Goal: Task Accomplishment & Management: Manage account settings

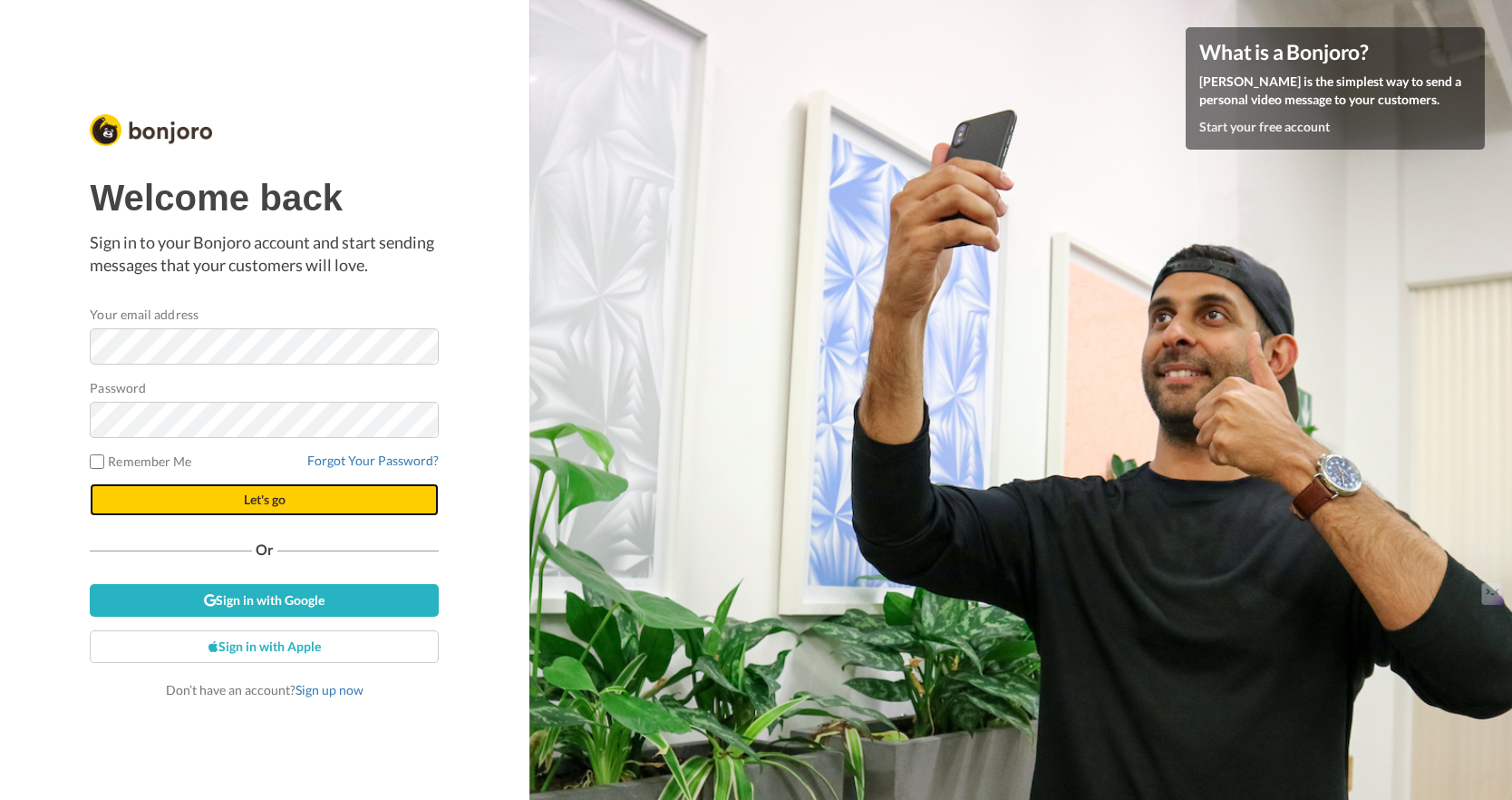
click at [281, 503] on span "Let's go" at bounding box center [264, 500] width 42 height 15
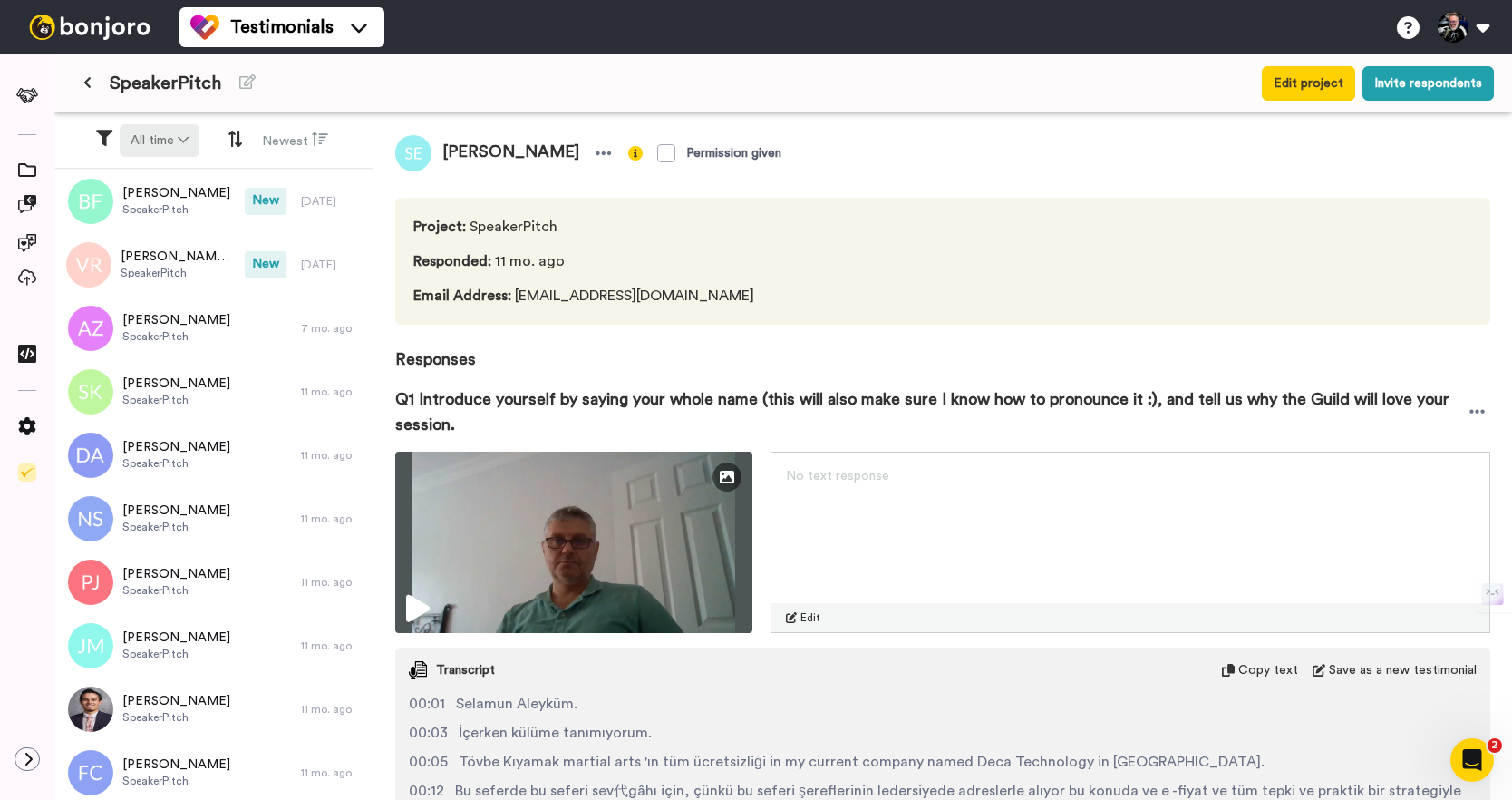
click at [173, 135] on button "All time" at bounding box center [159, 141] width 80 height 33
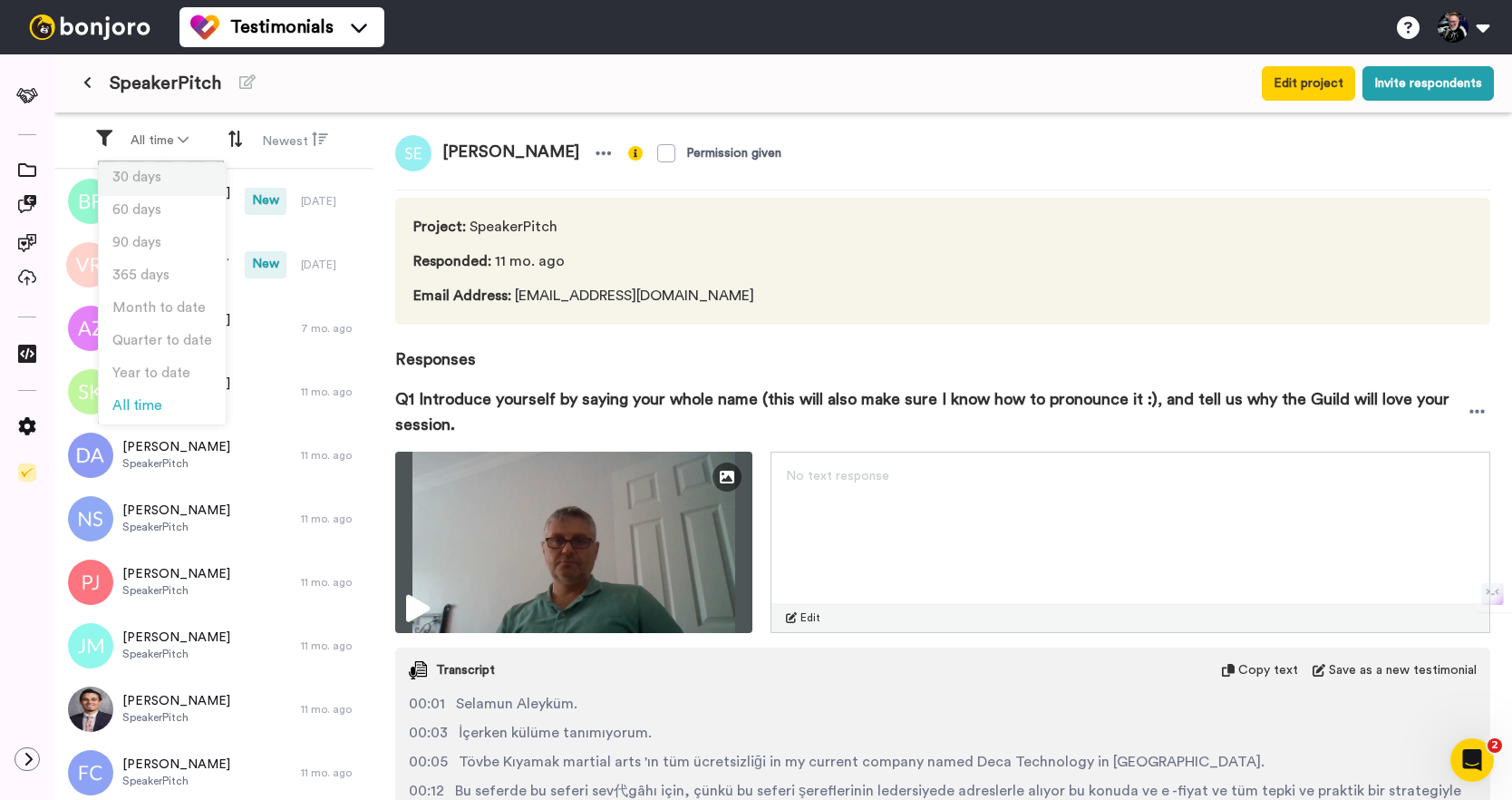
click at [148, 182] on span "30 days" at bounding box center [136, 177] width 49 height 14
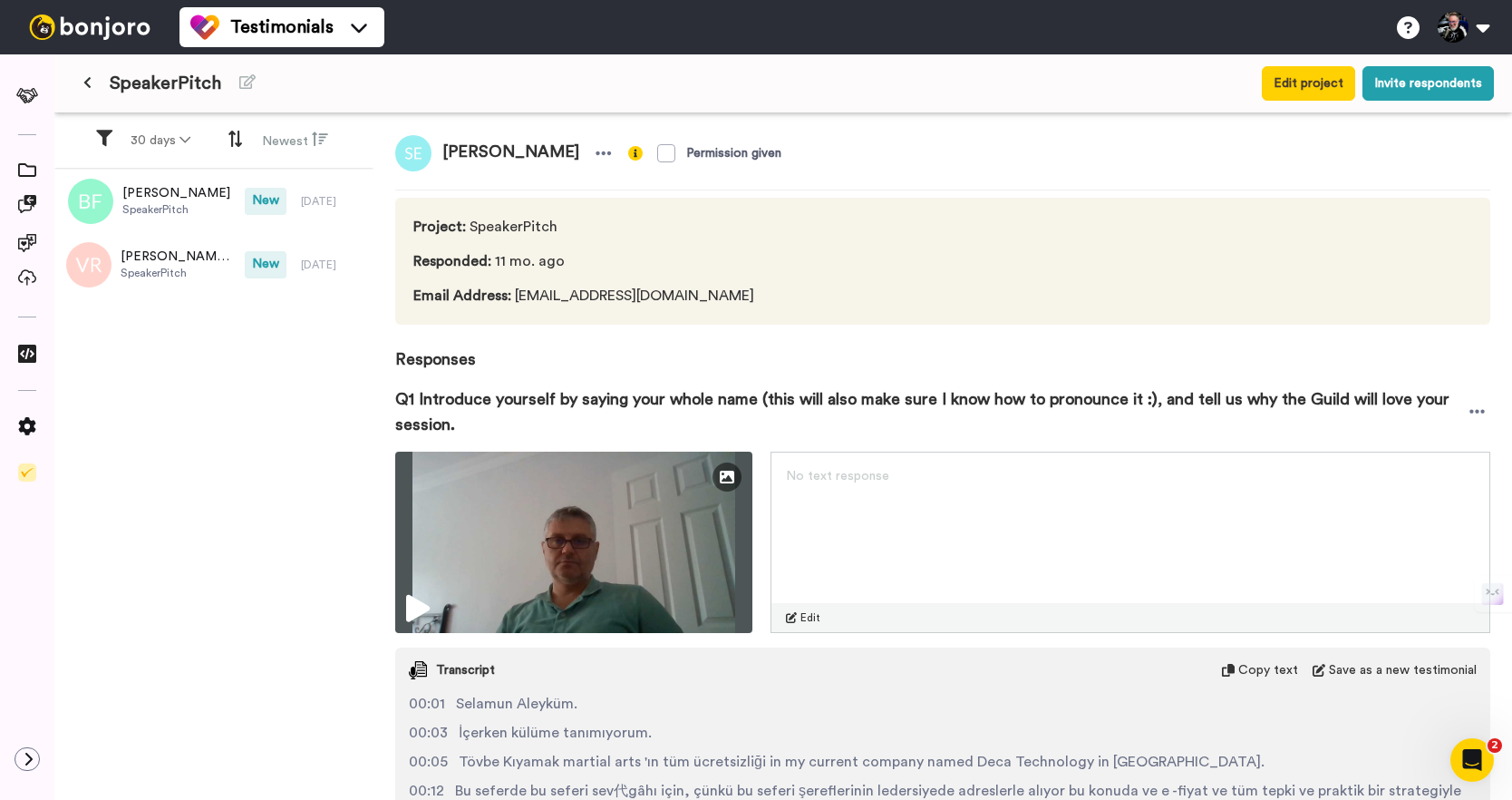
click at [95, 79] on button at bounding box center [87, 83] width 30 height 33
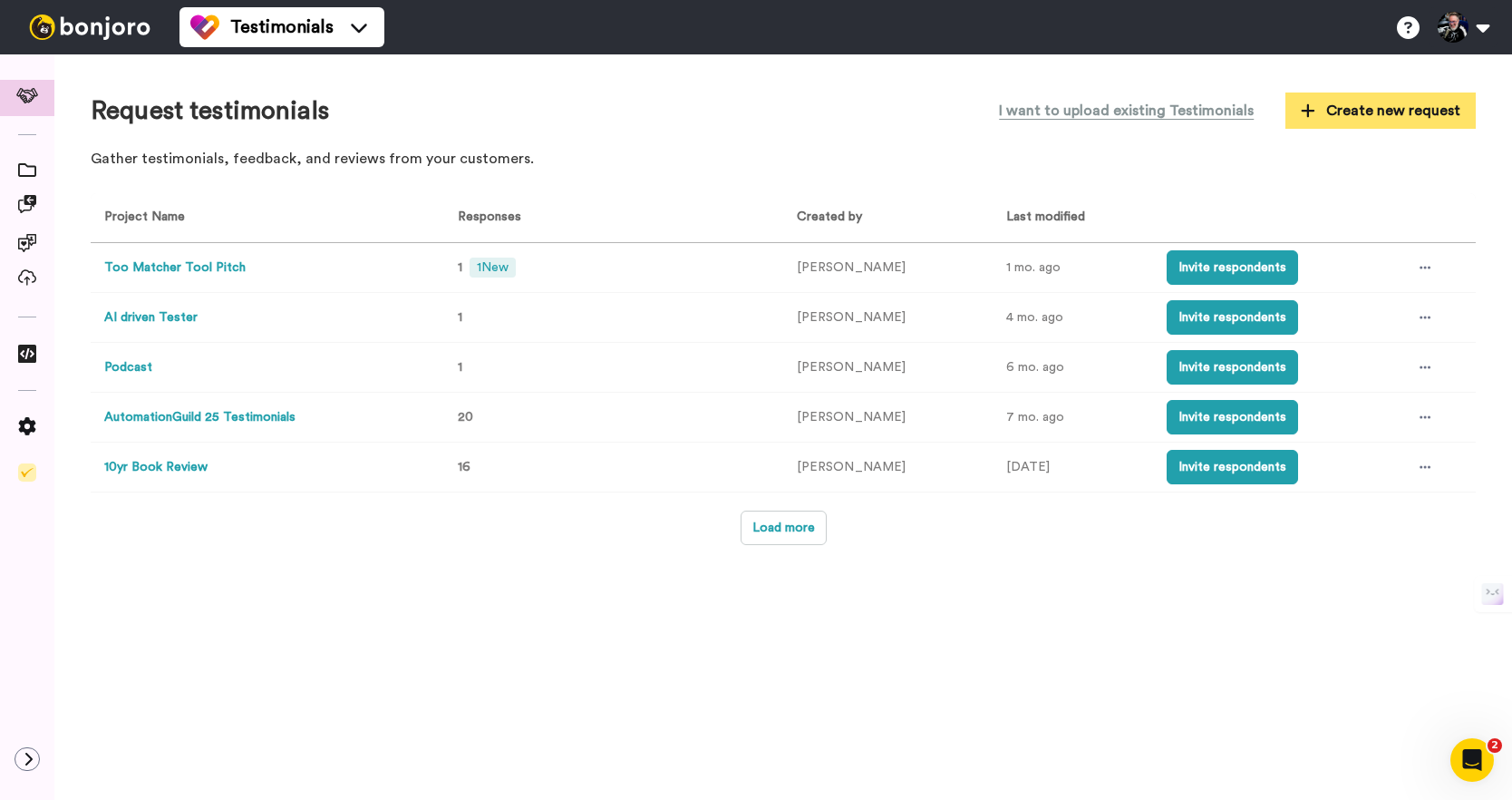
click at [1367, 116] on span "Create new request" at bounding box center [1381, 110] width 159 height 22
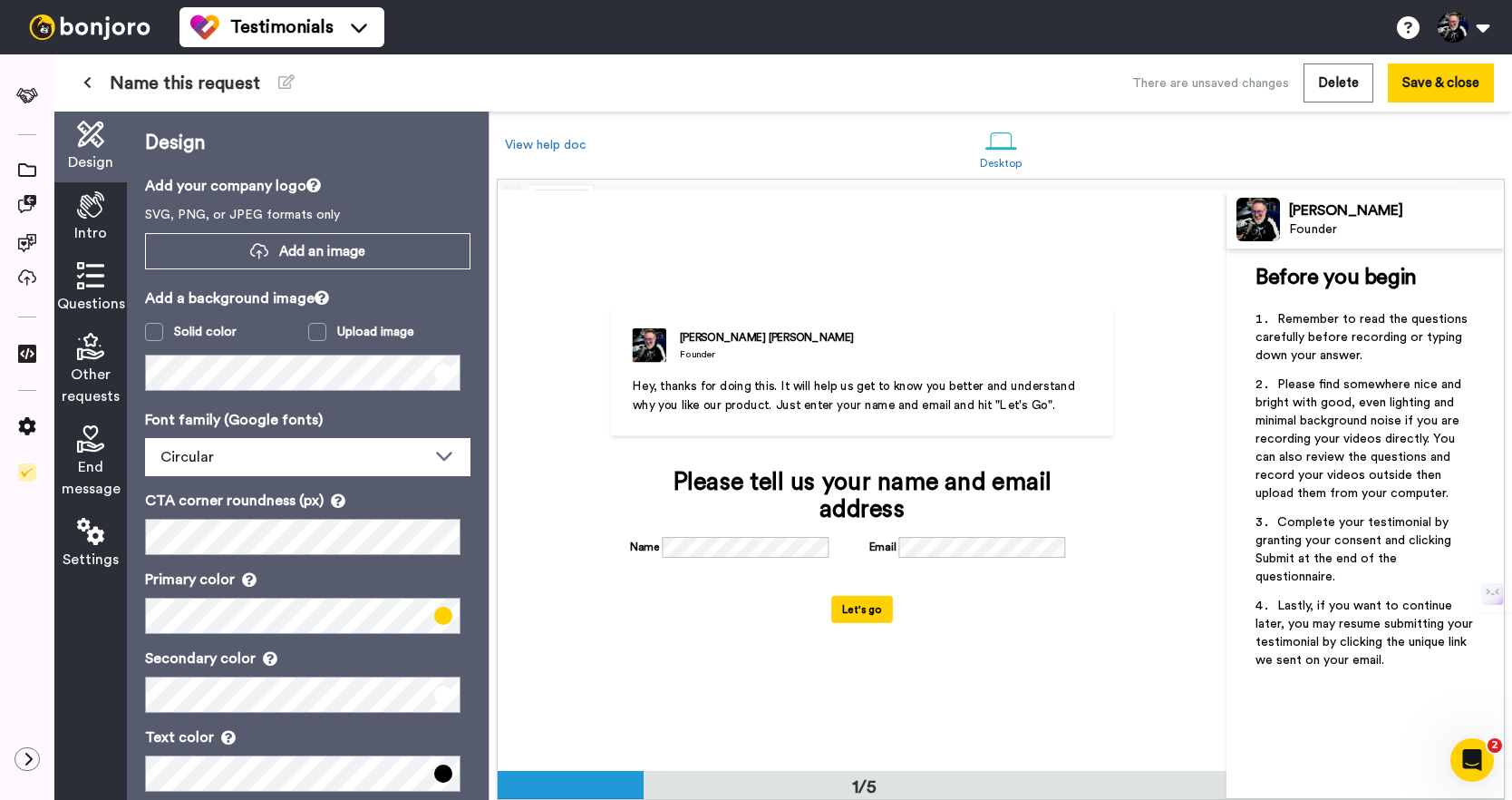
scroll to position [28, 0]
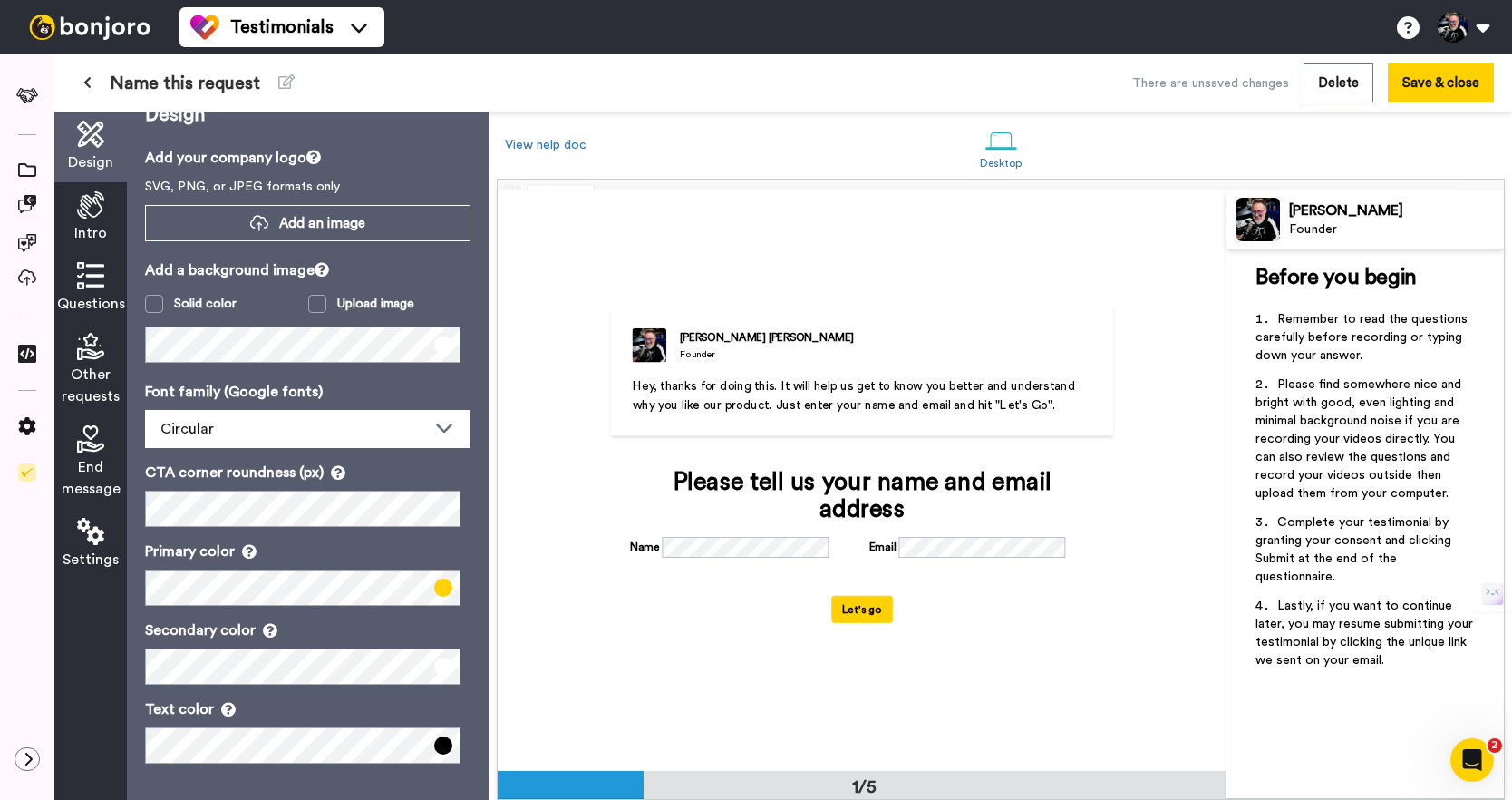
click at [99, 214] on icon at bounding box center [91, 205] width 27 height 27
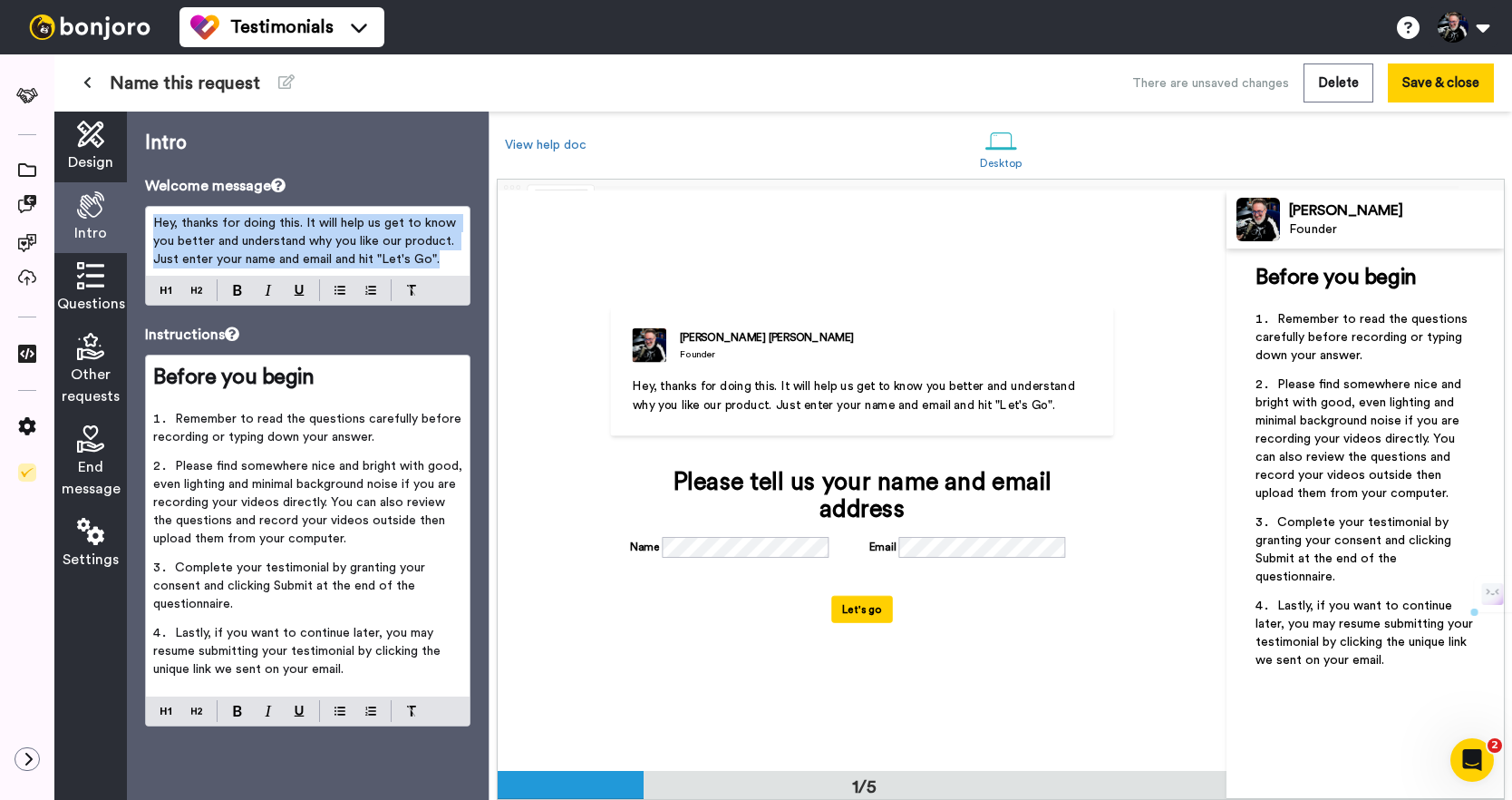
drag, startPoint x: 453, startPoint y: 260, endPoint x: 97, endPoint y: 217, distance: 358.6
click at [97, 217] on div "Design Intro Questions Other requests End message Settings Intro Welcome messag…" at bounding box center [271, 455] width 435 height 688
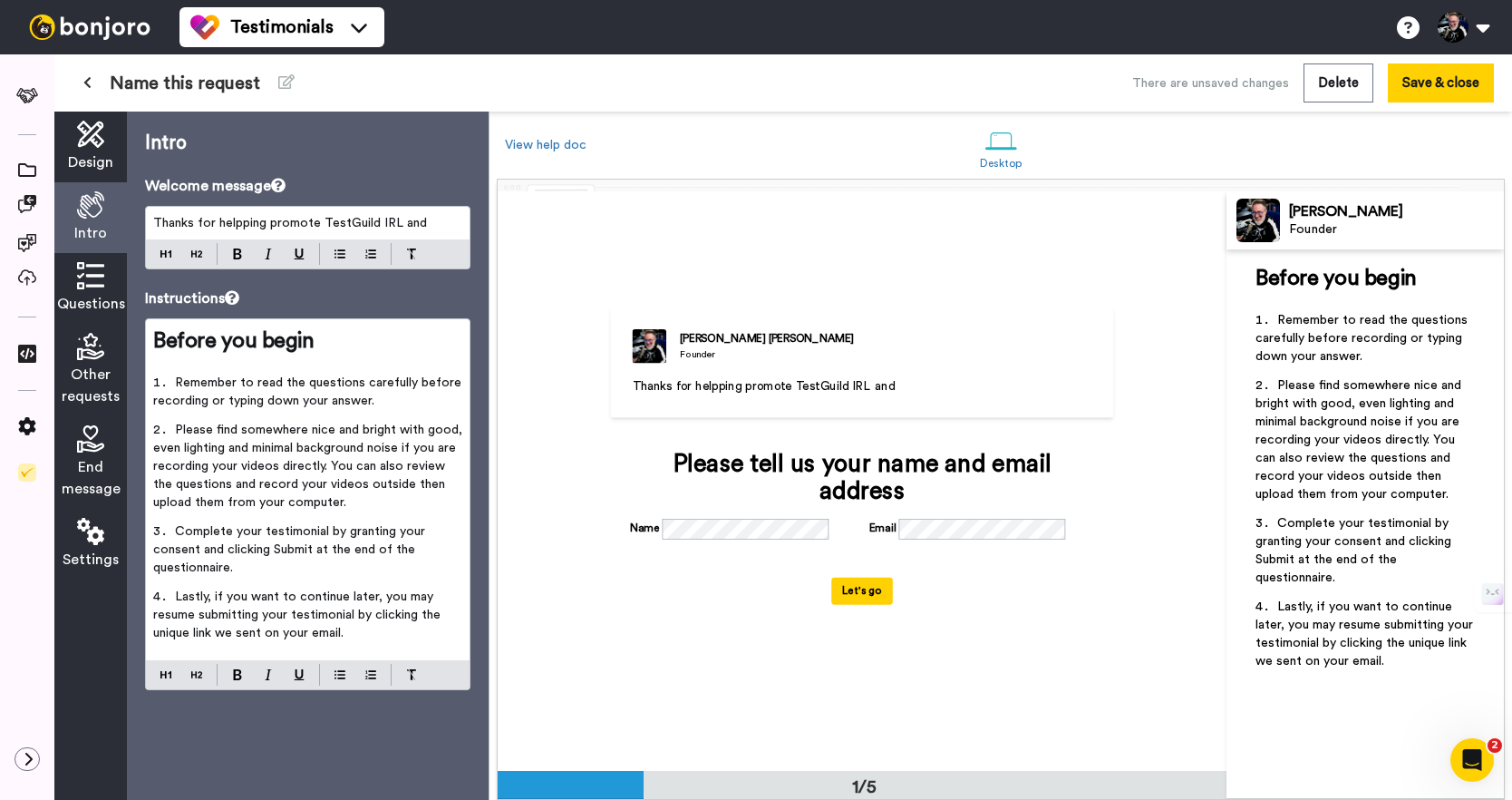
click at [438, 224] on p "Thanks for helpping promote TestGuild IRL and" at bounding box center [308, 222] width 309 height 18
drag, startPoint x: 319, startPoint y: 227, endPoint x: 422, endPoint y: 227, distance: 103.0
click at [321, 227] on span "Thanks for helpping promote TestGuild IRL and" at bounding box center [290, 222] width 273 height 13
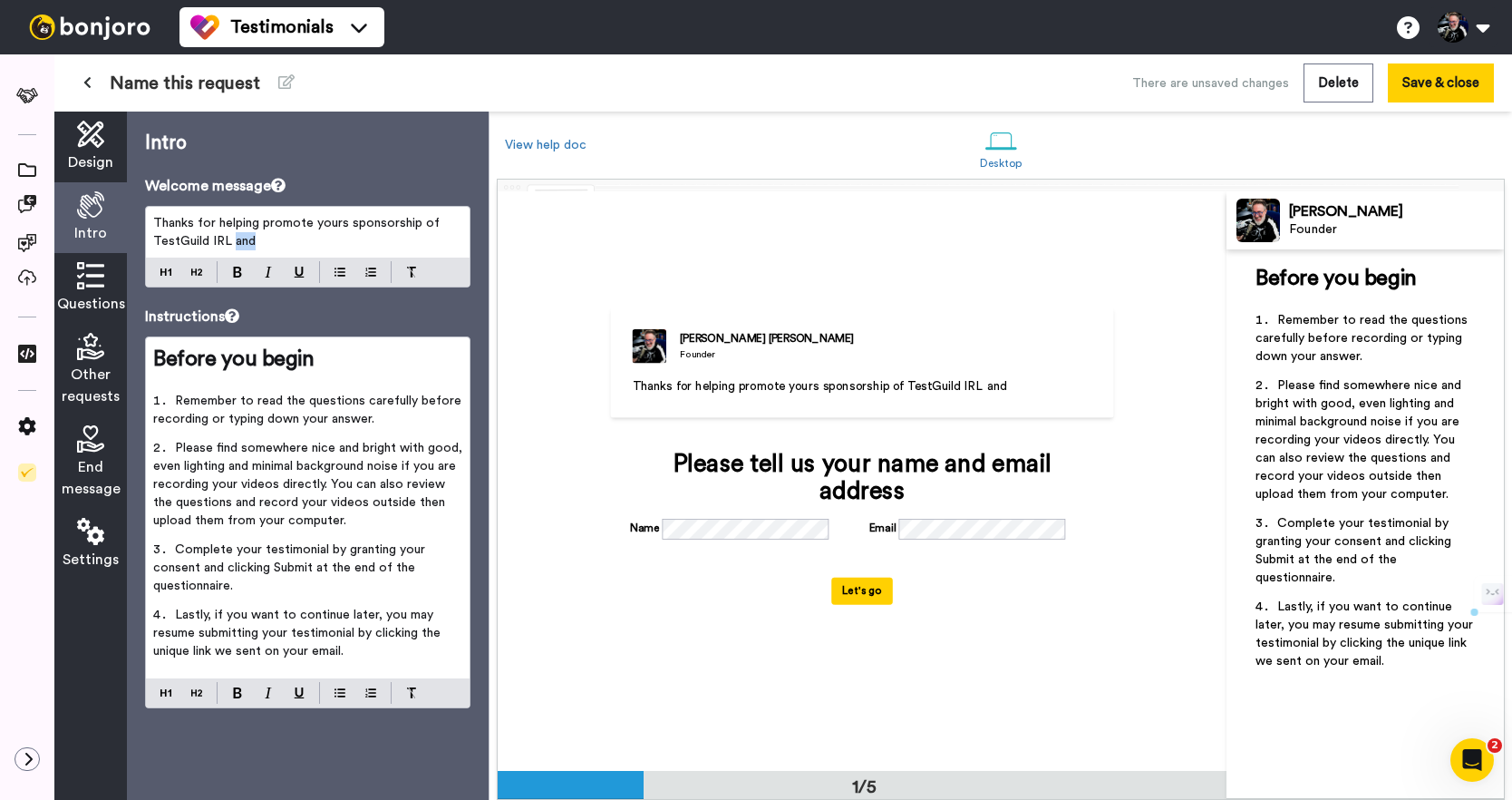
drag, startPoint x: 308, startPoint y: 246, endPoint x: 234, endPoint y: 244, distance: 74.0
click at [234, 244] on p "Thanks for helping promote yours sponsorship of TestGuild IRL and" at bounding box center [308, 232] width 309 height 37
drag, startPoint x: 236, startPoint y: 243, endPoint x: 116, endPoint y: 227, distance: 121.1
click at [116, 227] on div "Design Intro Questions Other requests End message Settings Intro Welcome messag…" at bounding box center [271, 455] width 435 height 688
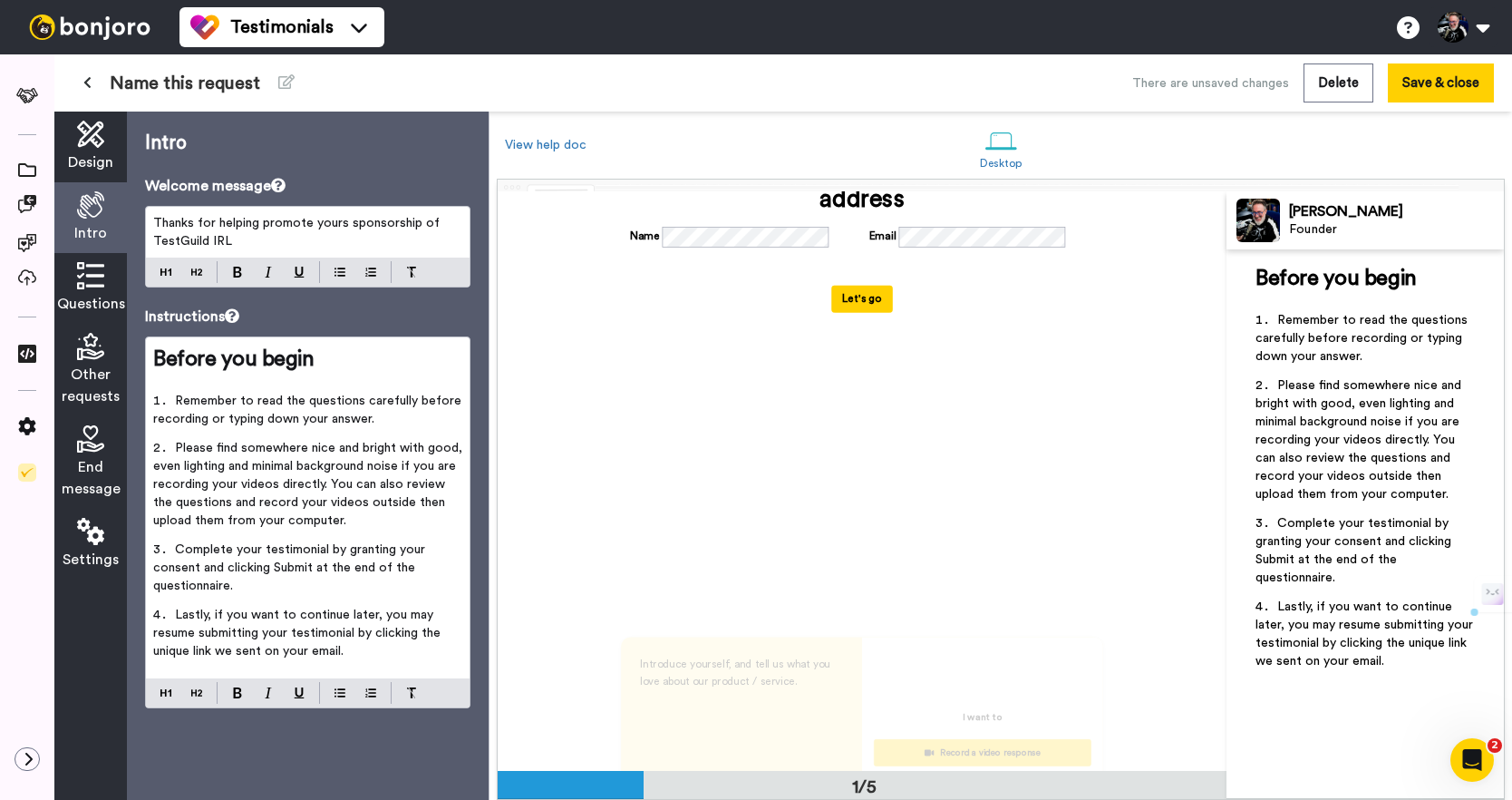
click at [81, 285] on icon at bounding box center [91, 275] width 27 height 27
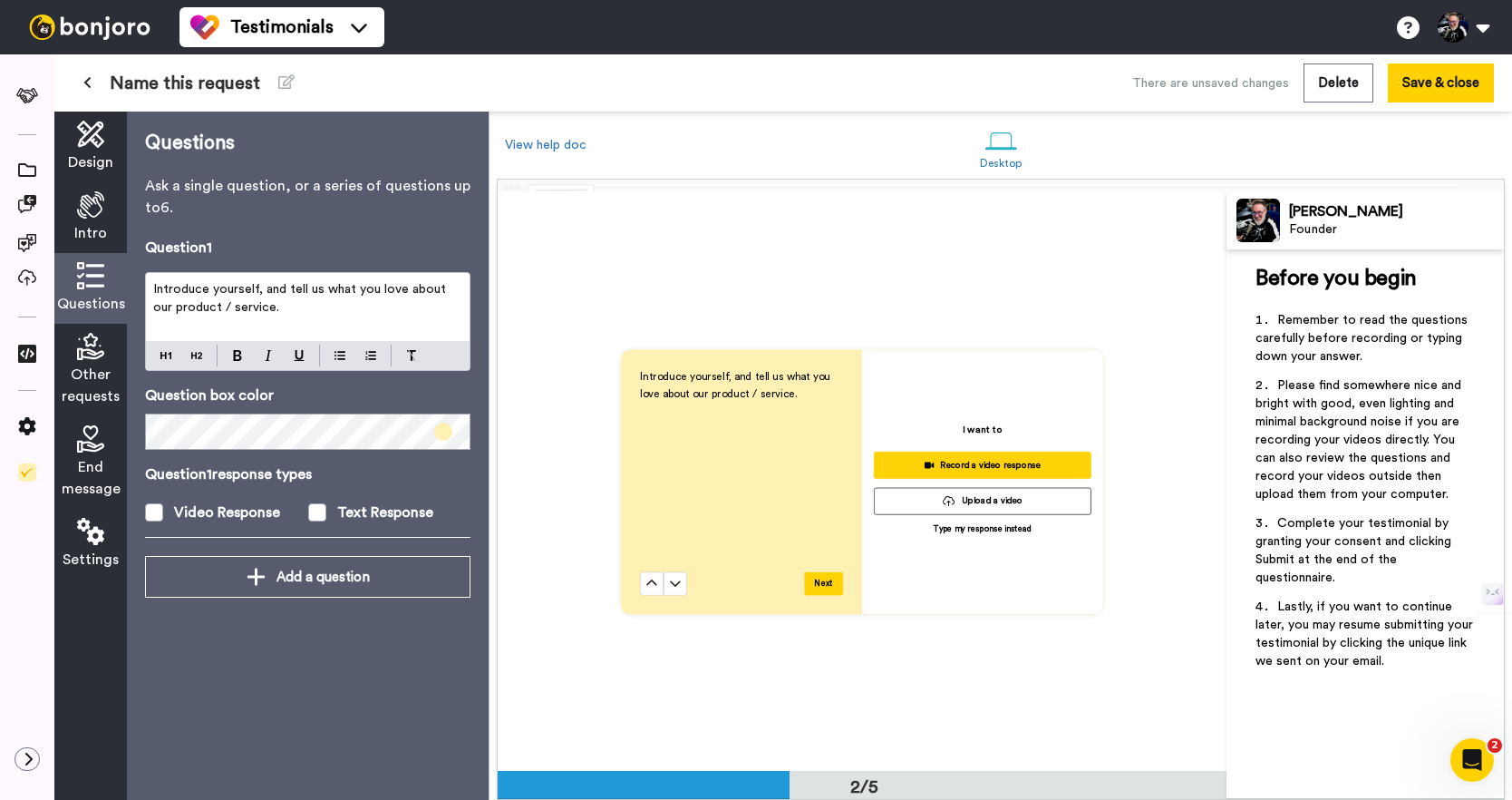
scroll to position [581, 0]
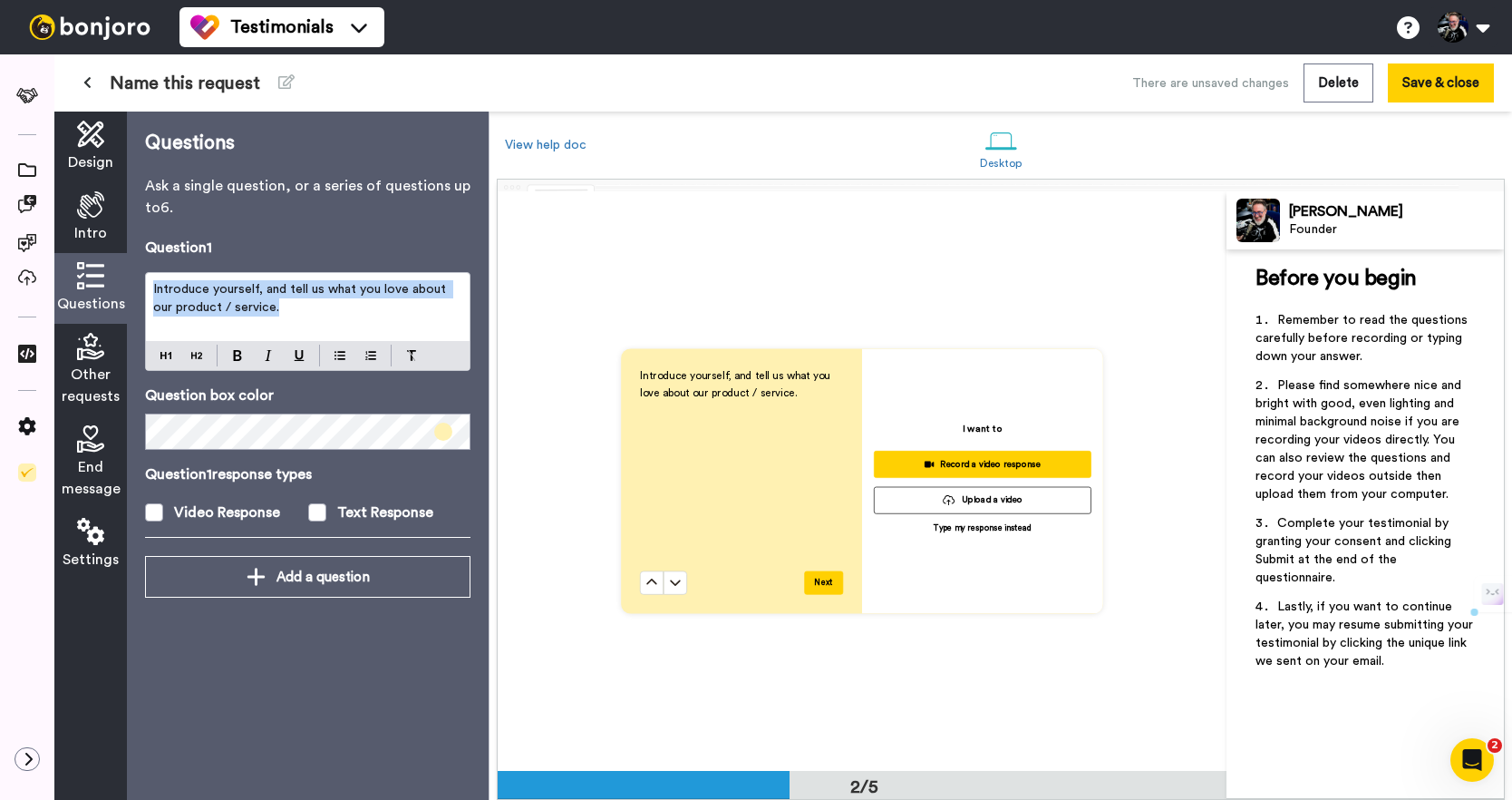
drag, startPoint x: 284, startPoint y: 308, endPoint x: 100, endPoint y: 285, distance: 185.4
click at [100, 285] on div "Design Intro Questions Other requests End message Settings Questions Ask a sing…" at bounding box center [271, 455] width 435 height 688
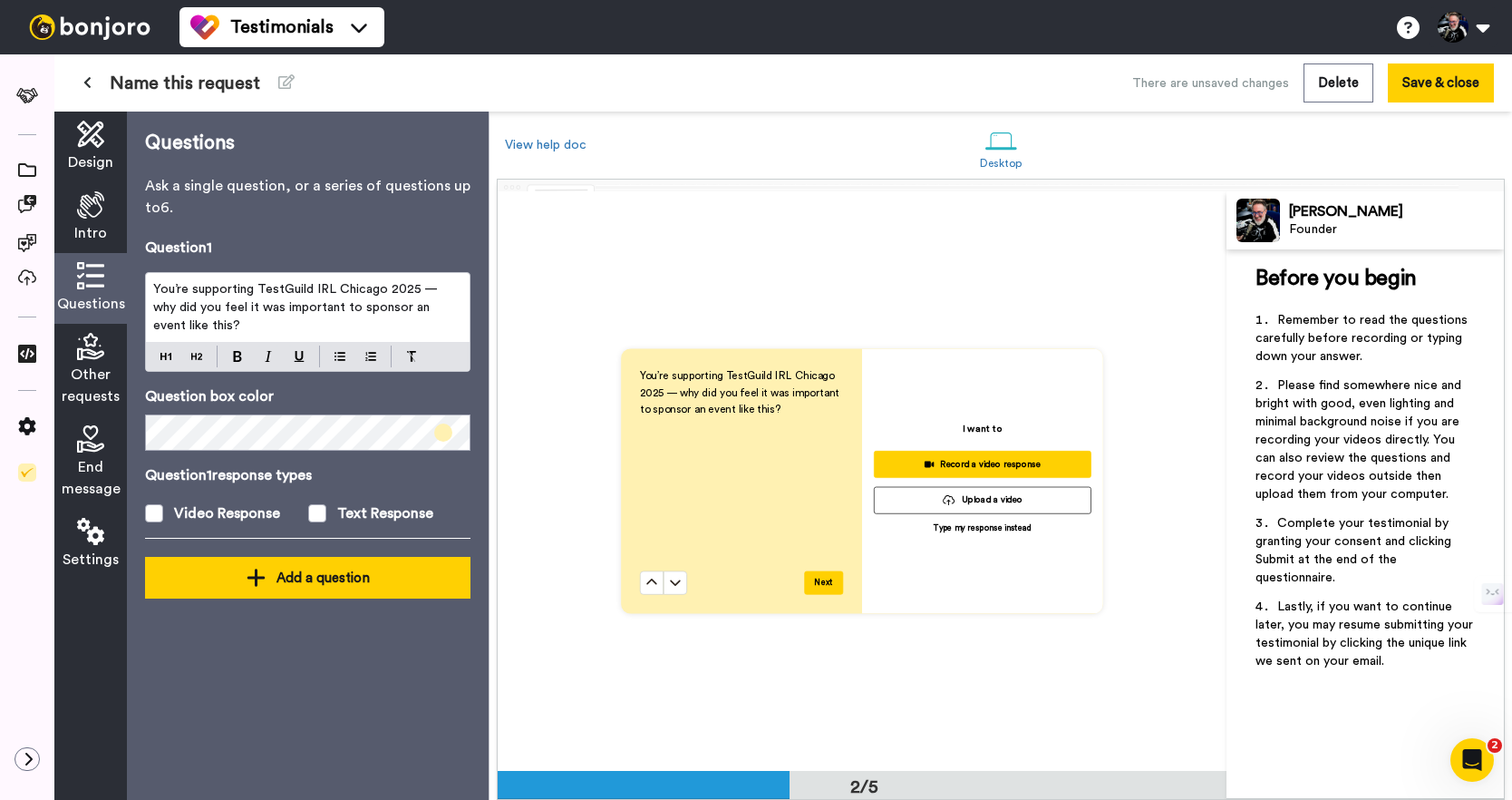
click at [240, 585] on div "Add a question" at bounding box center [307, 578] width 297 height 22
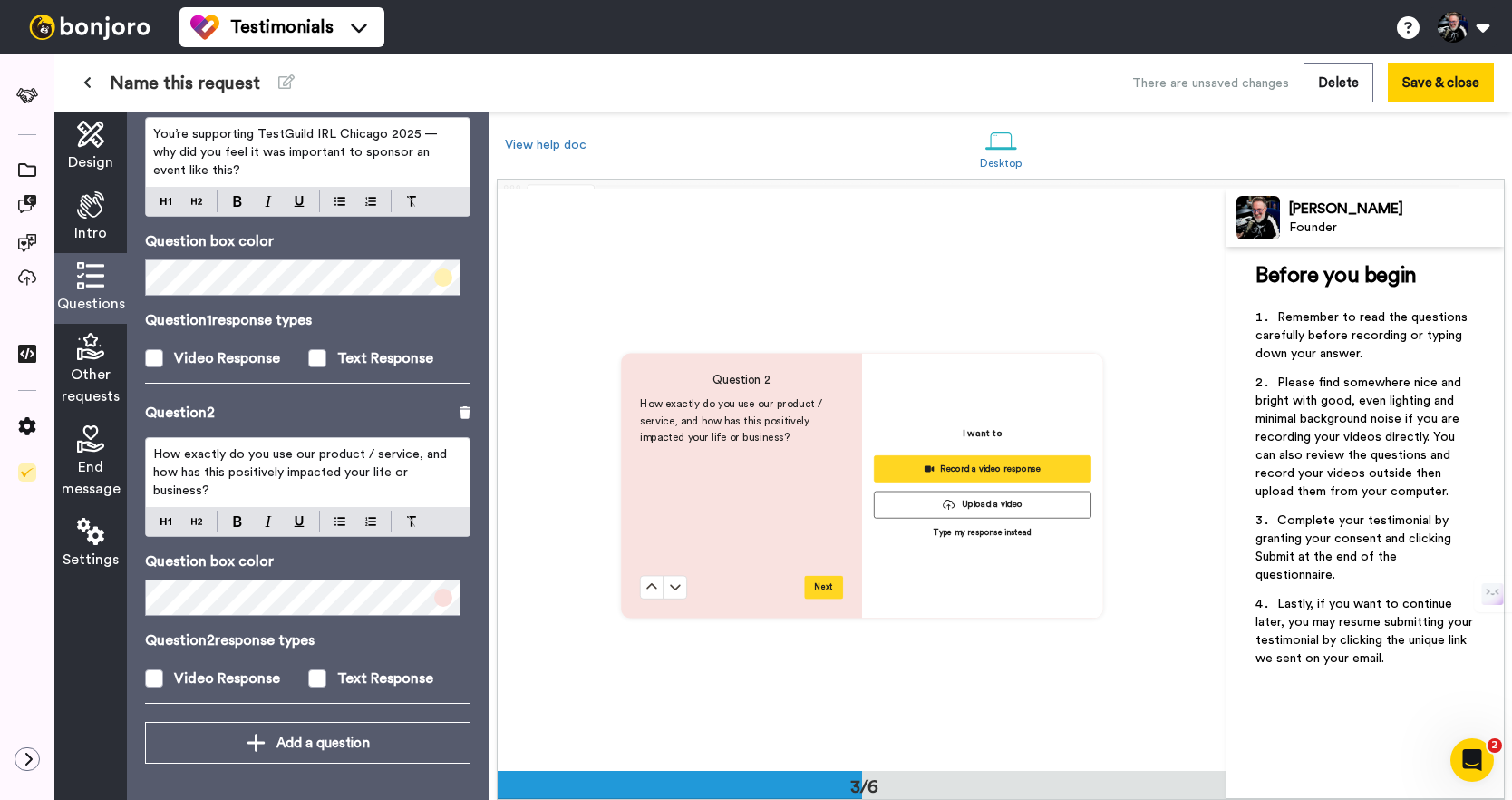
scroll to position [1159, 0]
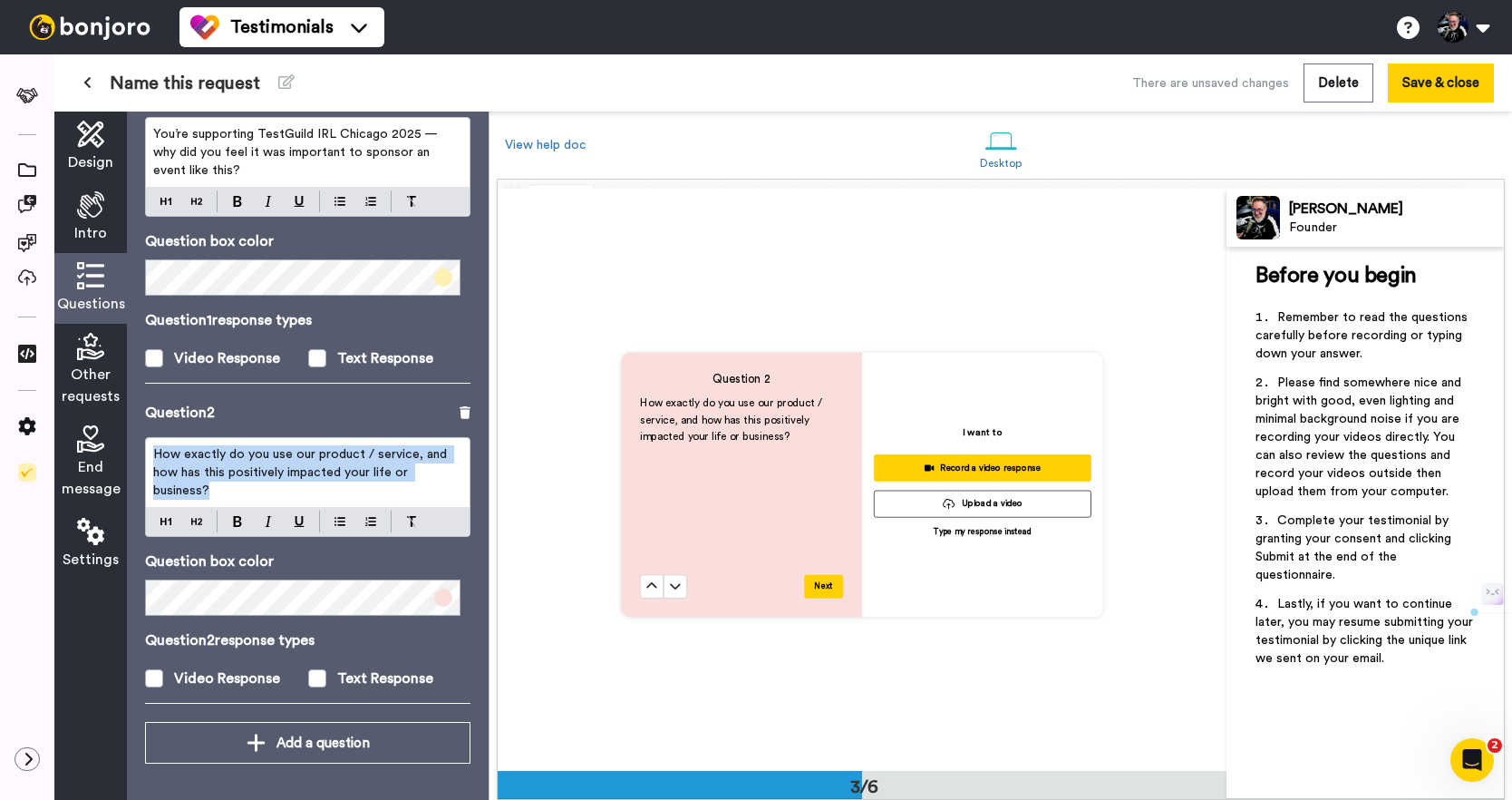
drag, startPoint x: 226, startPoint y: 497, endPoint x: 117, endPoint y: 414, distance: 137.0
click at [117, 414] on div "Design Intro Questions Other requests End message Settings Questions Ask a sing…" at bounding box center [271, 455] width 435 height 688
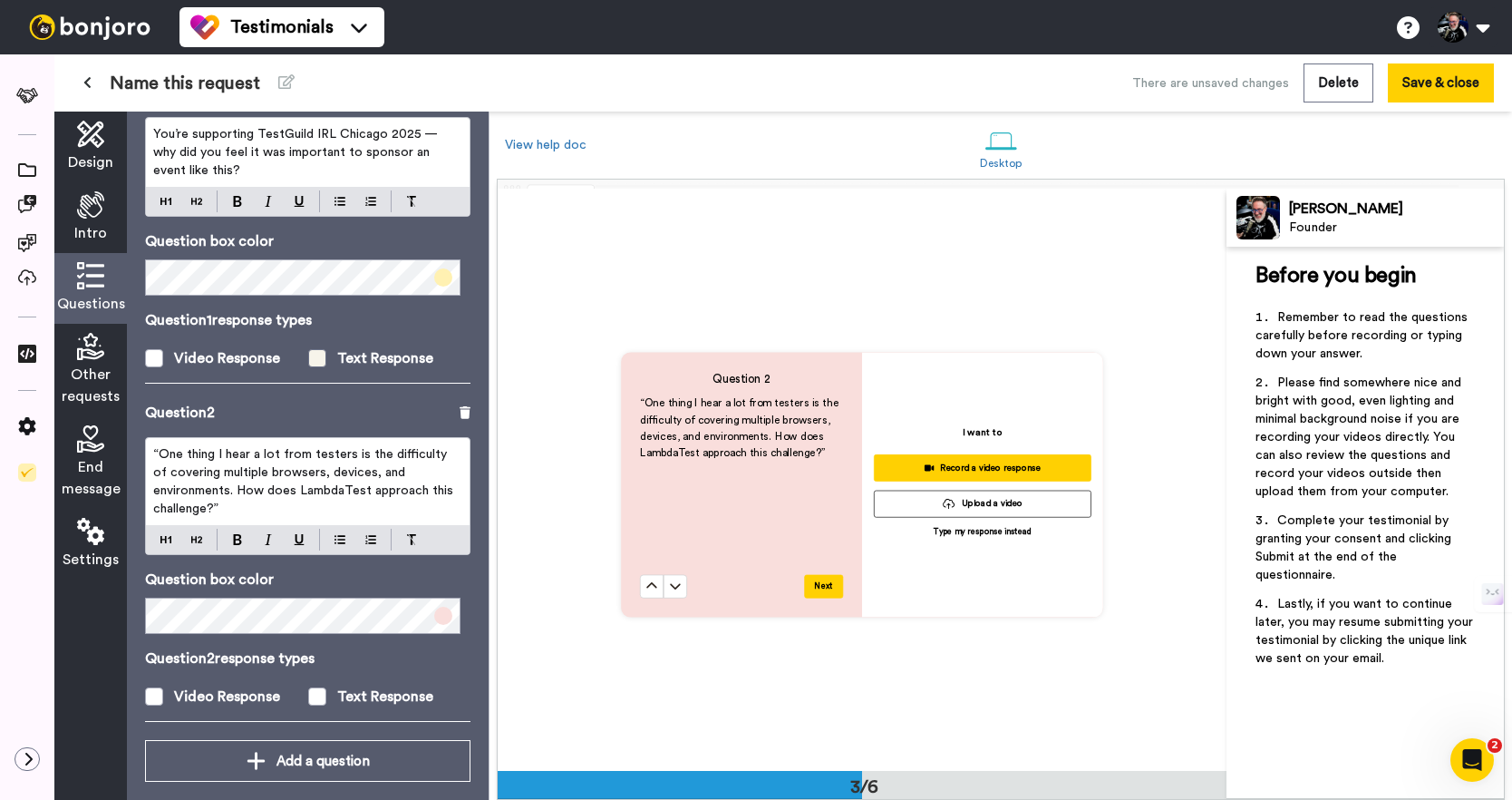
scroll to position [173, 0]
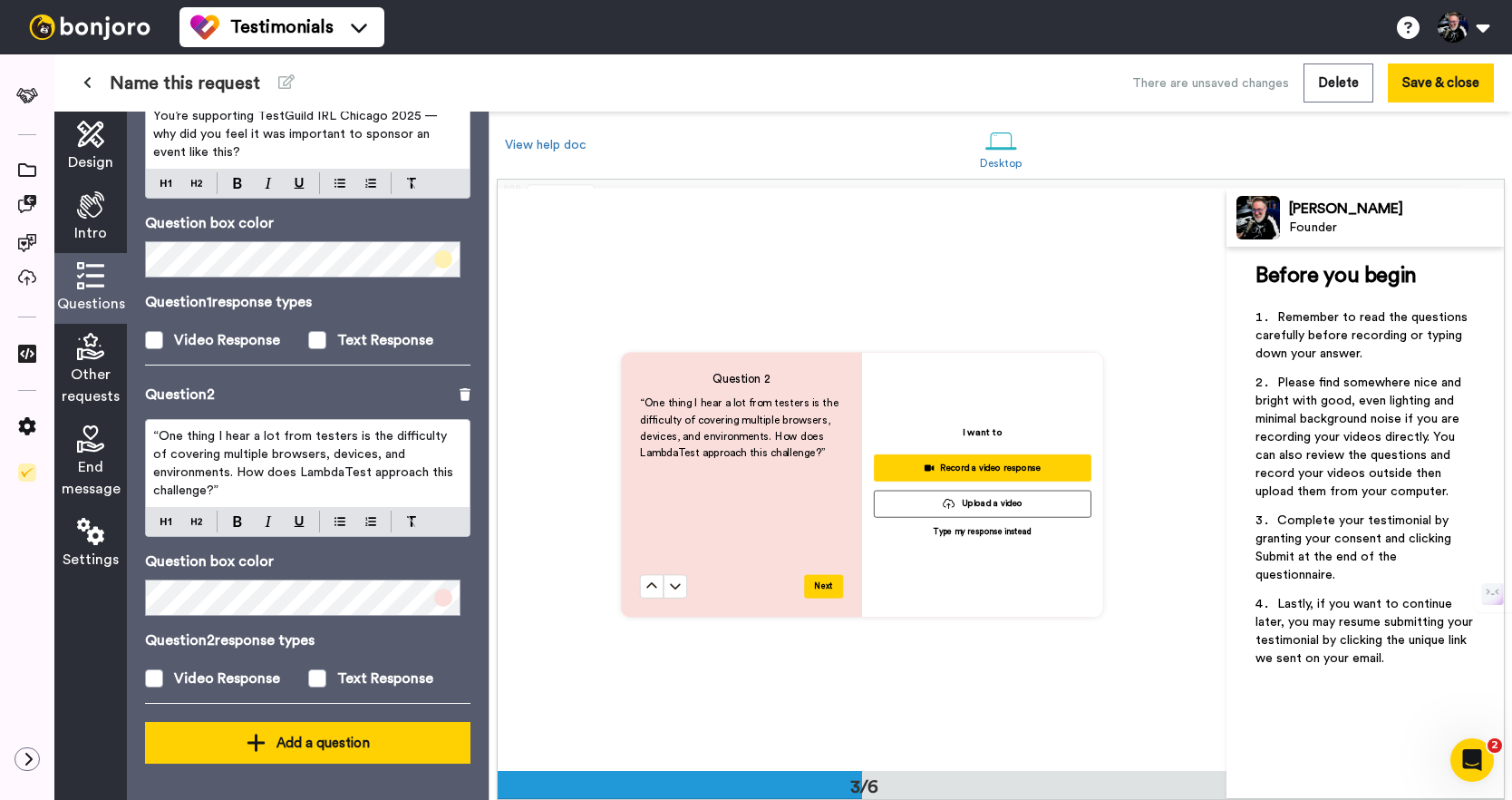
click at [271, 729] on button "Add a question" at bounding box center [307, 742] width 326 height 42
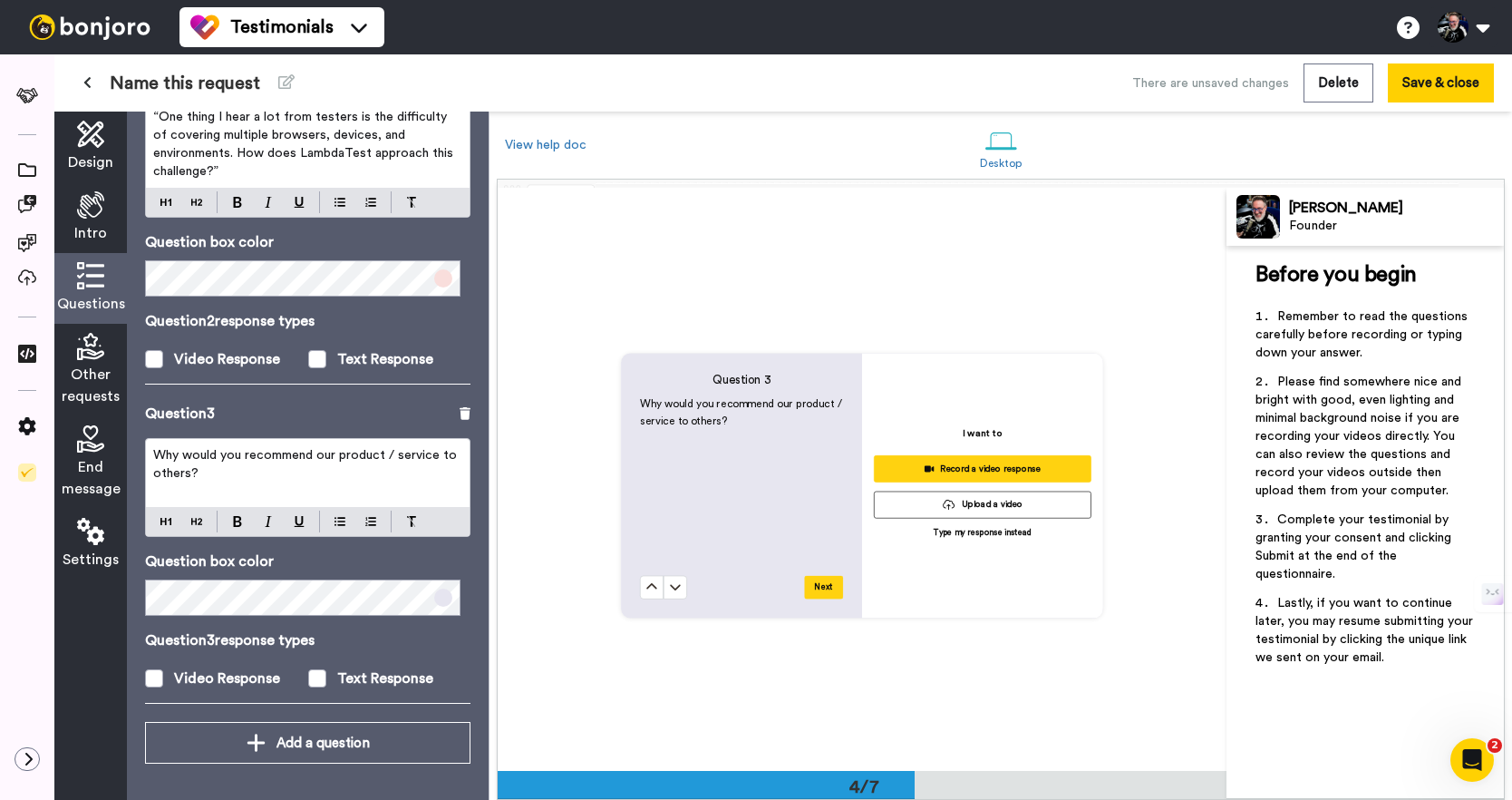
scroll to position [1745, 0]
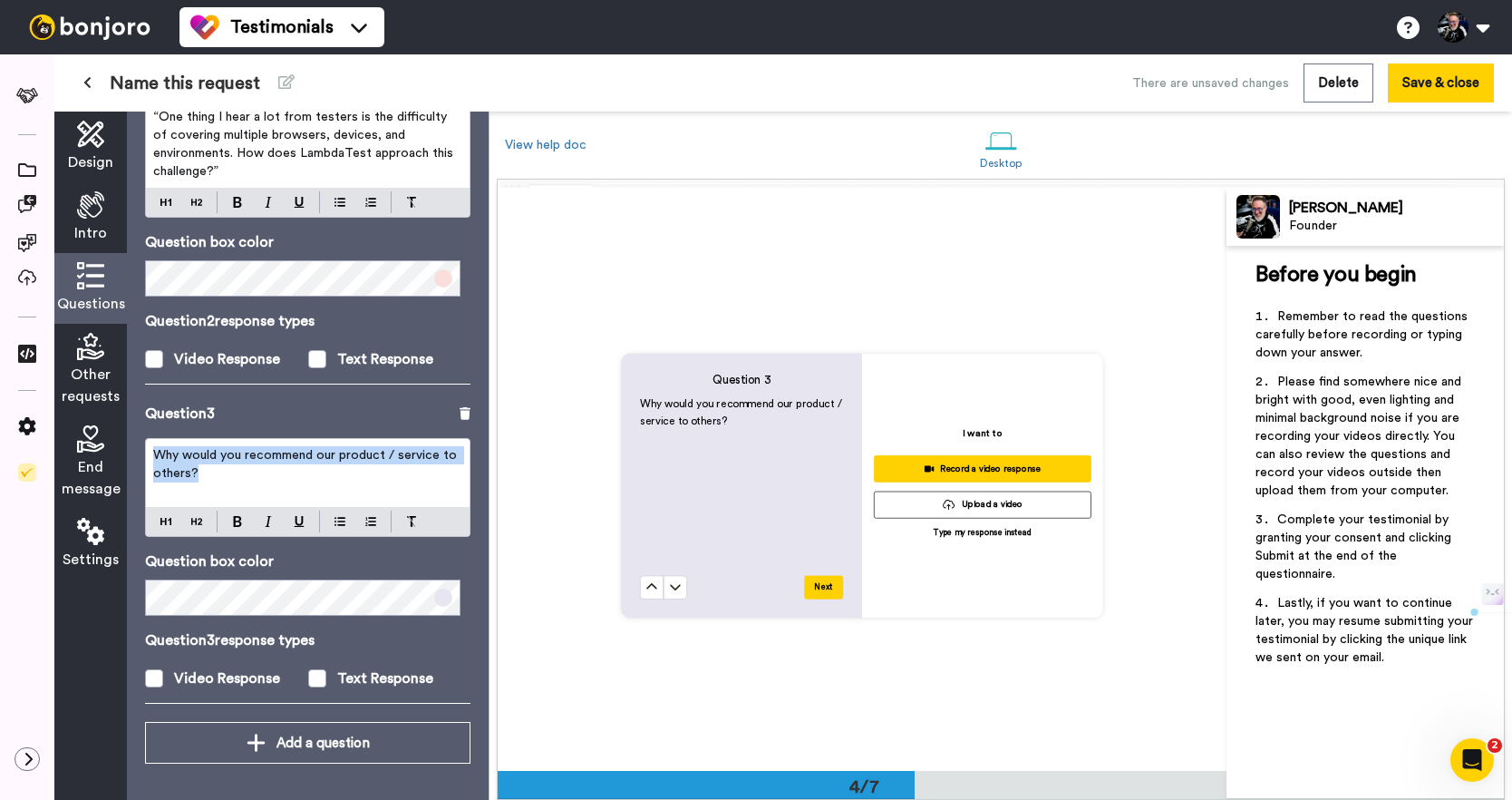
drag, startPoint x: 237, startPoint y: 477, endPoint x: 108, endPoint y: 452, distance: 131.4
click at [108, 452] on div "Design Intro Questions Other requests End message Settings Questions Ask a sing…" at bounding box center [271, 455] width 435 height 688
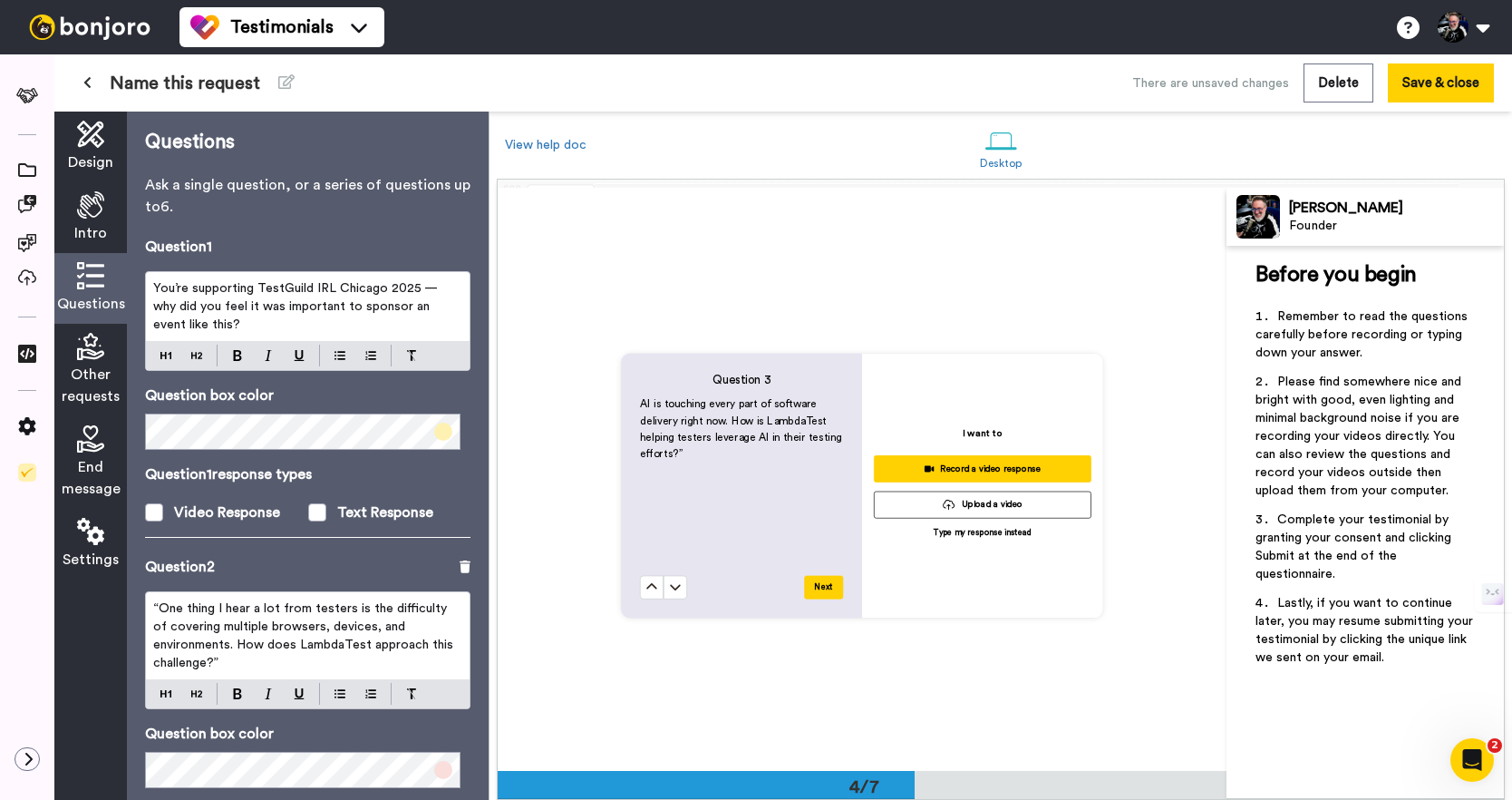
scroll to position [0, 0]
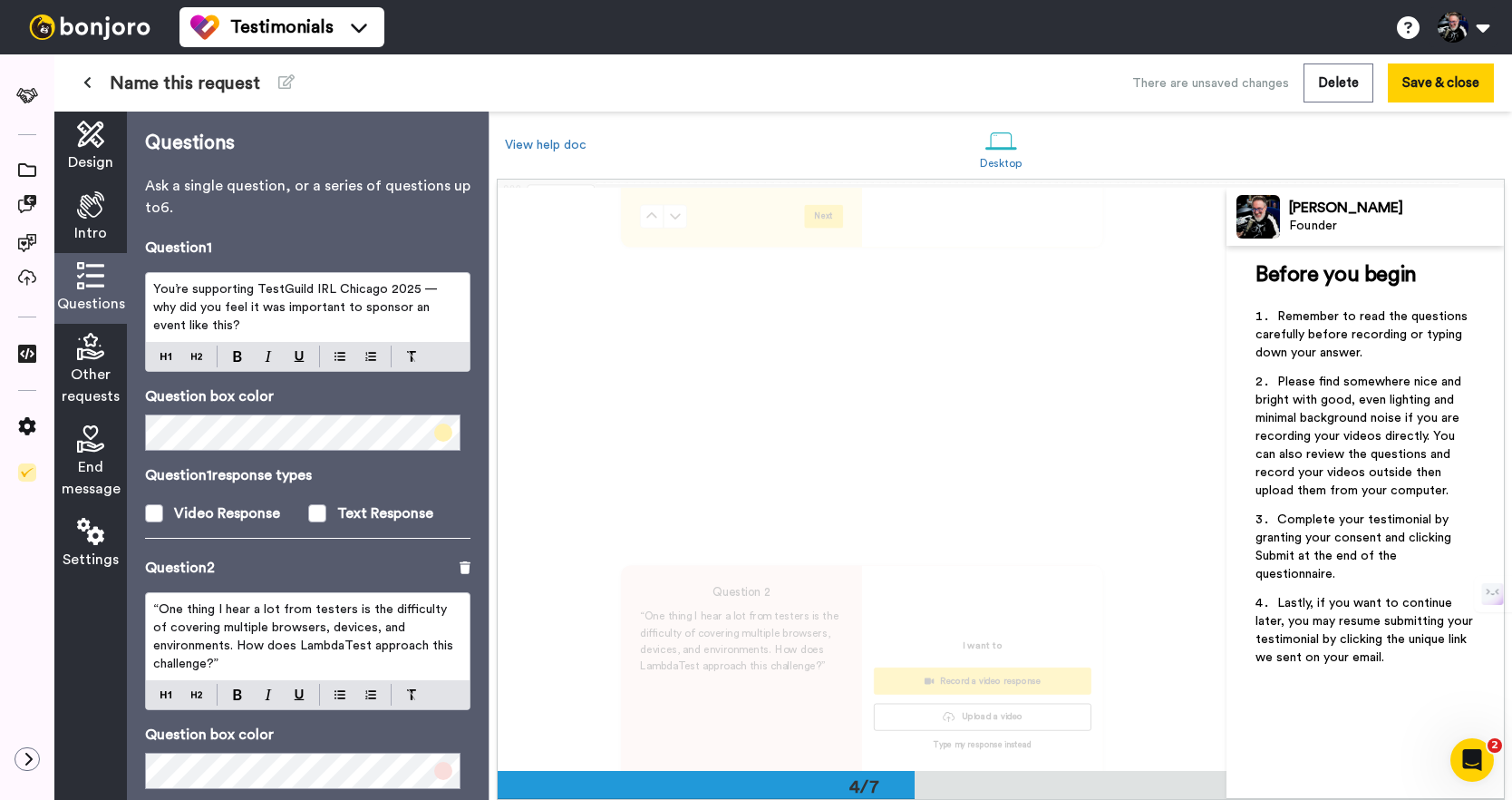
click at [301, 305] on span "You’re supporting TestGuild IRL Chicago 2025 — why did you feel it was importan…" at bounding box center [298, 307] width 288 height 49
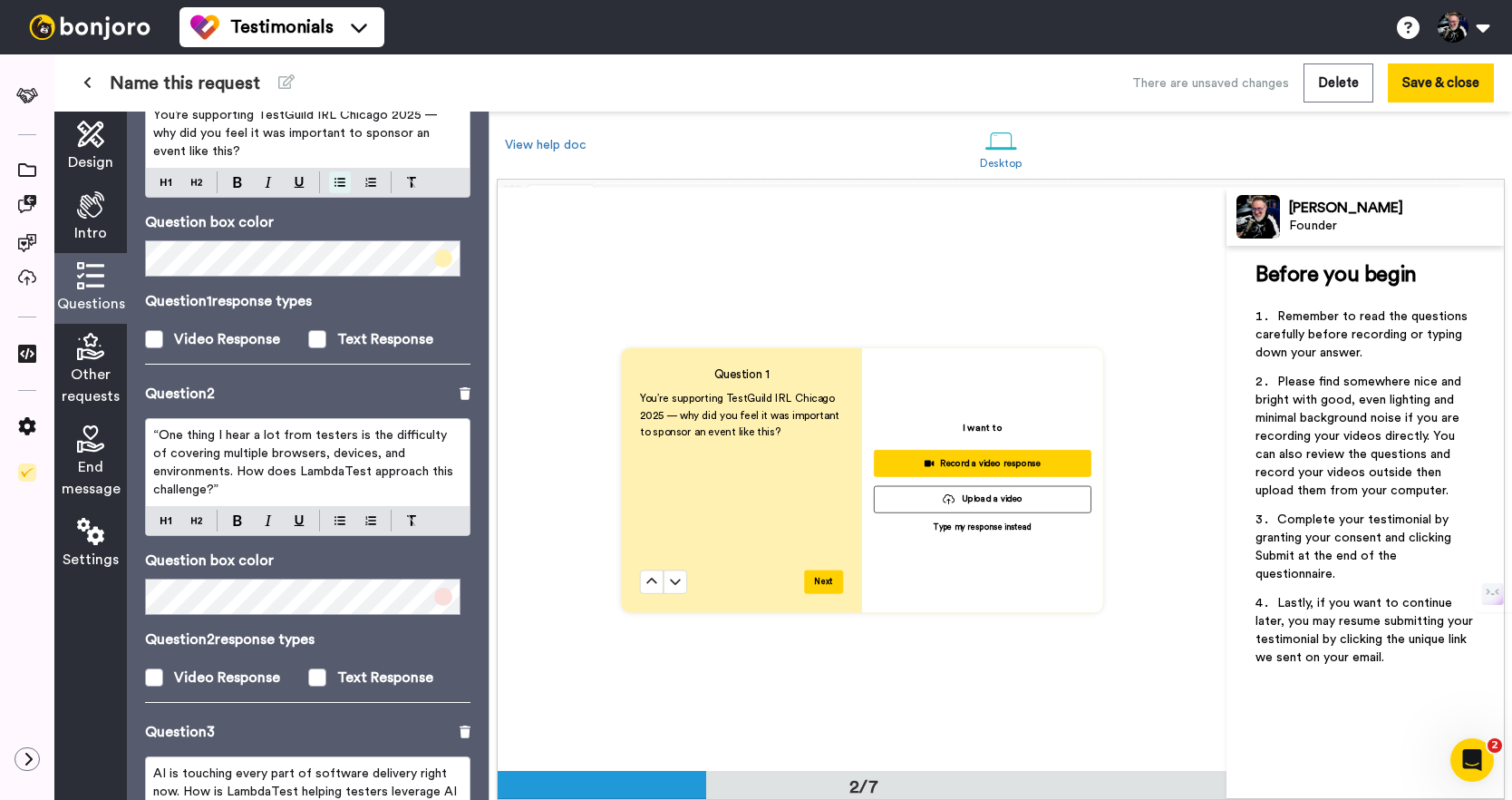
scroll to position [326, 0]
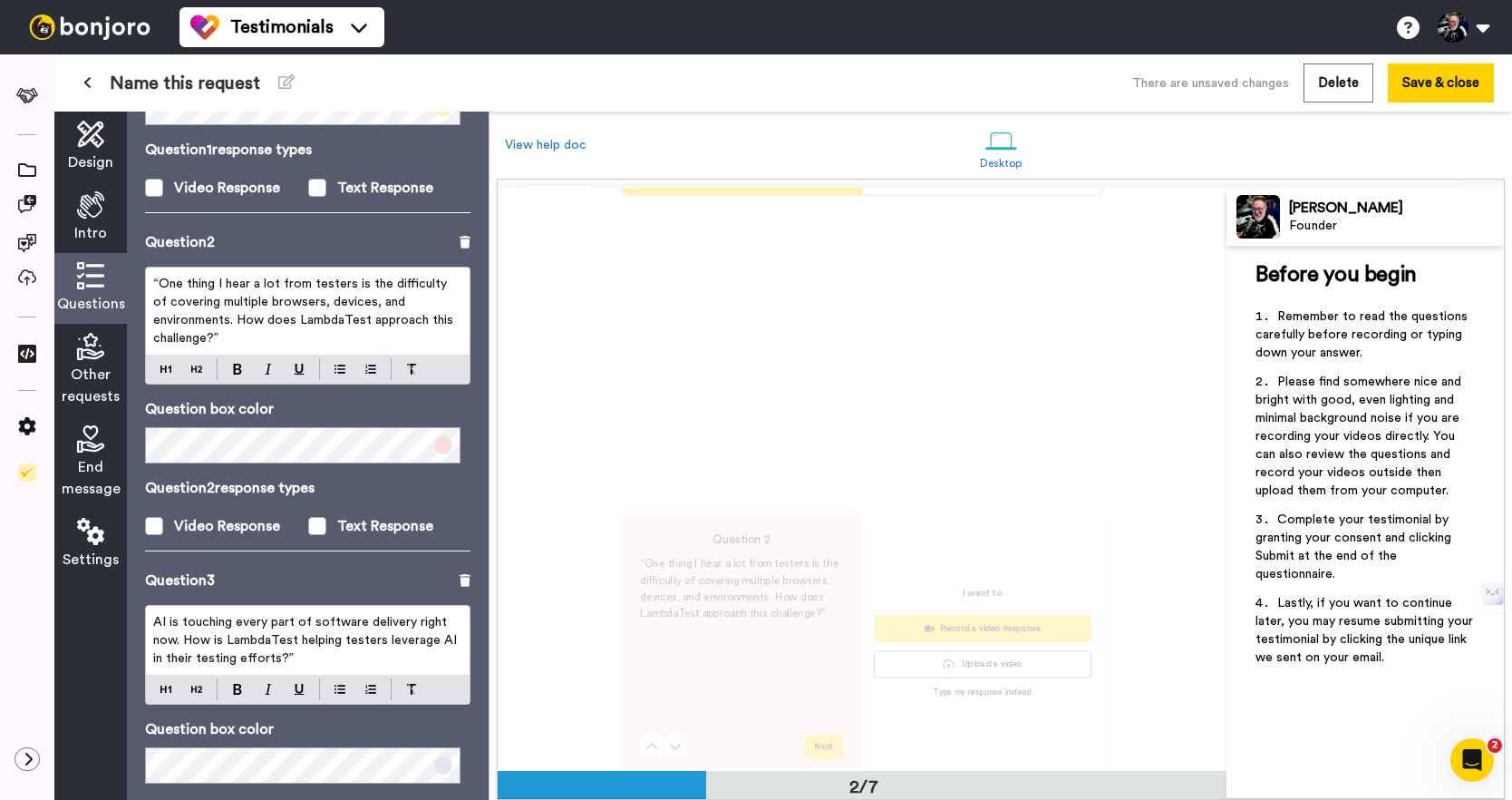
click at [163, 288] on span "“One thing I hear a lot from testers is the difficulty of covering multiple bro…" at bounding box center [305, 310] width 303 height 67
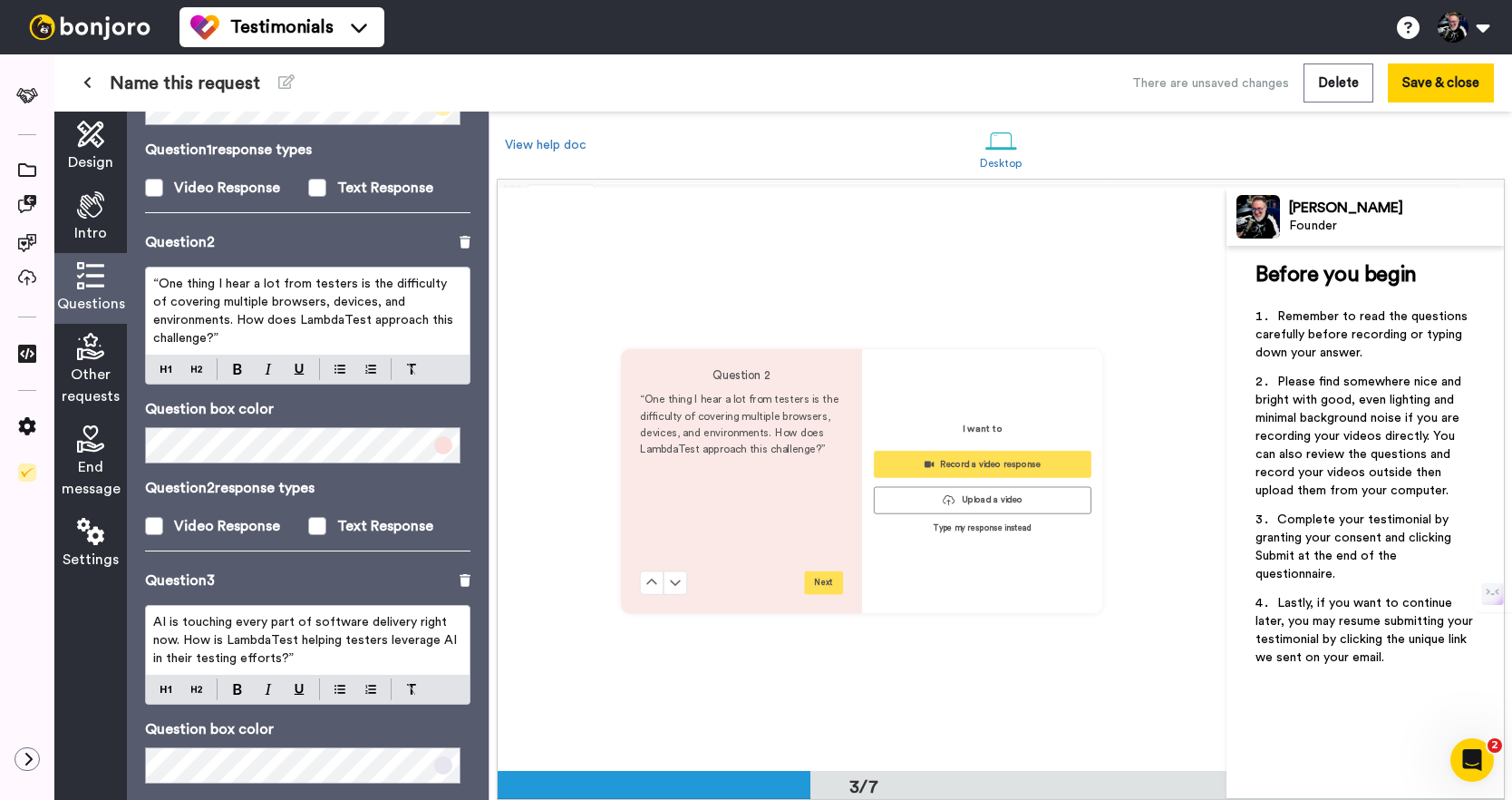
scroll to position [1166, 0]
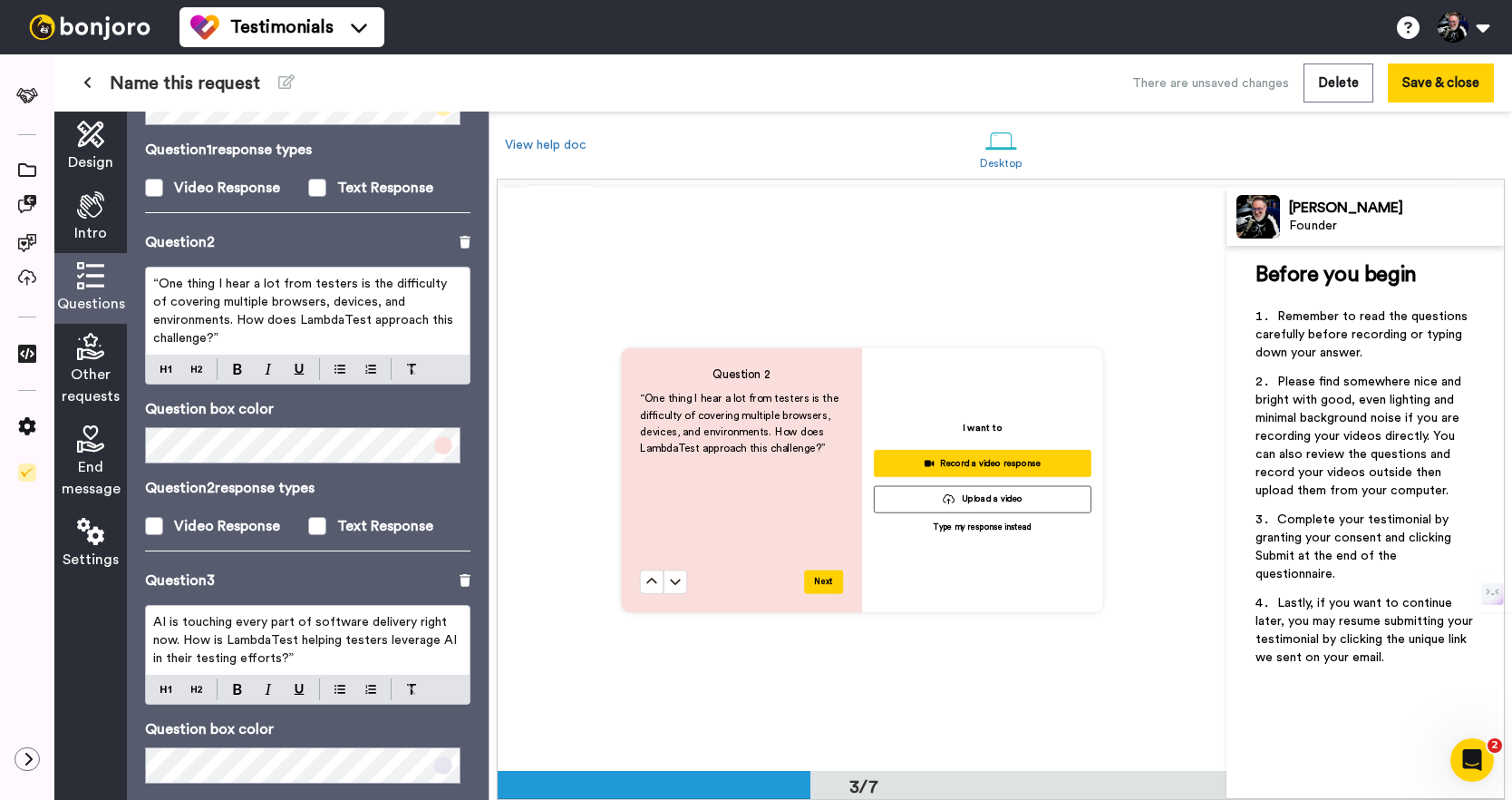
click at [163, 288] on span "“One thing I hear a lot from testers is the difficulty of covering multiple bro…" at bounding box center [305, 310] width 303 height 67
click at [282, 337] on p "One thing I hear a lot from testers is the difficulty of covering multiple brow…" at bounding box center [308, 310] width 309 height 72
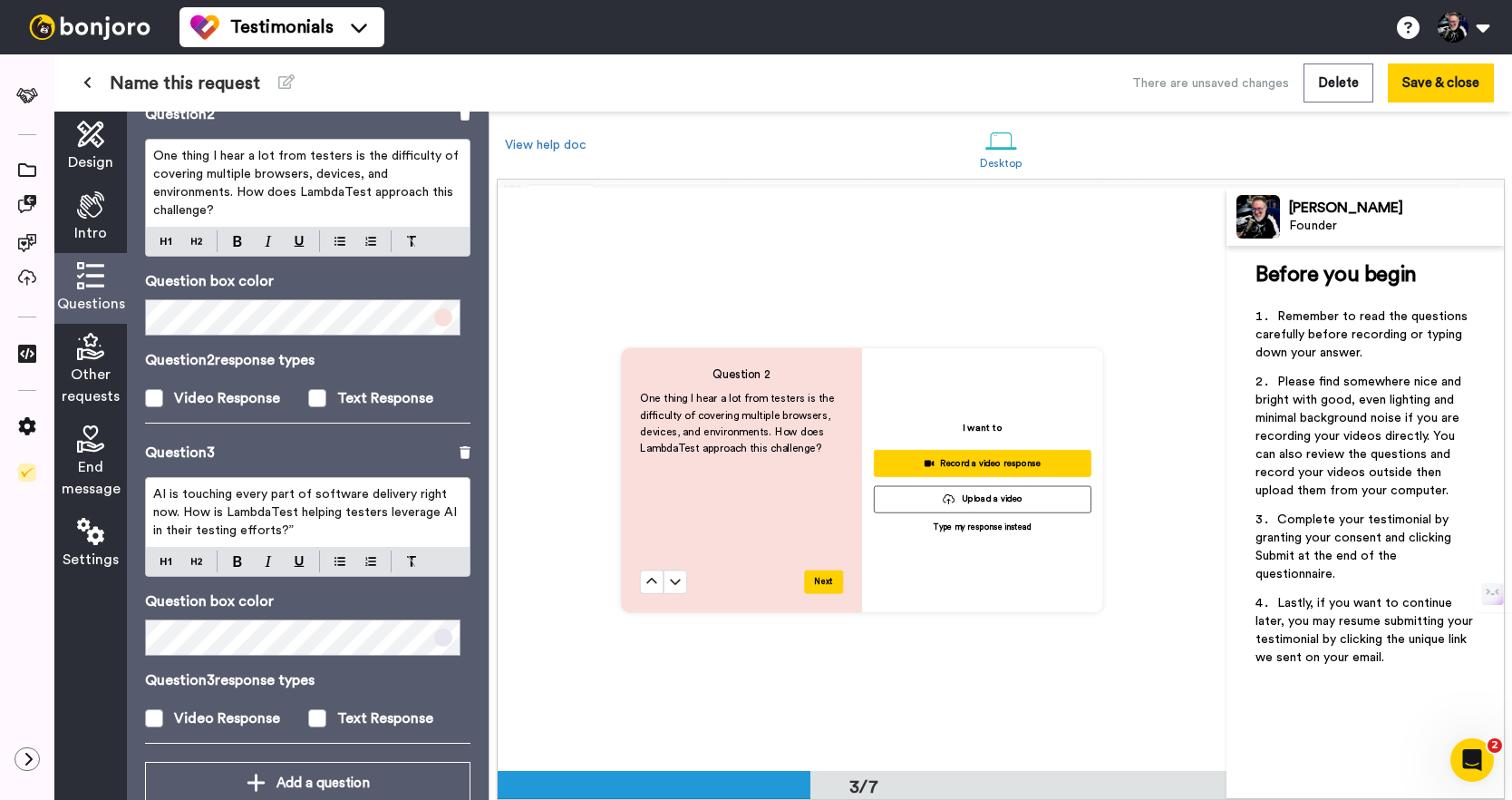
scroll to position [494, 0]
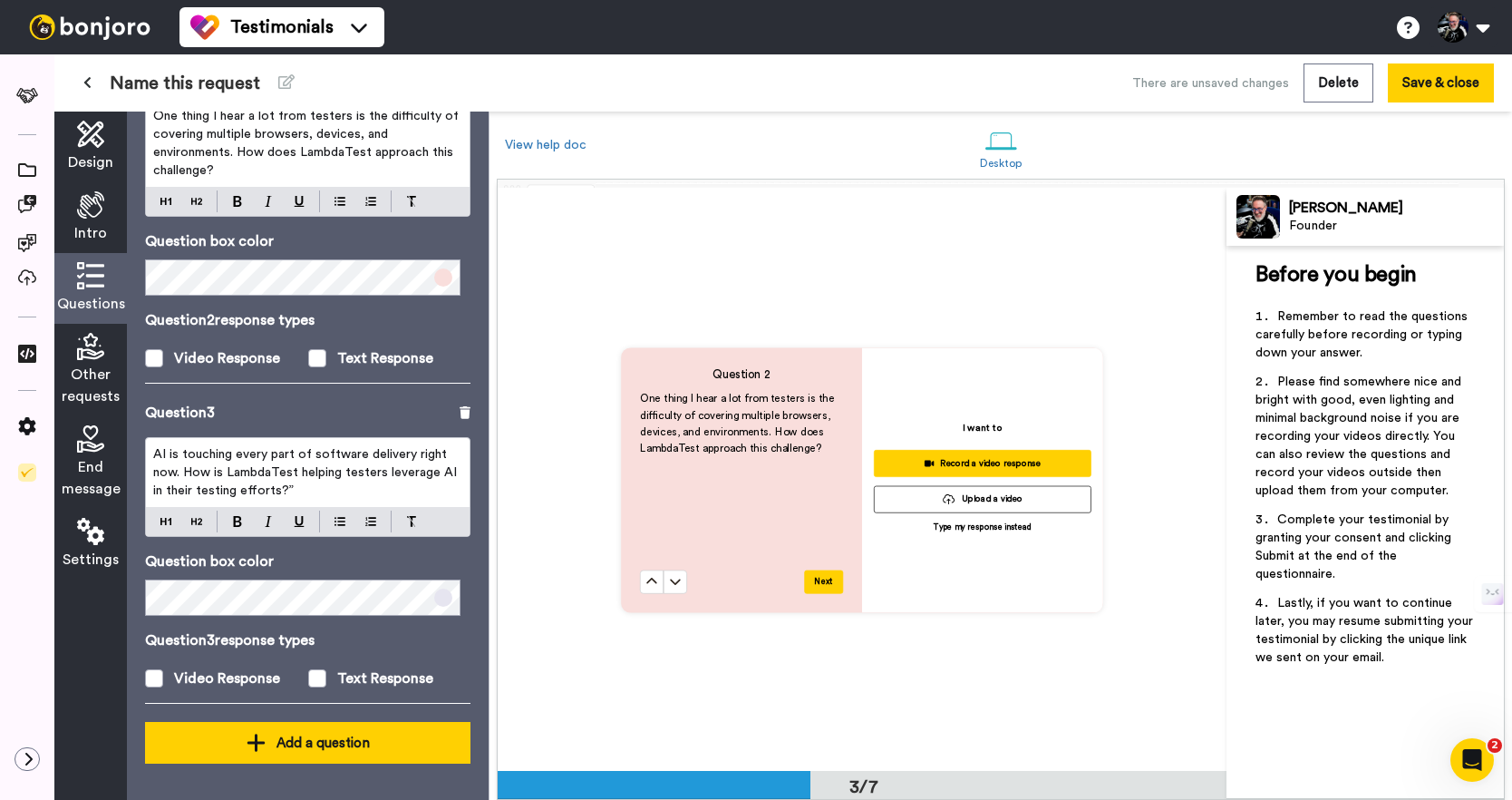
click at [320, 734] on div "Add a question" at bounding box center [307, 742] width 297 height 22
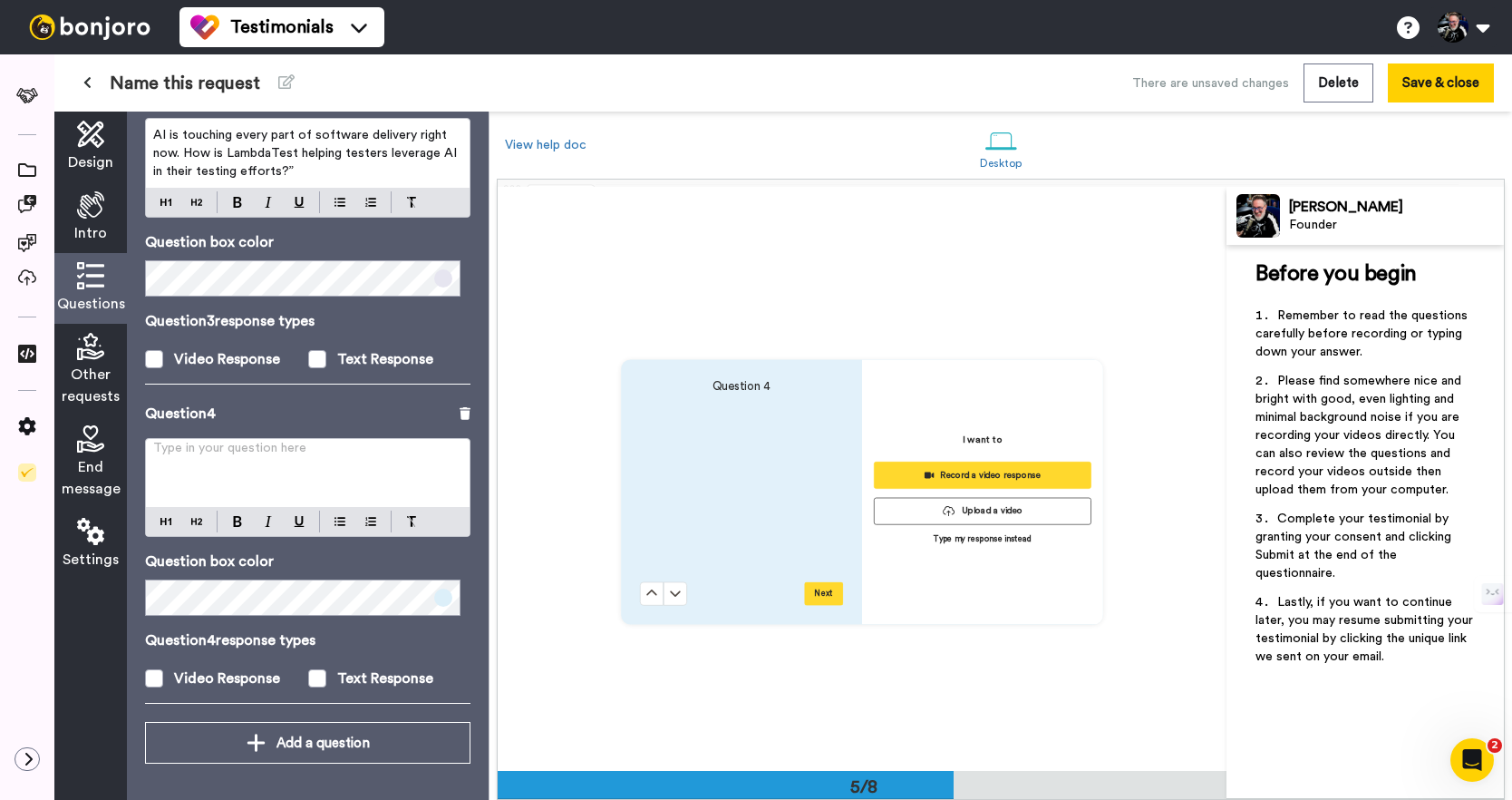
scroll to position [2331, 0]
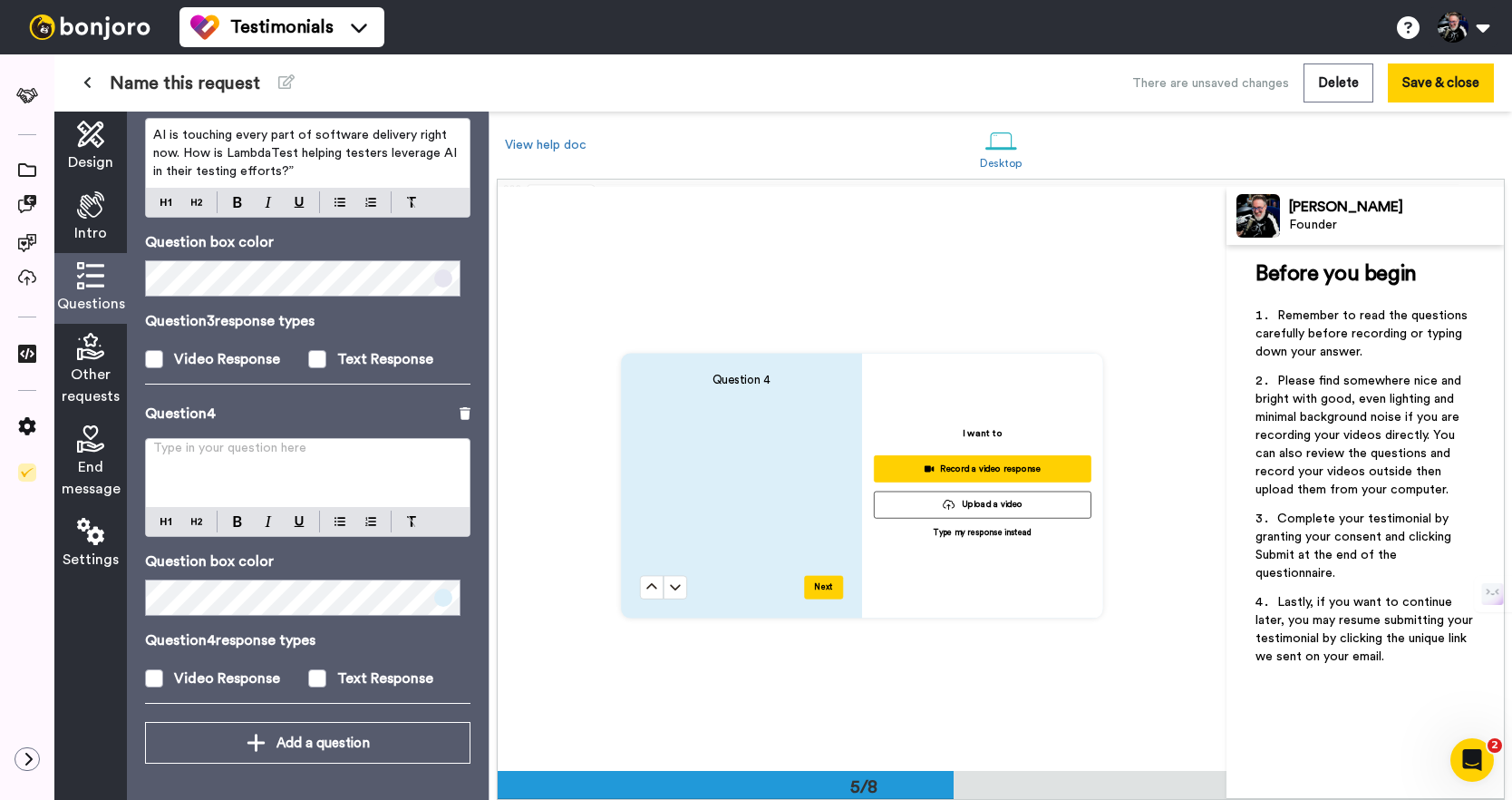
click at [276, 484] on div "Type in your question here ﻿" at bounding box center [307, 472] width 324 height 68
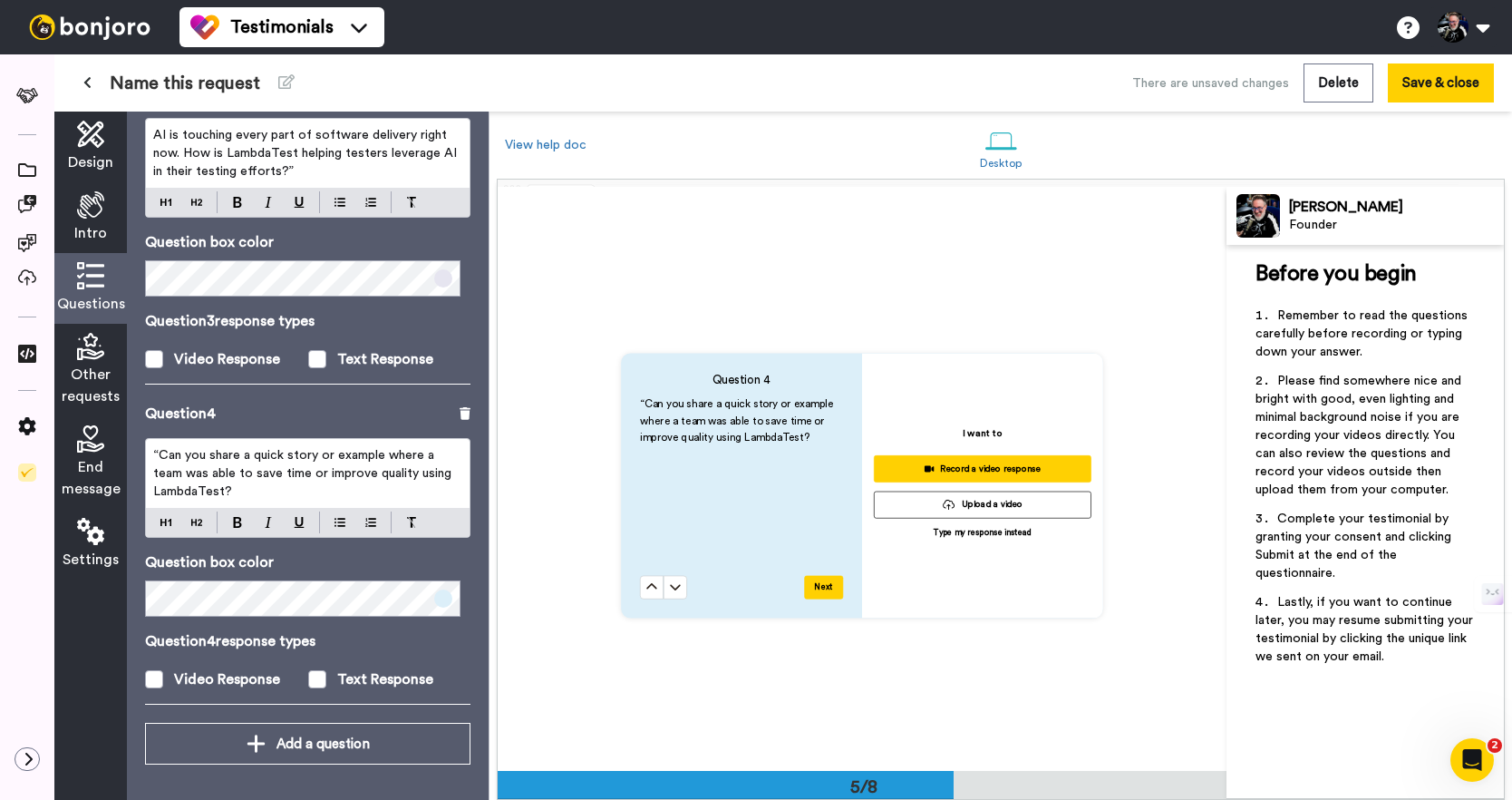
drag, startPoint x: 157, startPoint y: 459, endPoint x: 173, endPoint y: 465, distance: 17.1
click at [157, 460] on span "“Can you share a quick story or example where a team was able to save time or i…" at bounding box center [304, 473] width 302 height 49
click at [401, 490] on p "Can you share a quick story or example where a team was able to save time or im…" at bounding box center [308, 473] width 309 height 54
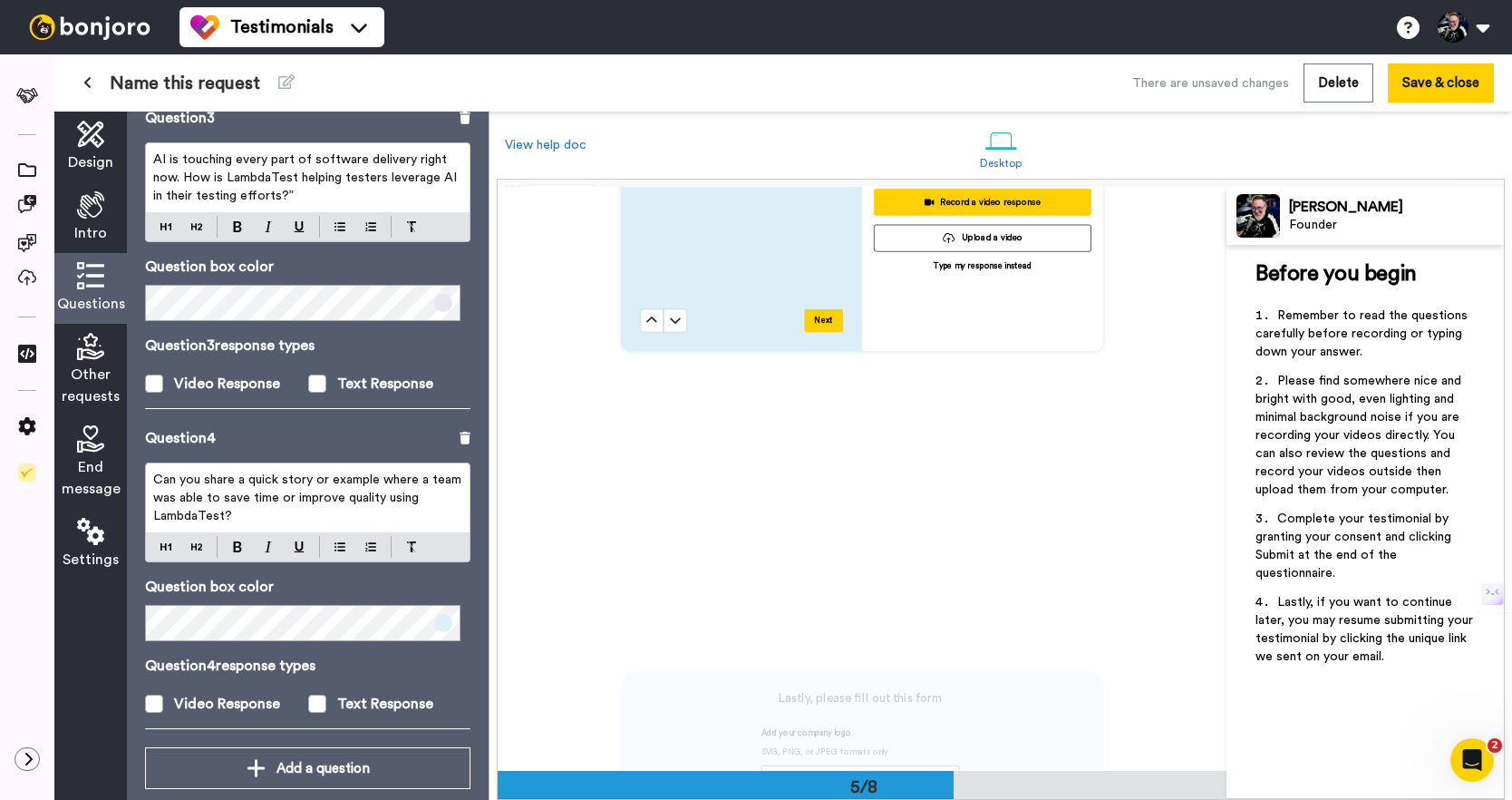
scroll to position [814, 0]
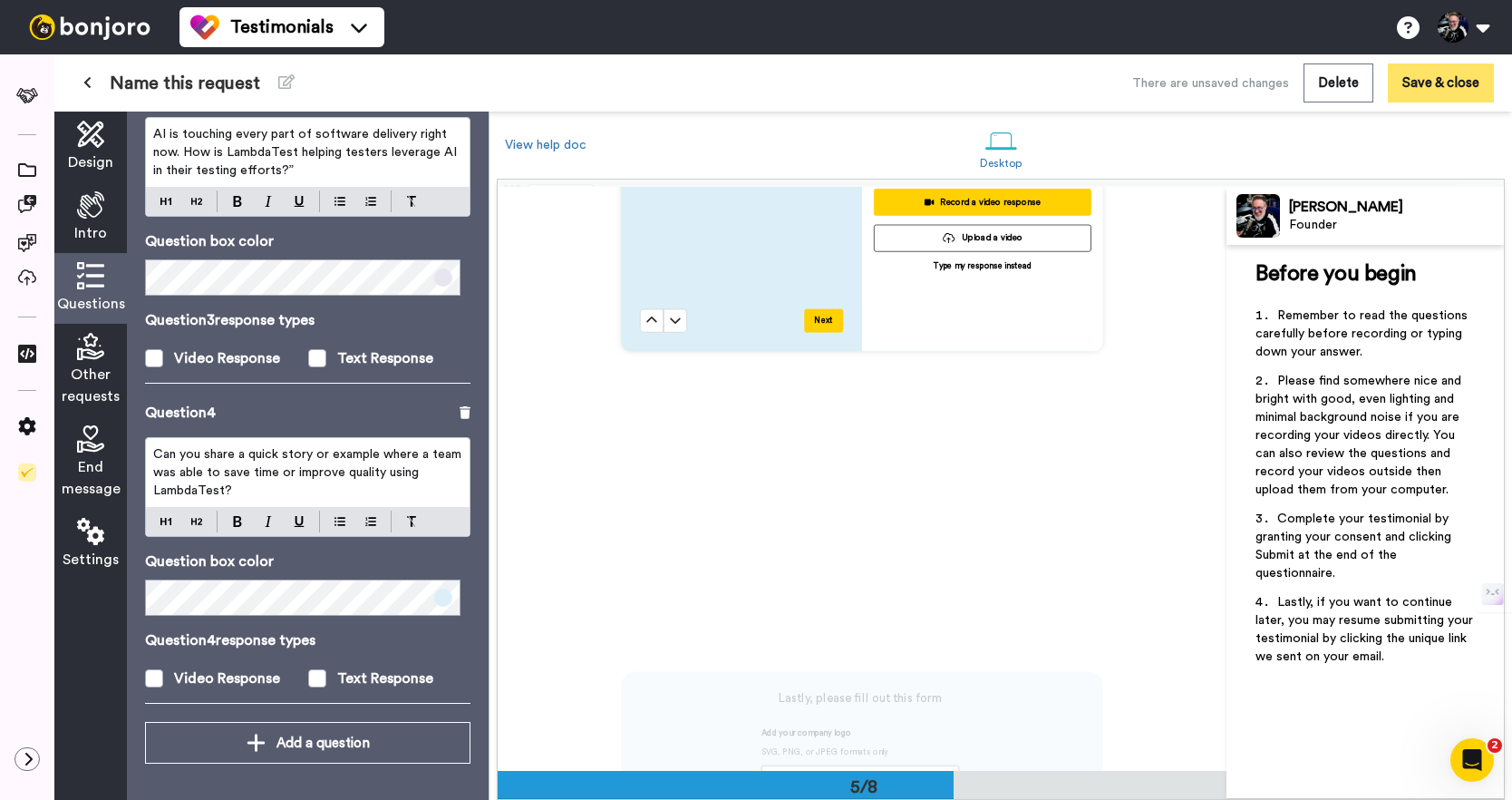
click at [1445, 83] on button "Save & close" at bounding box center [1441, 83] width 106 height 39
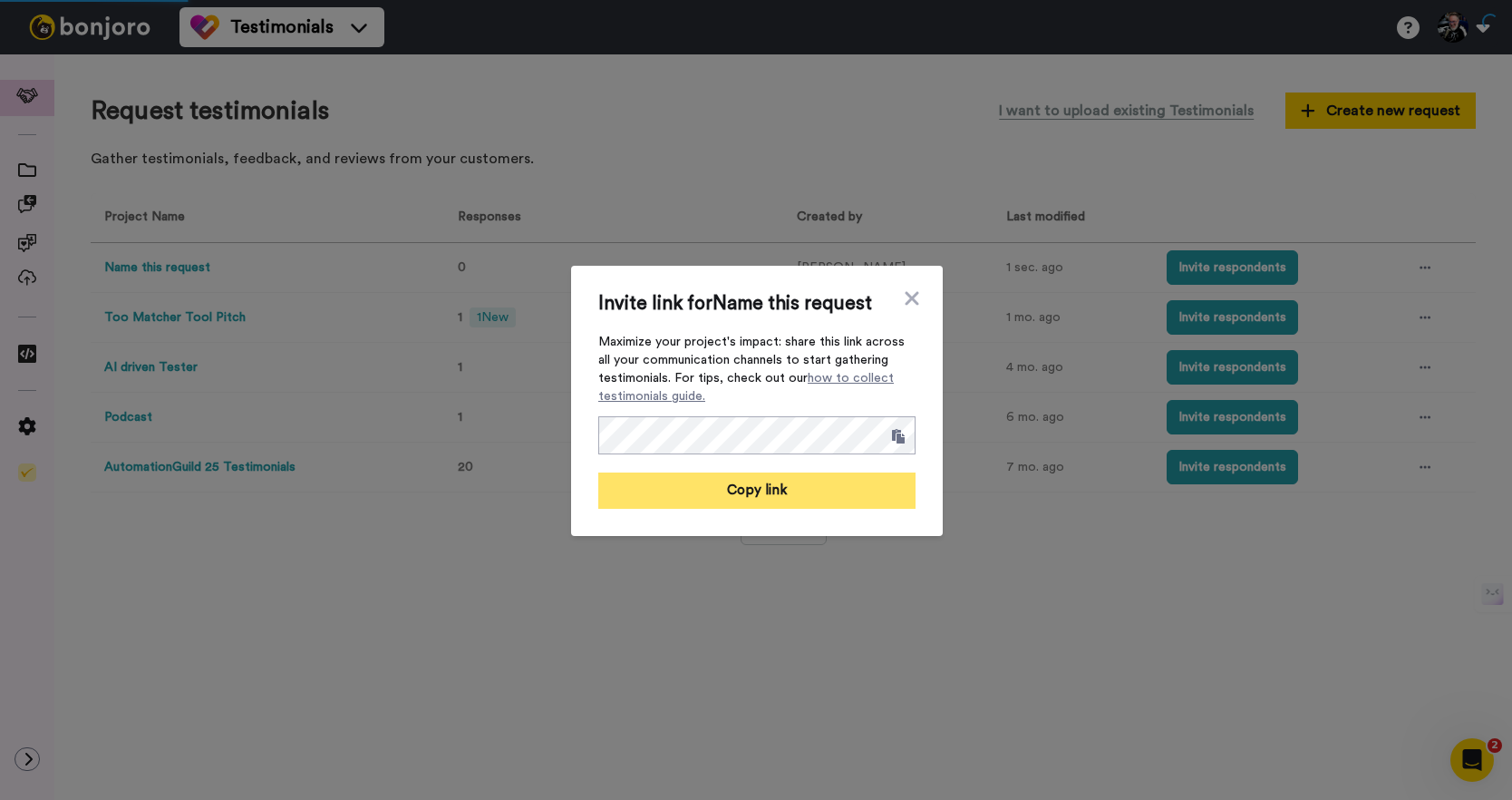
click at [786, 494] on button "Copy link" at bounding box center [756, 491] width 317 height 37
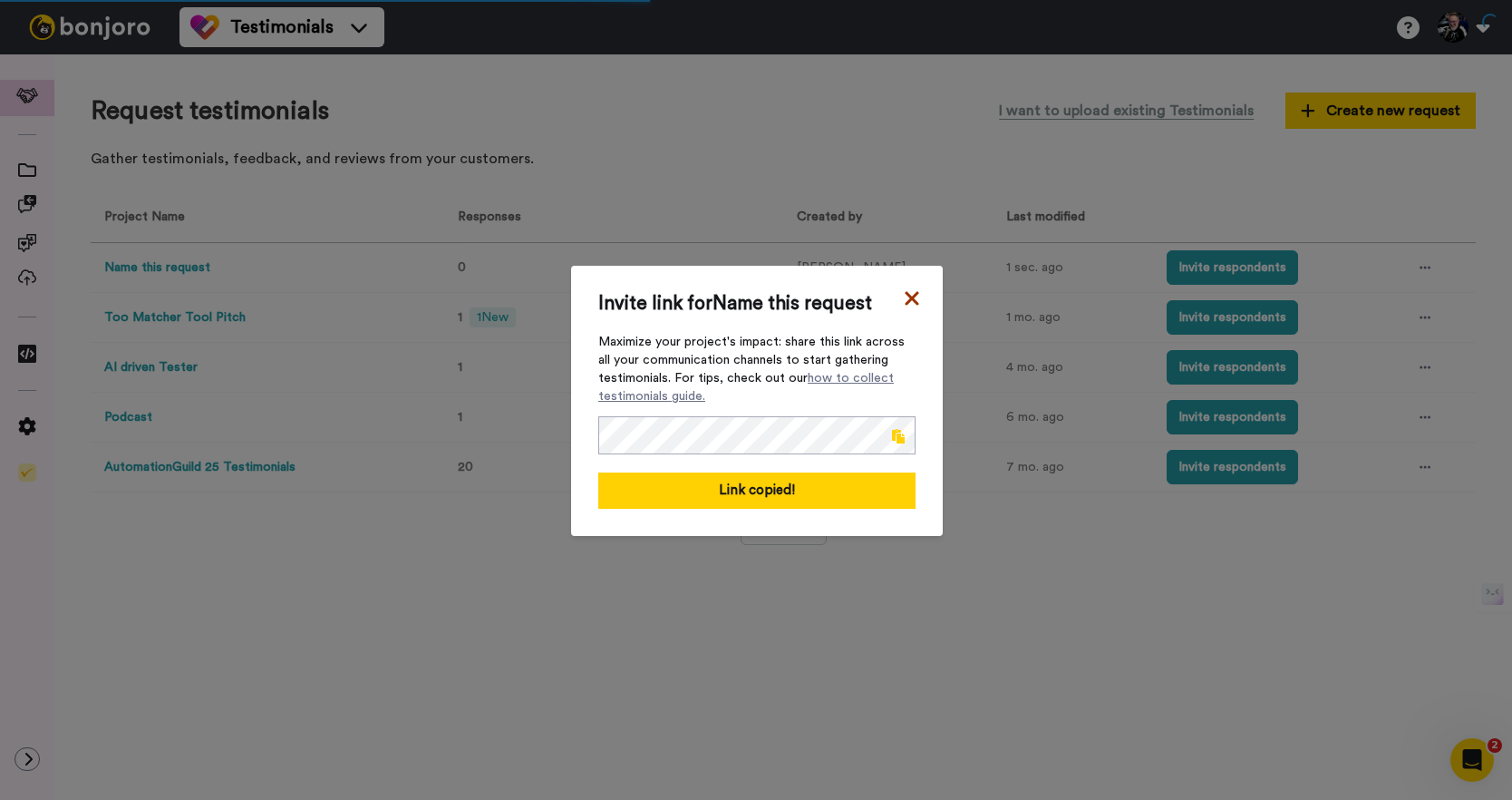
click at [906, 288] on icon at bounding box center [912, 299] width 18 height 22
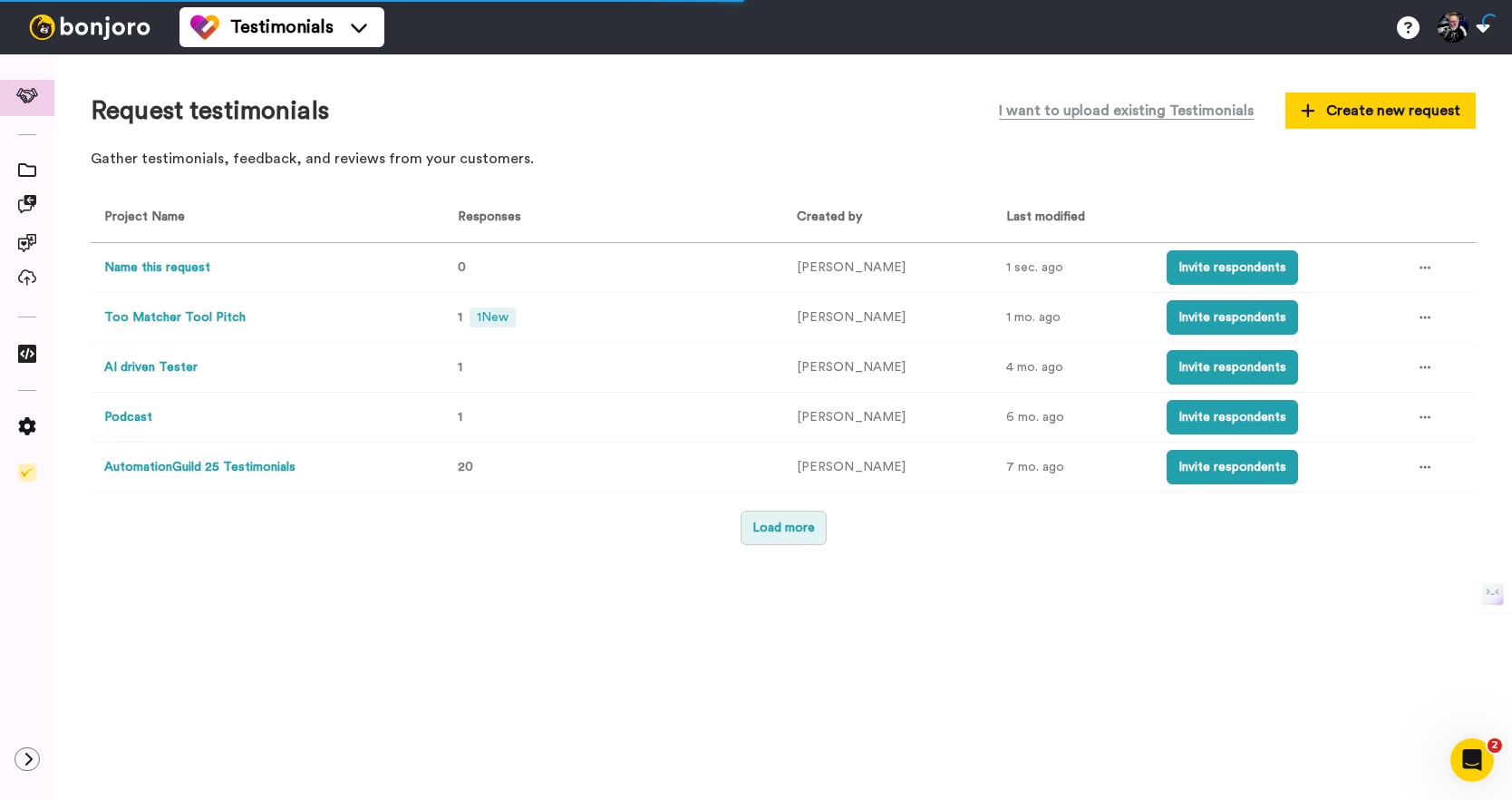
click at [781, 524] on button "Load more" at bounding box center [784, 528] width 86 height 35
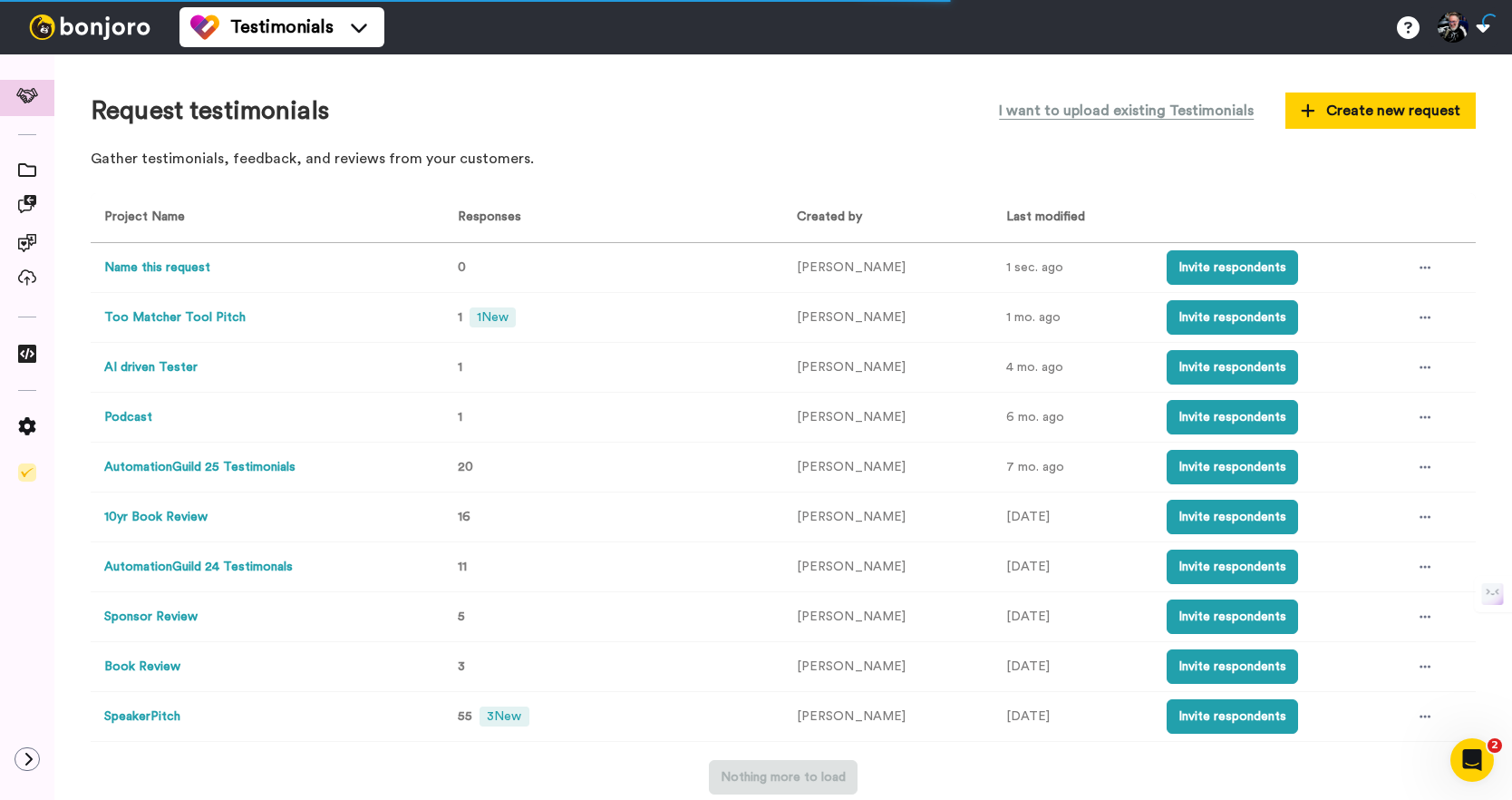
click at [194, 265] on button "Name this request" at bounding box center [157, 268] width 106 height 19
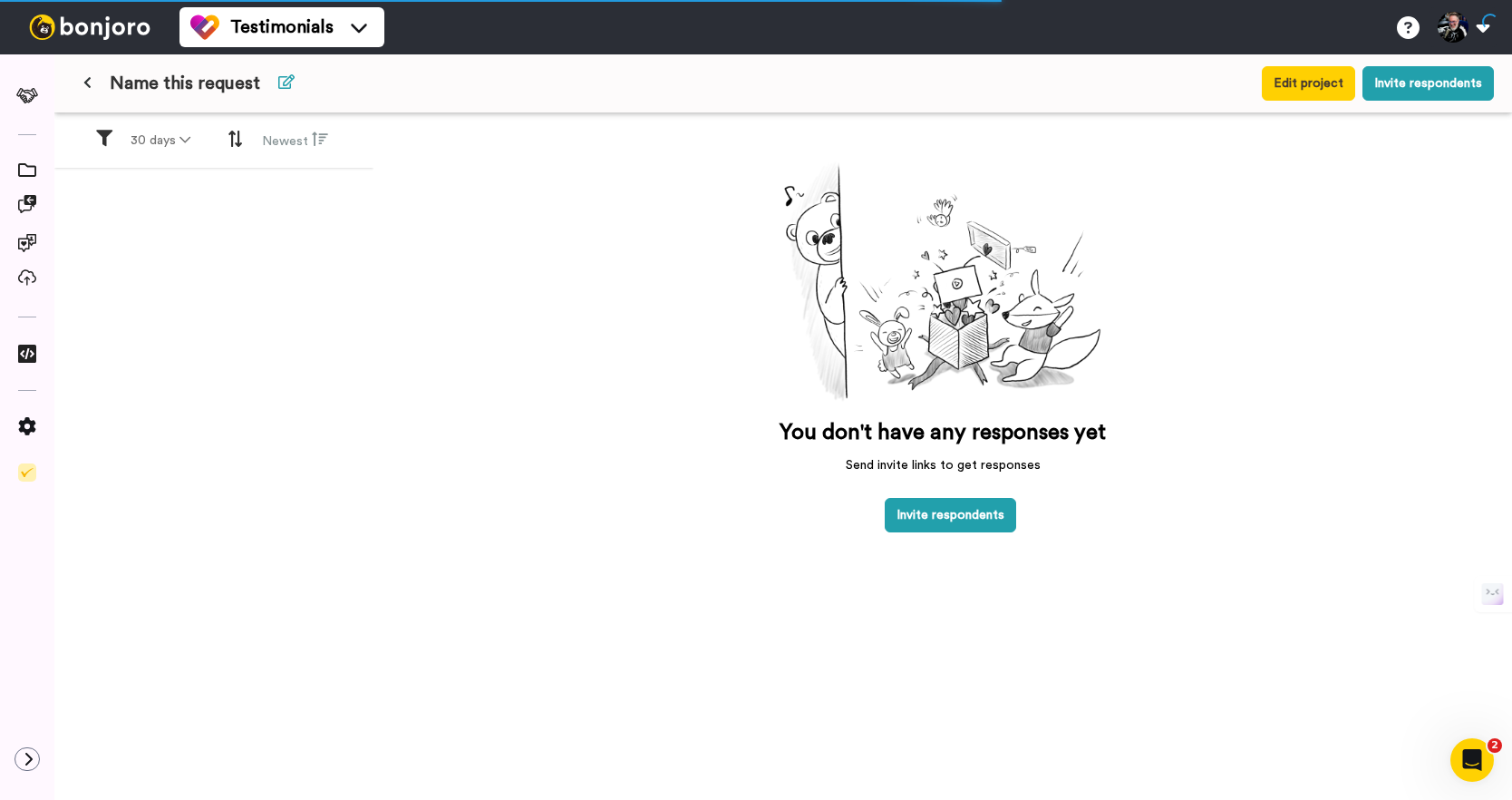
click at [278, 81] on icon at bounding box center [286, 81] width 16 height 14
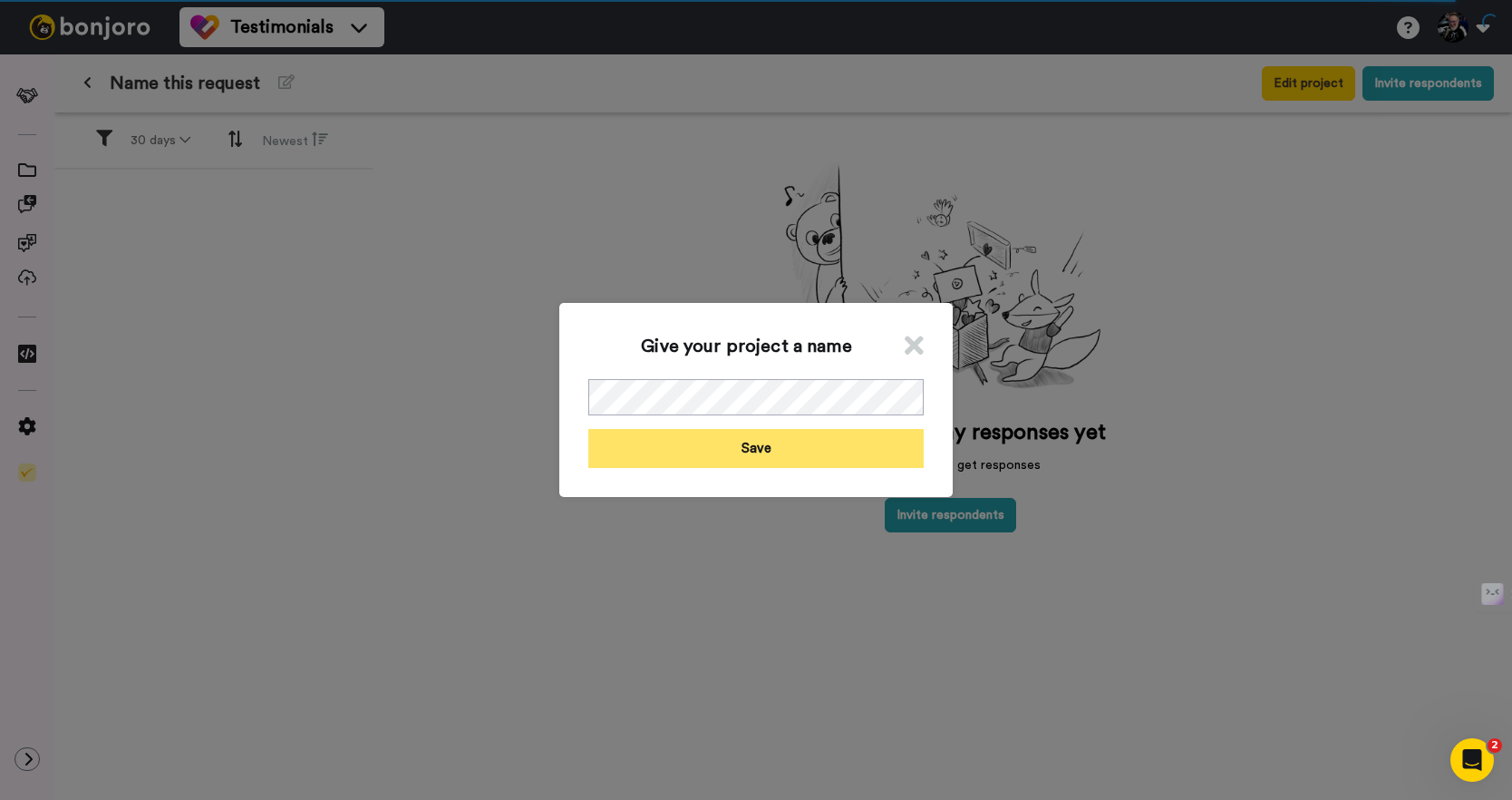
click at [766, 458] on button "Save" at bounding box center [756, 448] width 335 height 39
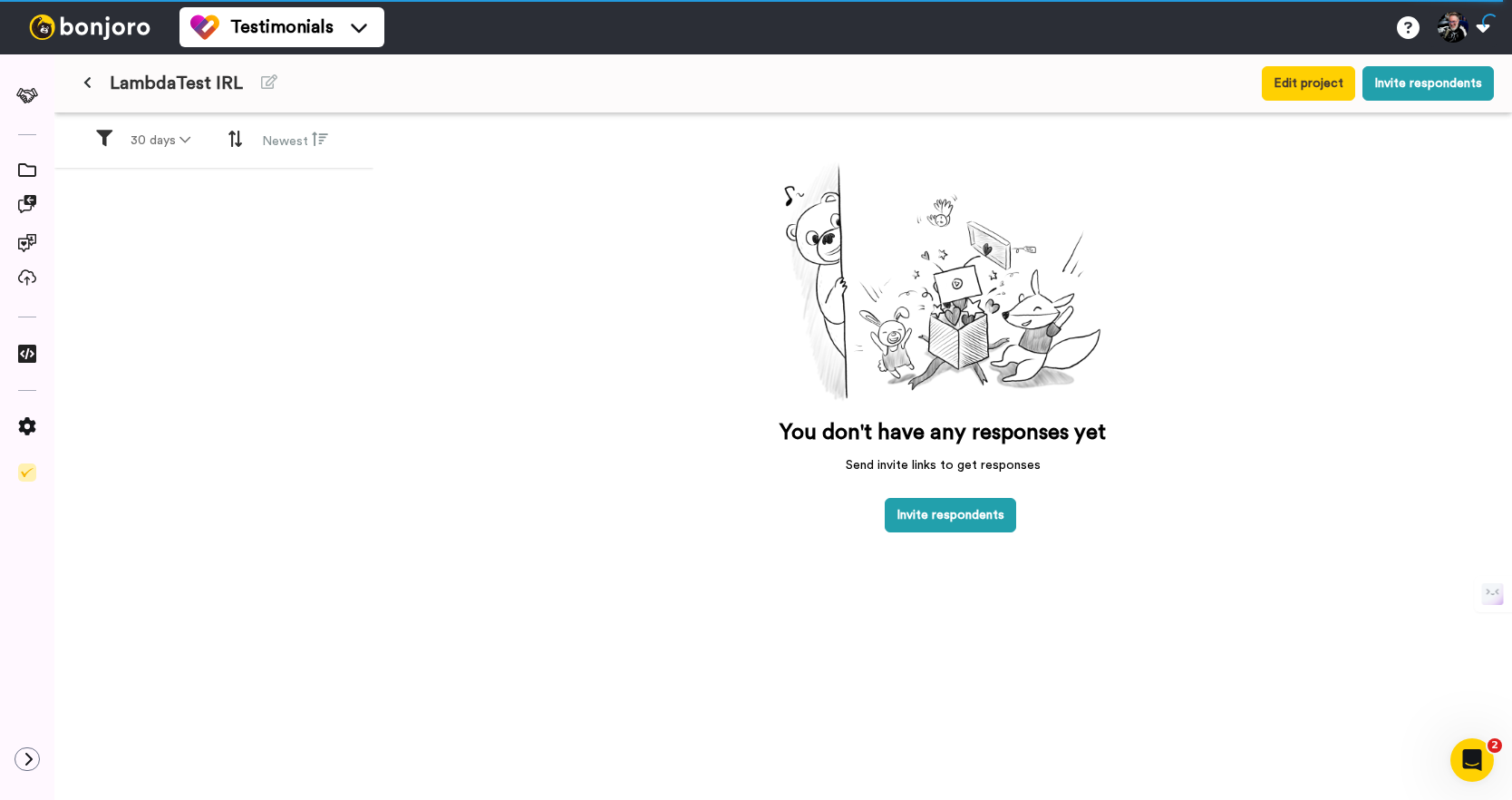
click at [91, 83] on icon at bounding box center [87, 82] width 8 height 13
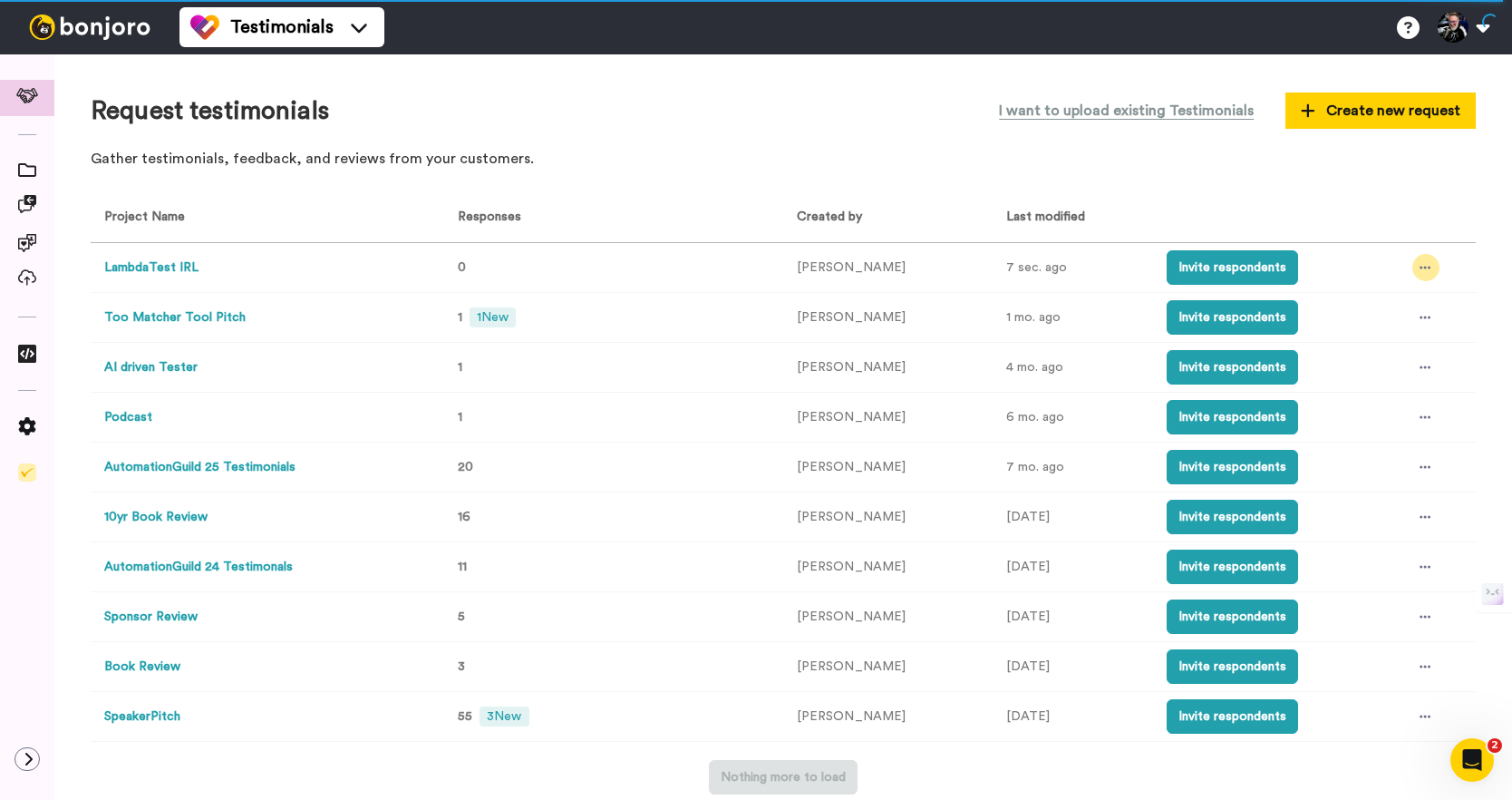
click at [1413, 265] on div at bounding box center [1426, 268] width 27 height 27
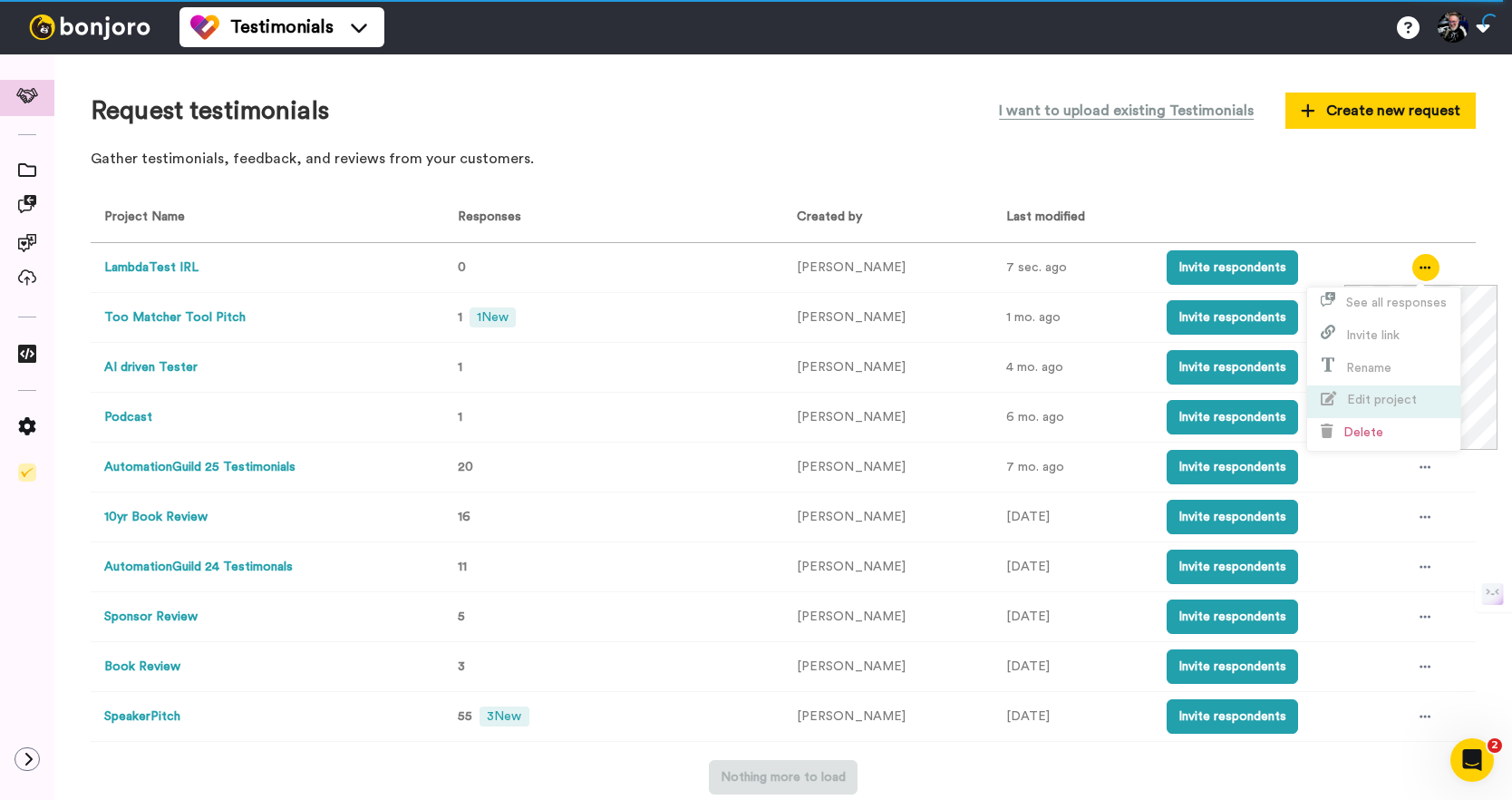
click at [1433, 404] on li "Edit project" at bounding box center [1384, 402] width 154 height 33
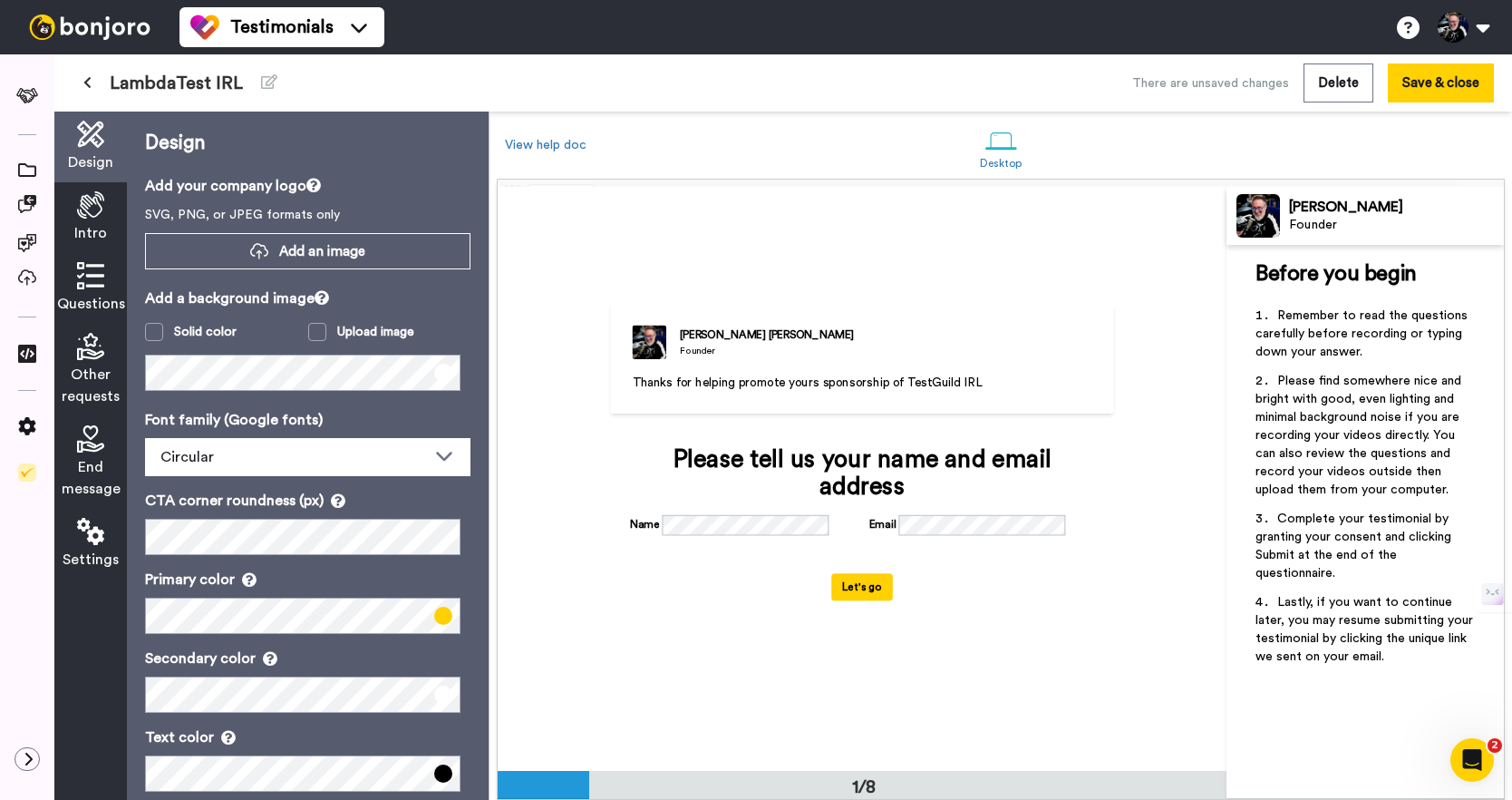
click at [87, 206] on icon at bounding box center [91, 205] width 27 height 27
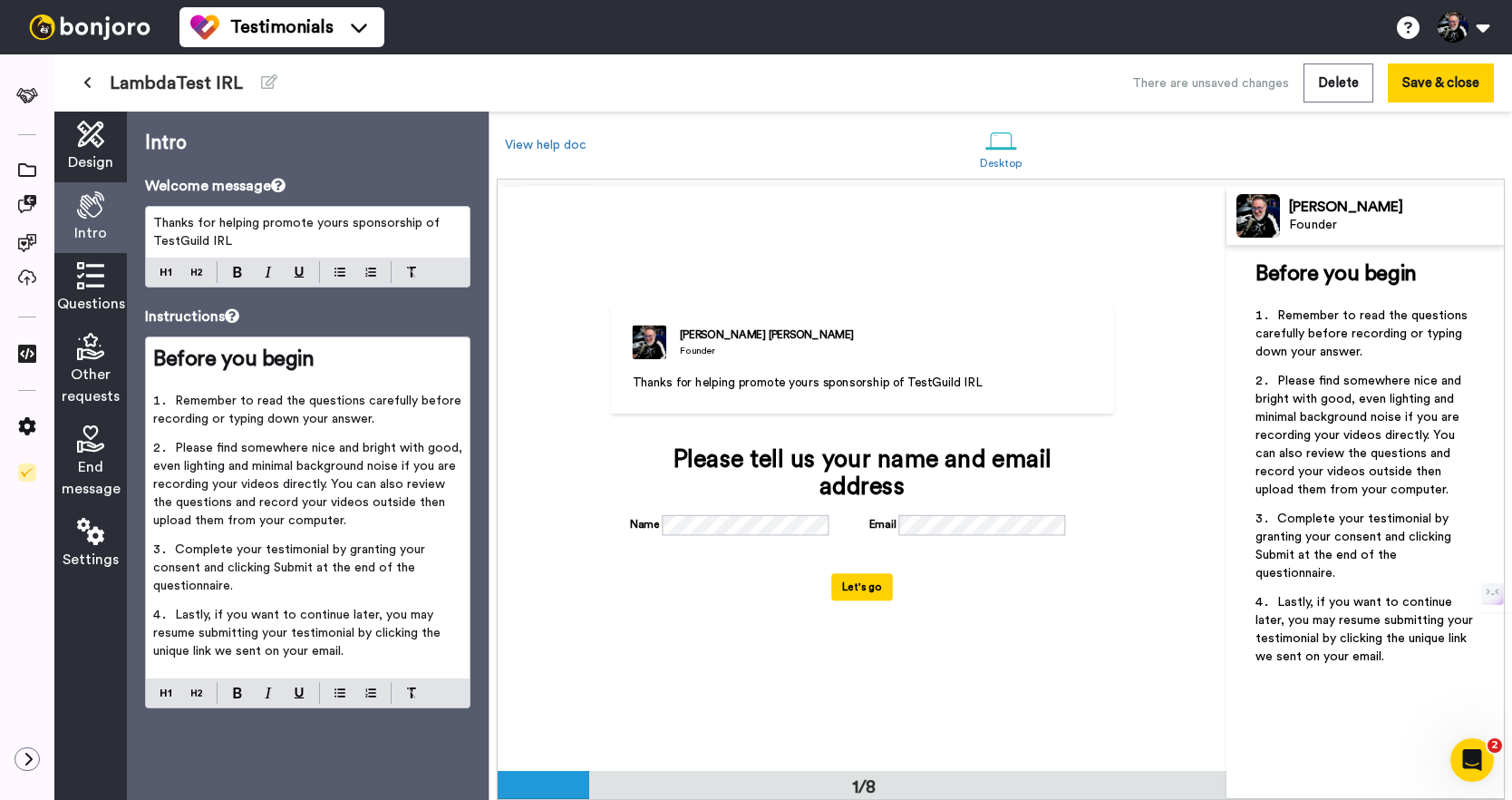
click at [368, 243] on p "Thanks for helping promote yours sponsorship of TestGuild IRL" at bounding box center [308, 232] width 309 height 37
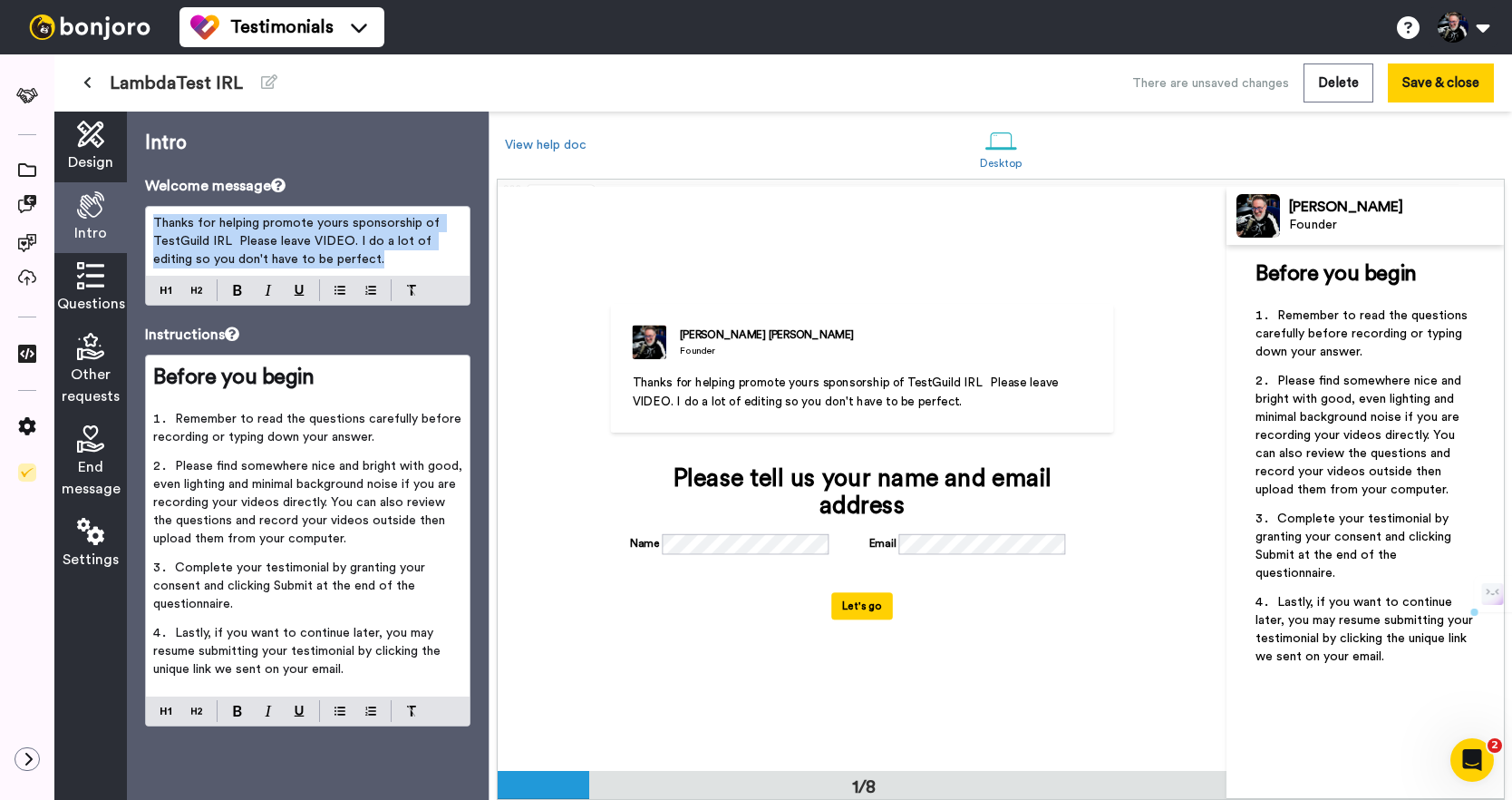
drag, startPoint x: 364, startPoint y: 270, endPoint x: 134, endPoint y: 221, distance: 235.2
click at [134, 221] on div "Intro Welcome message Thanks for helping promote yours sponsorship of TestGuild…" at bounding box center [307, 455] width 361 height 688
copy span "Thanks for helping promote yours sponsorship of TestGuild IRL Please leave VIDE…"
click at [1425, 89] on button "Save & close" at bounding box center [1441, 83] width 106 height 39
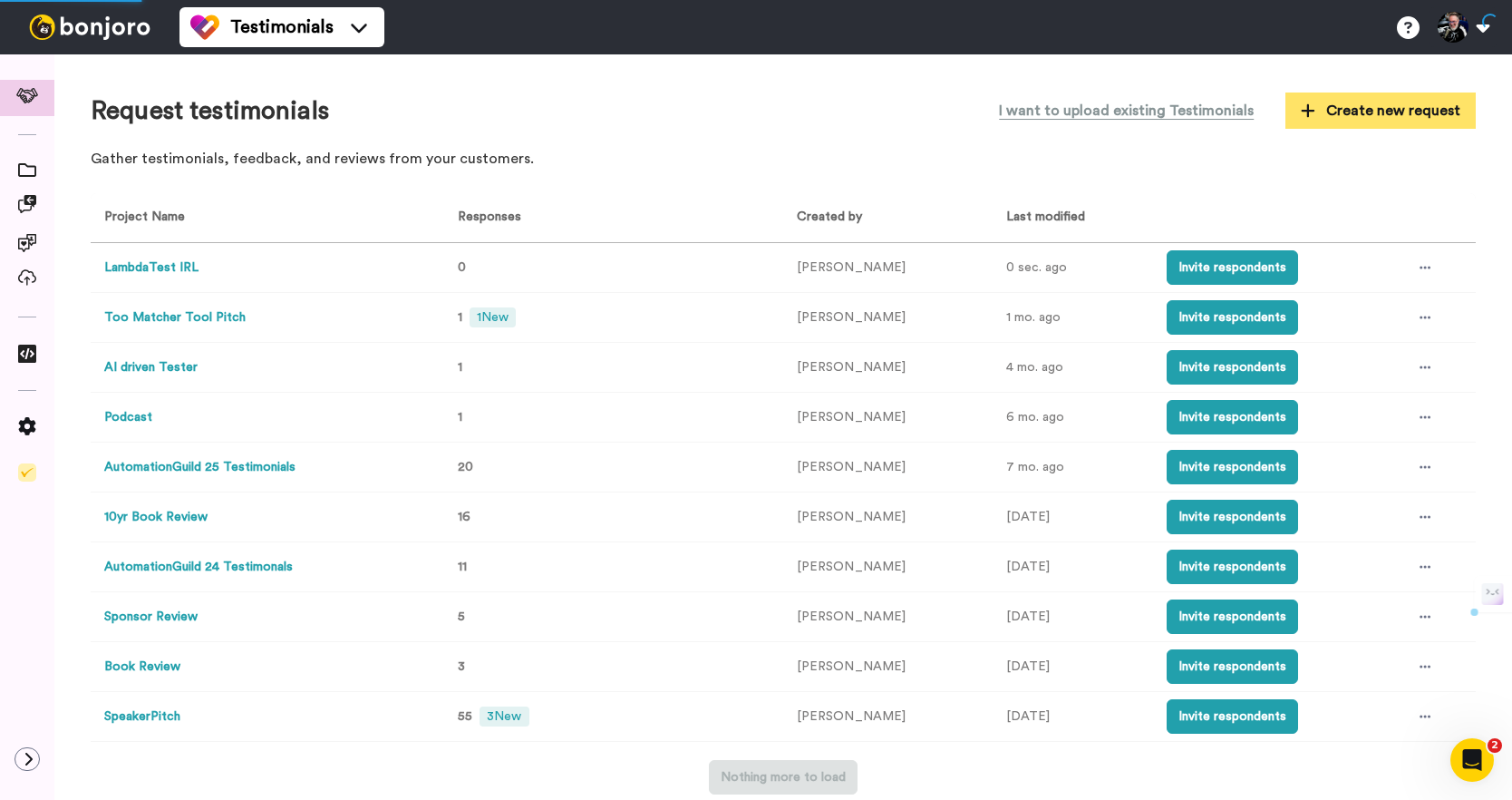
click at [1377, 116] on span "Create new request" at bounding box center [1381, 110] width 159 height 22
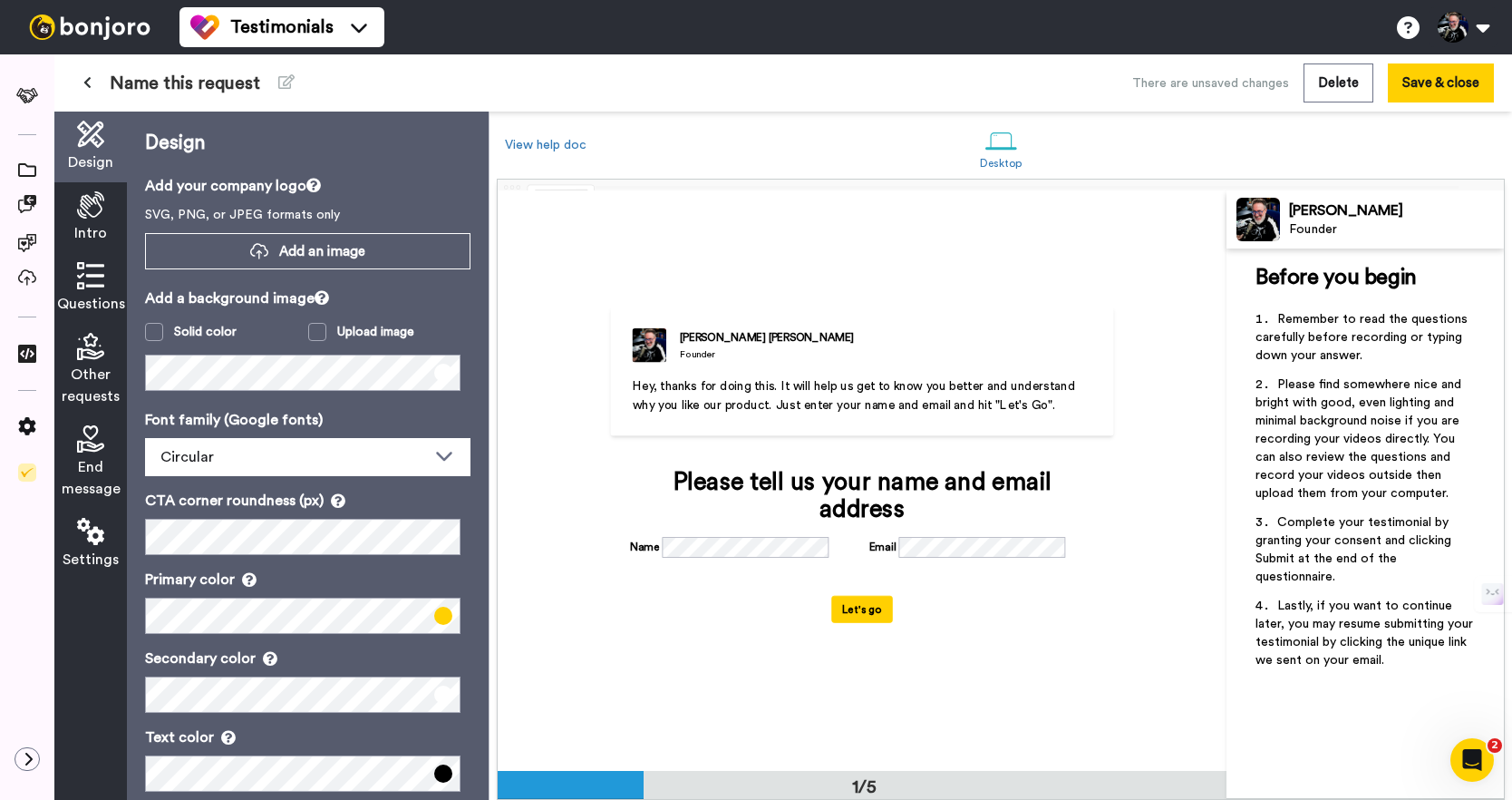
click at [87, 222] on span "Intro" at bounding box center [91, 233] width 33 height 22
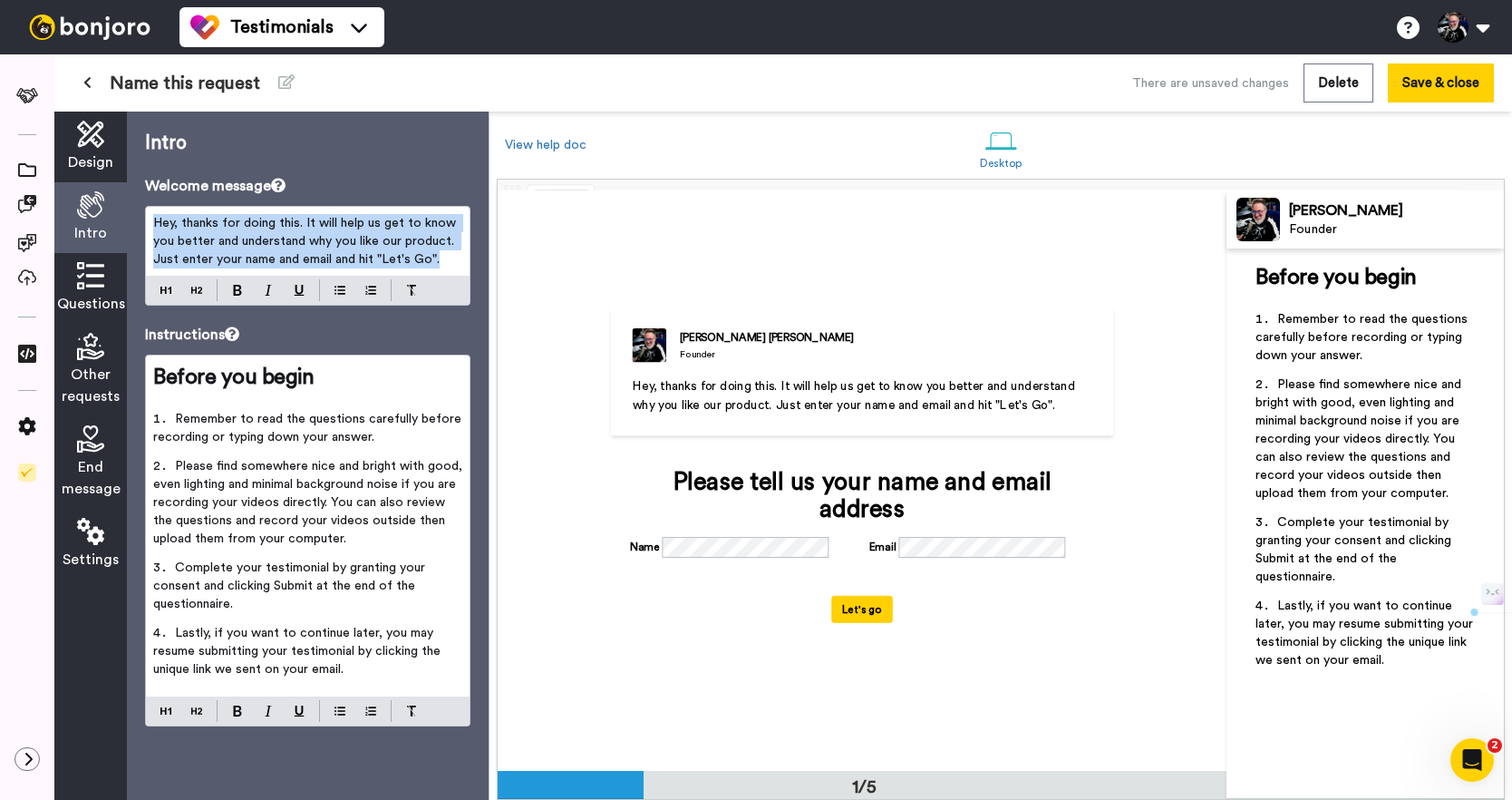
drag, startPoint x: 437, startPoint y: 269, endPoint x: 125, endPoint y: 223, distance: 315.4
click at [125, 223] on div "Design Intro Questions Other requests End message Settings Intro Welcome messag…" at bounding box center [271, 455] width 435 height 688
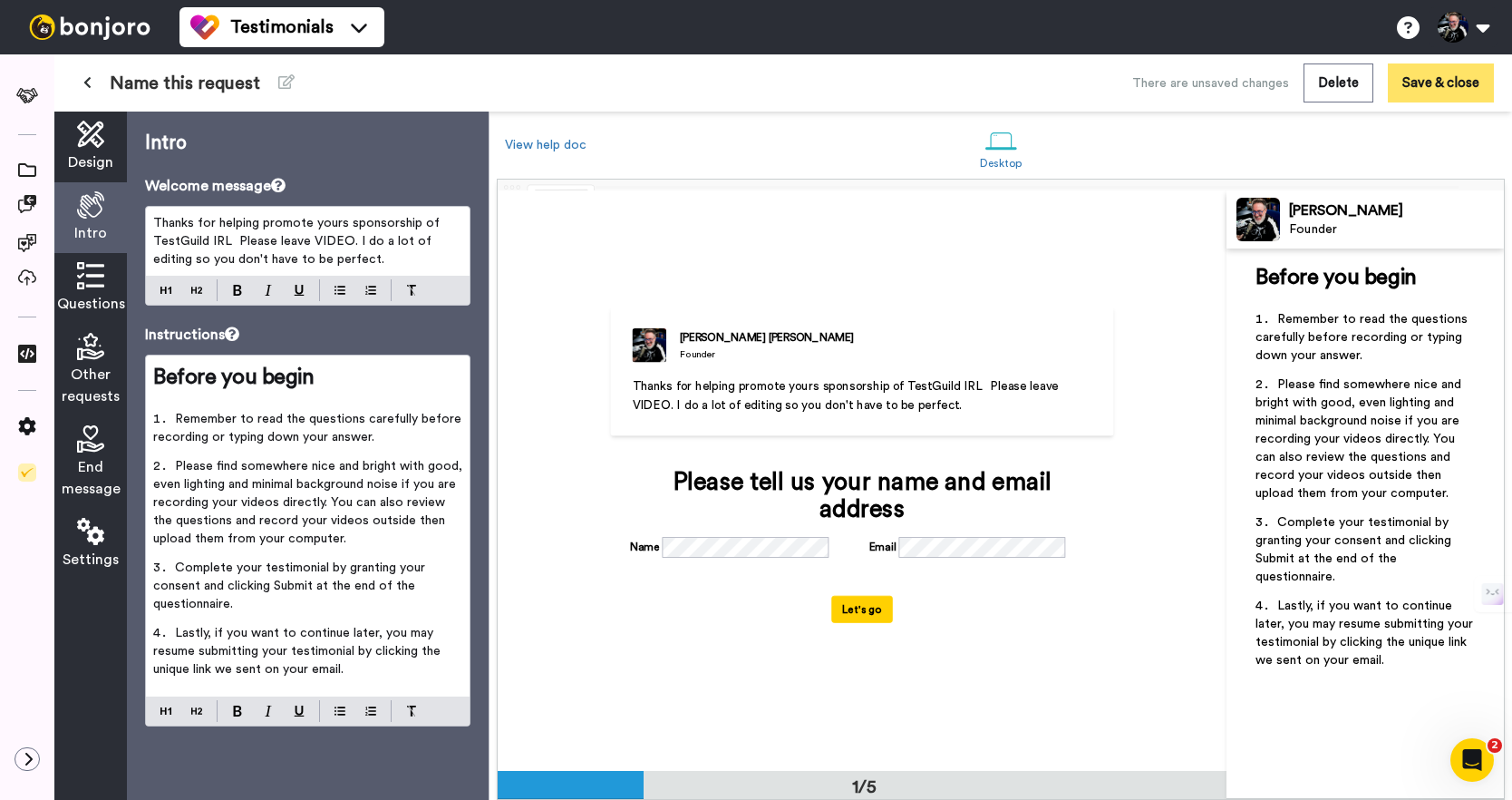
click at [1431, 86] on button "Save & close" at bounding box center [1441, 83] width 106 height 39
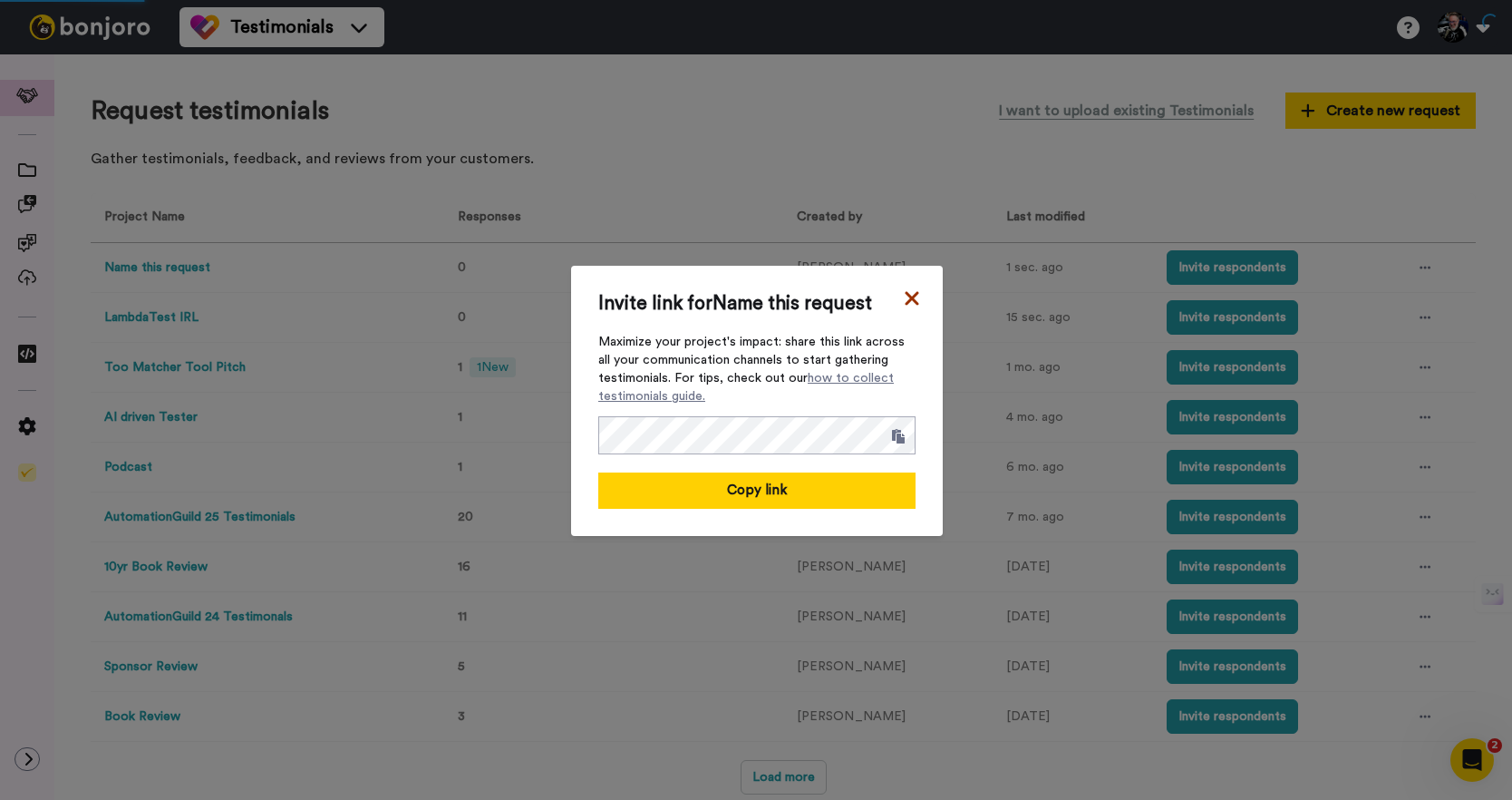
click at [903, 300] on icon at bounding box center [912, 299] width 18 height 22
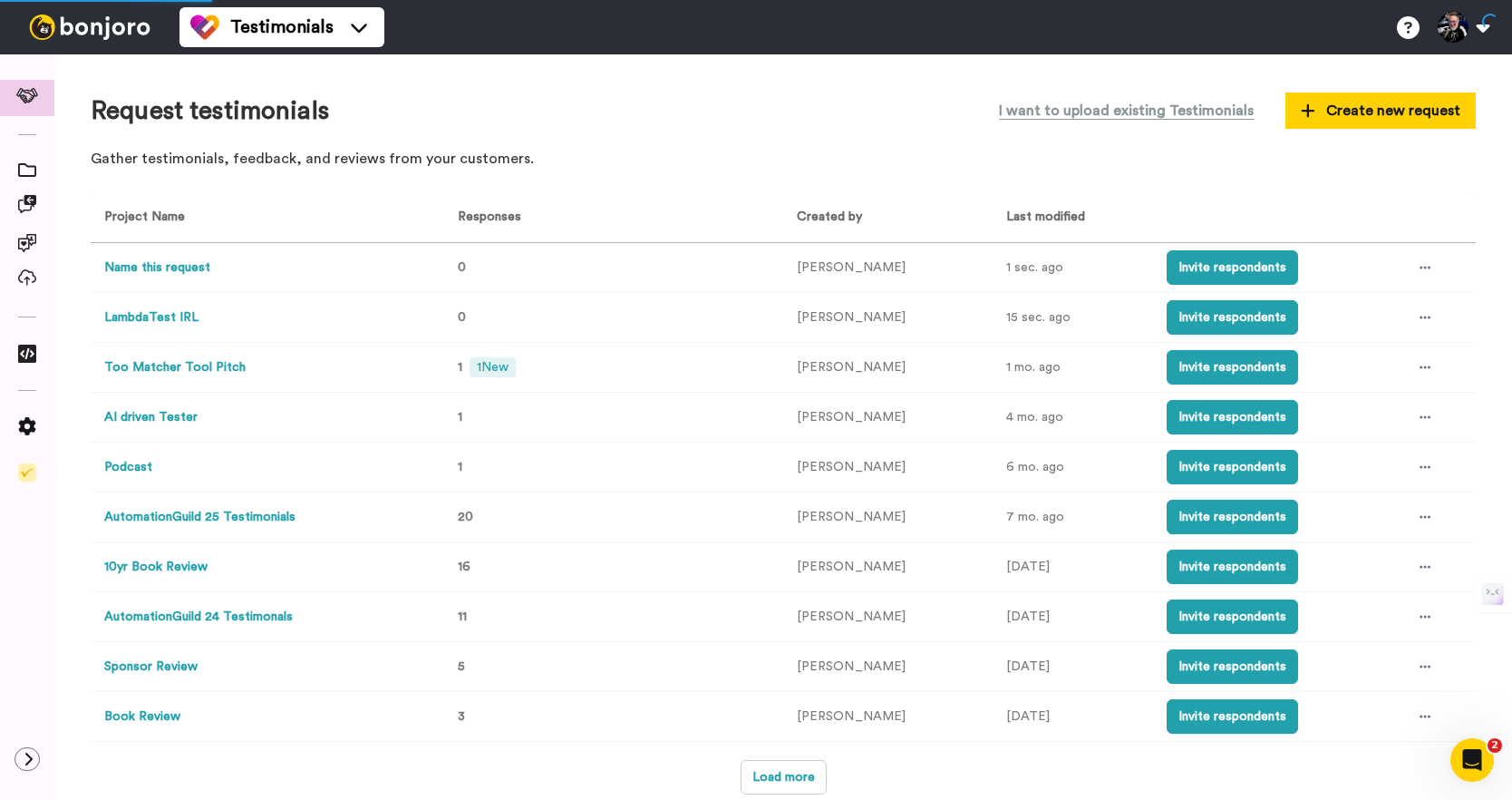
click at [149, 273] on button "Name this request" at bounding box center [157, 268] width 106 height 19
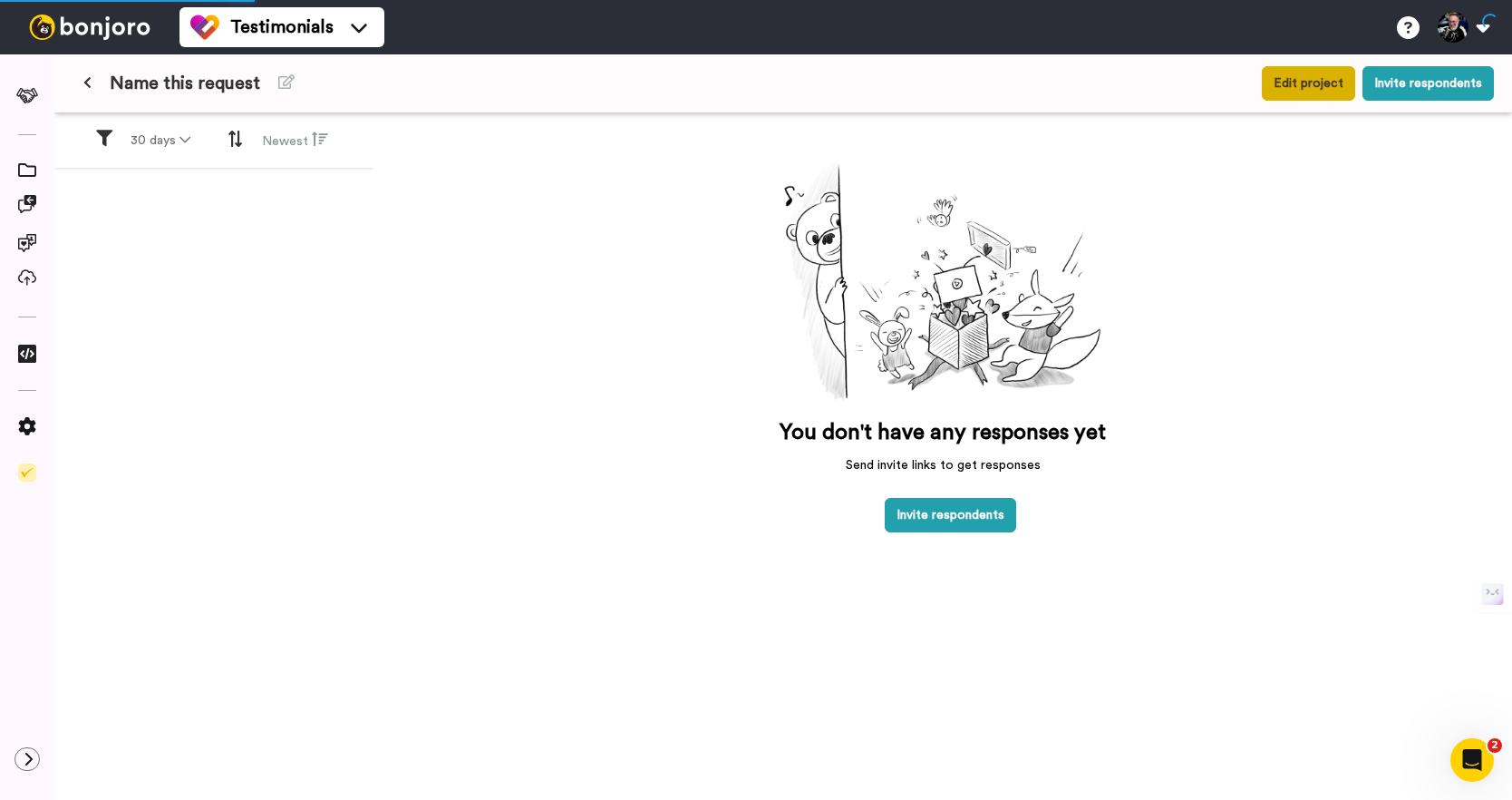
click at [1290, 94] on button "Edit project" at bounding box center [1308, 84] width 94 height 35
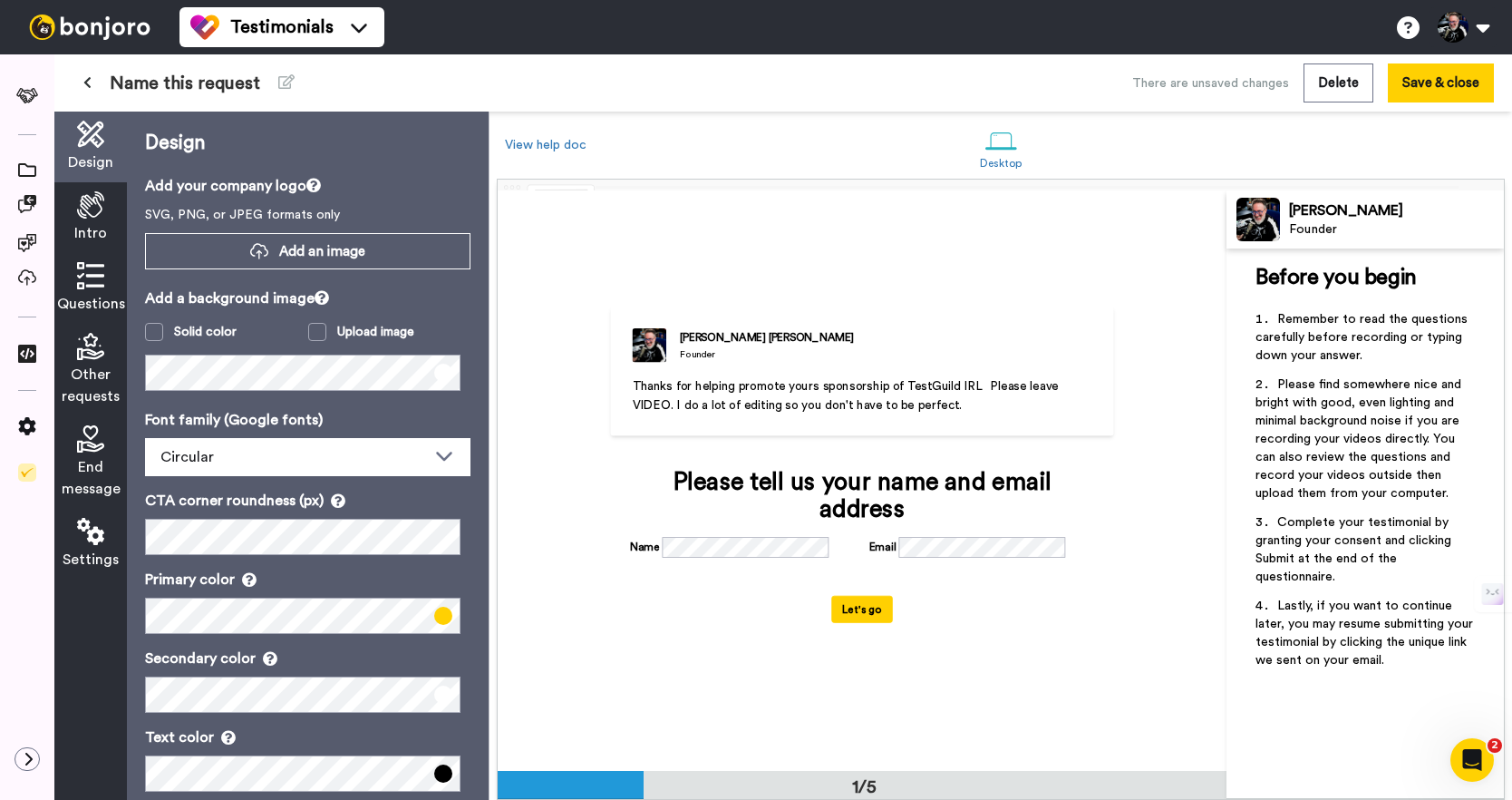
click at [92, 276] on icon at bounding box center [91, 275] width 27 height 27
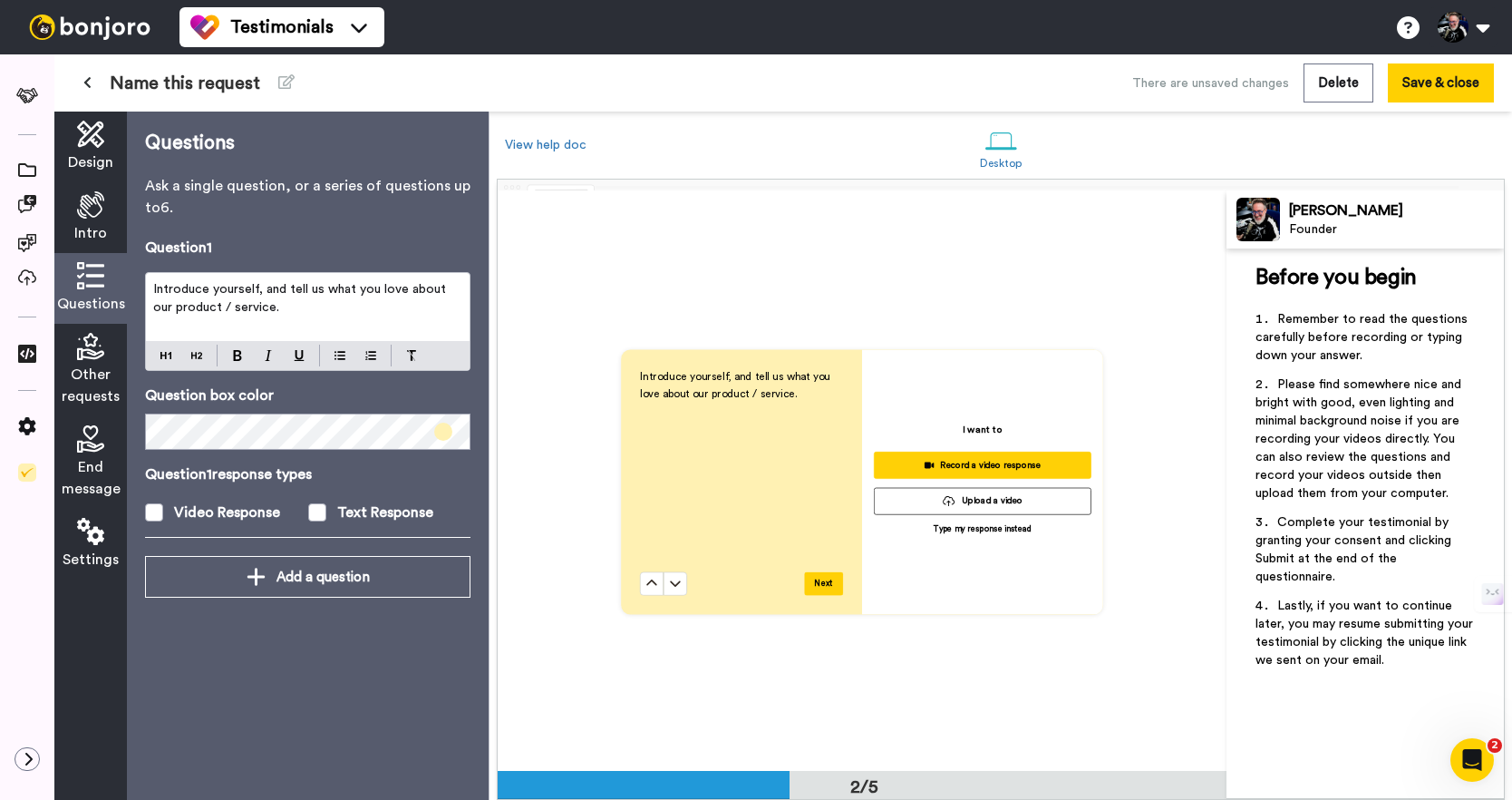
scroll to position [581, 0]
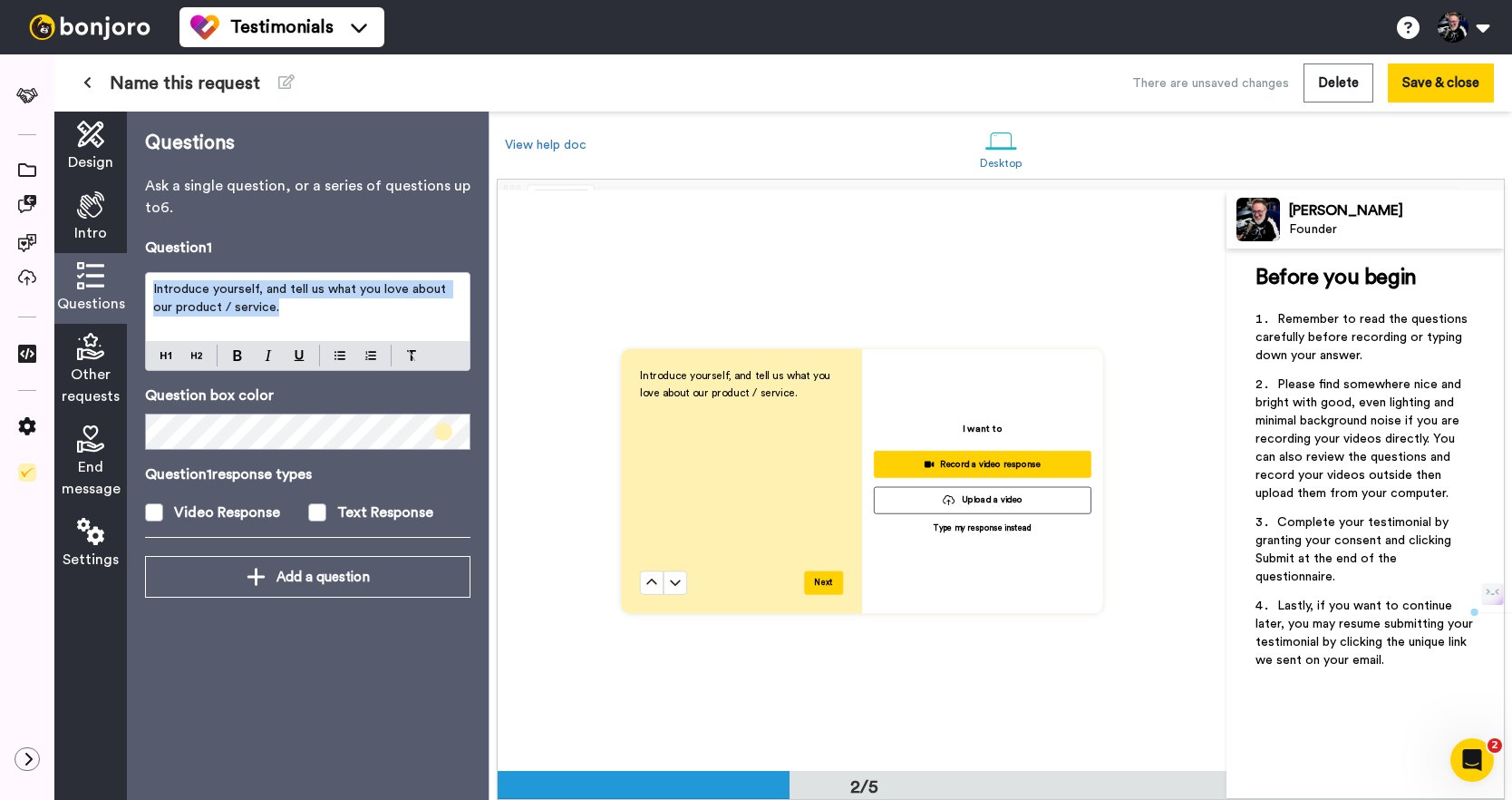
drag, startPoint x: 283, startPoint y: 305, endPoint x: 109, endPoint y: 281, distance: 175.6
click at [109, 281] on div "Design Intro Questions Other requests End message Settings Questions Ask a sing…" at bounding box center [271, 455] width 435 height 688
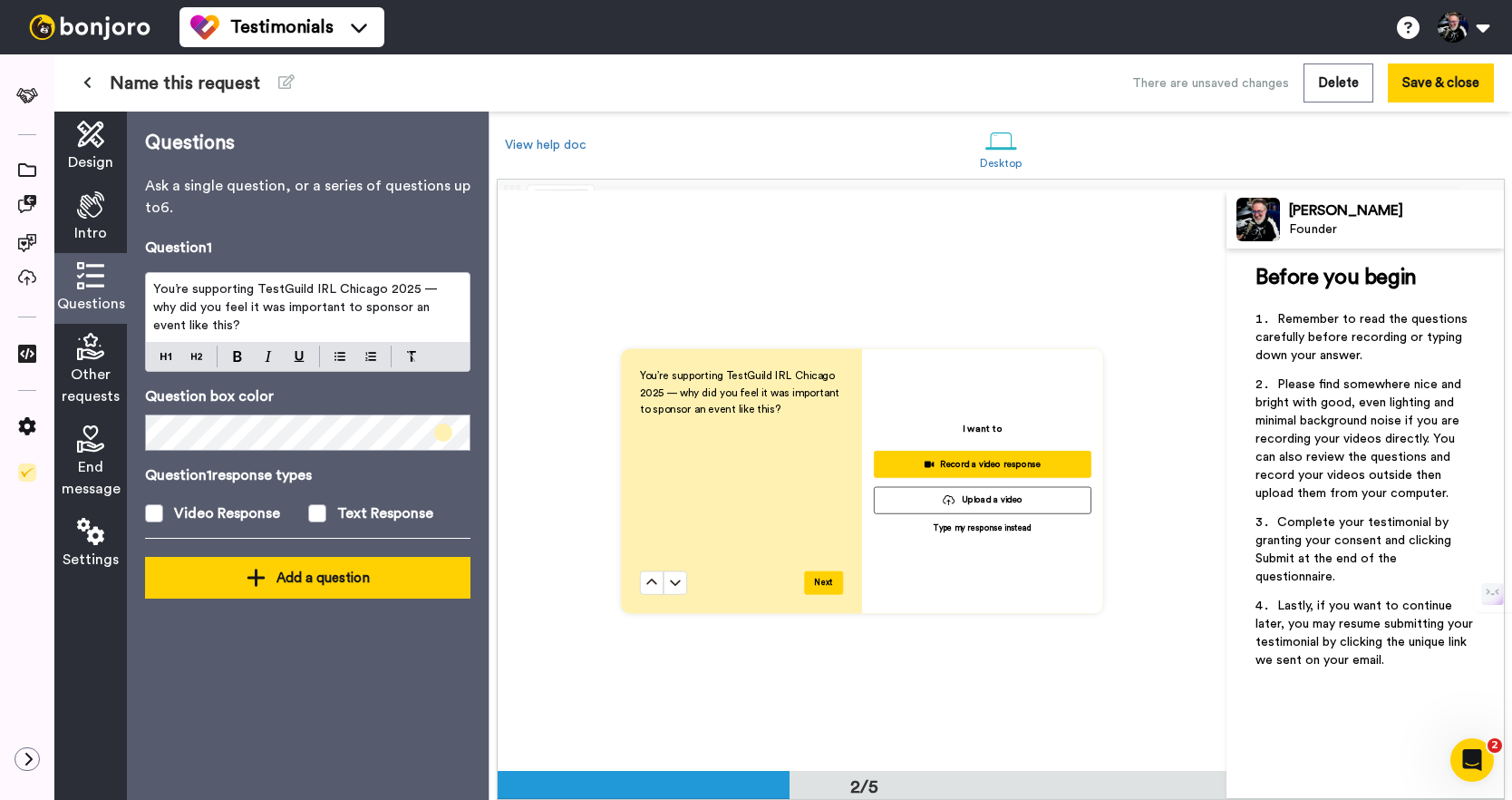
click at [274, 574] on div "Add a question" at bounding box center [307, 578] width 297 height 22
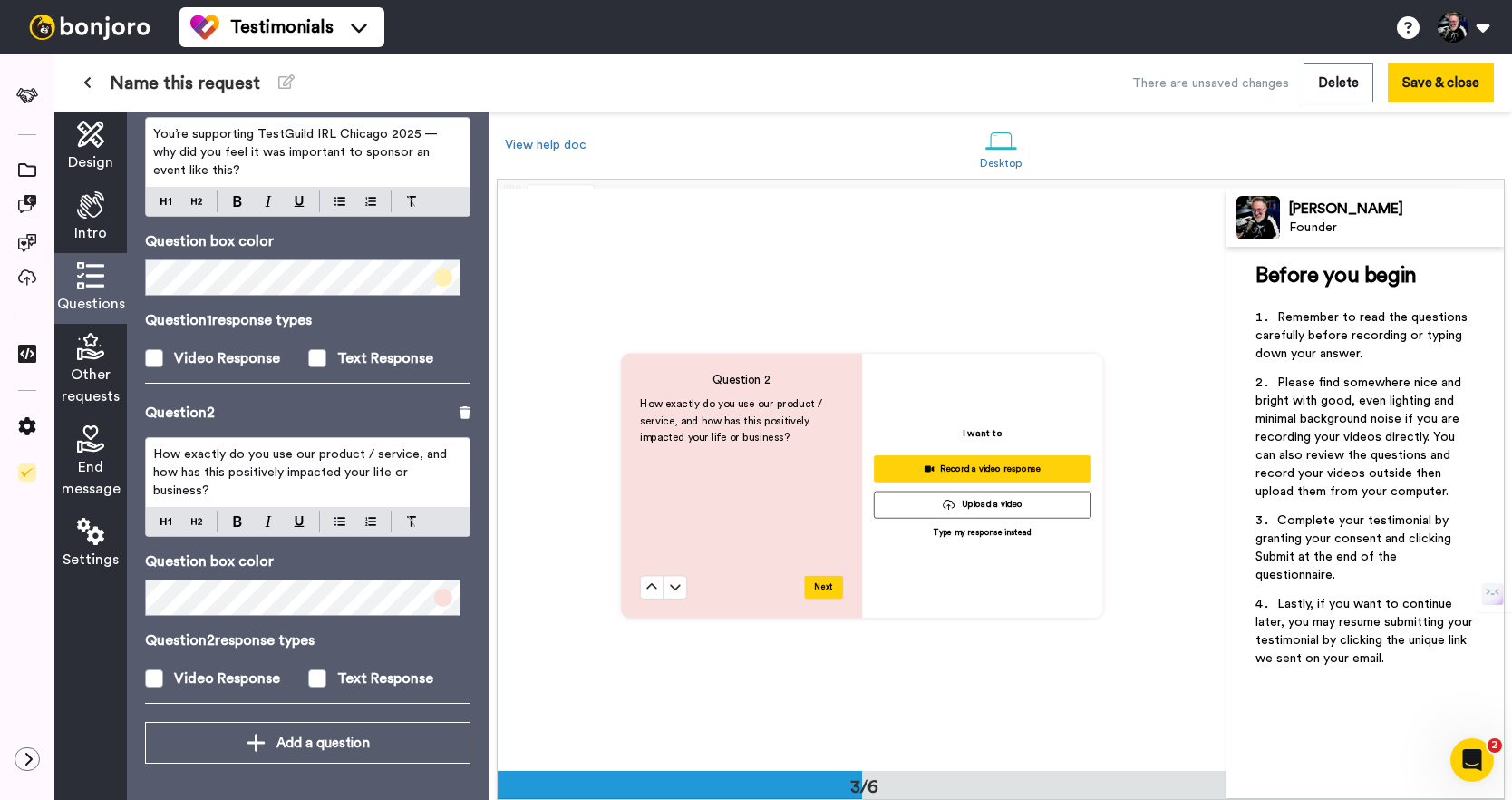
scroll to position [1159, 0]
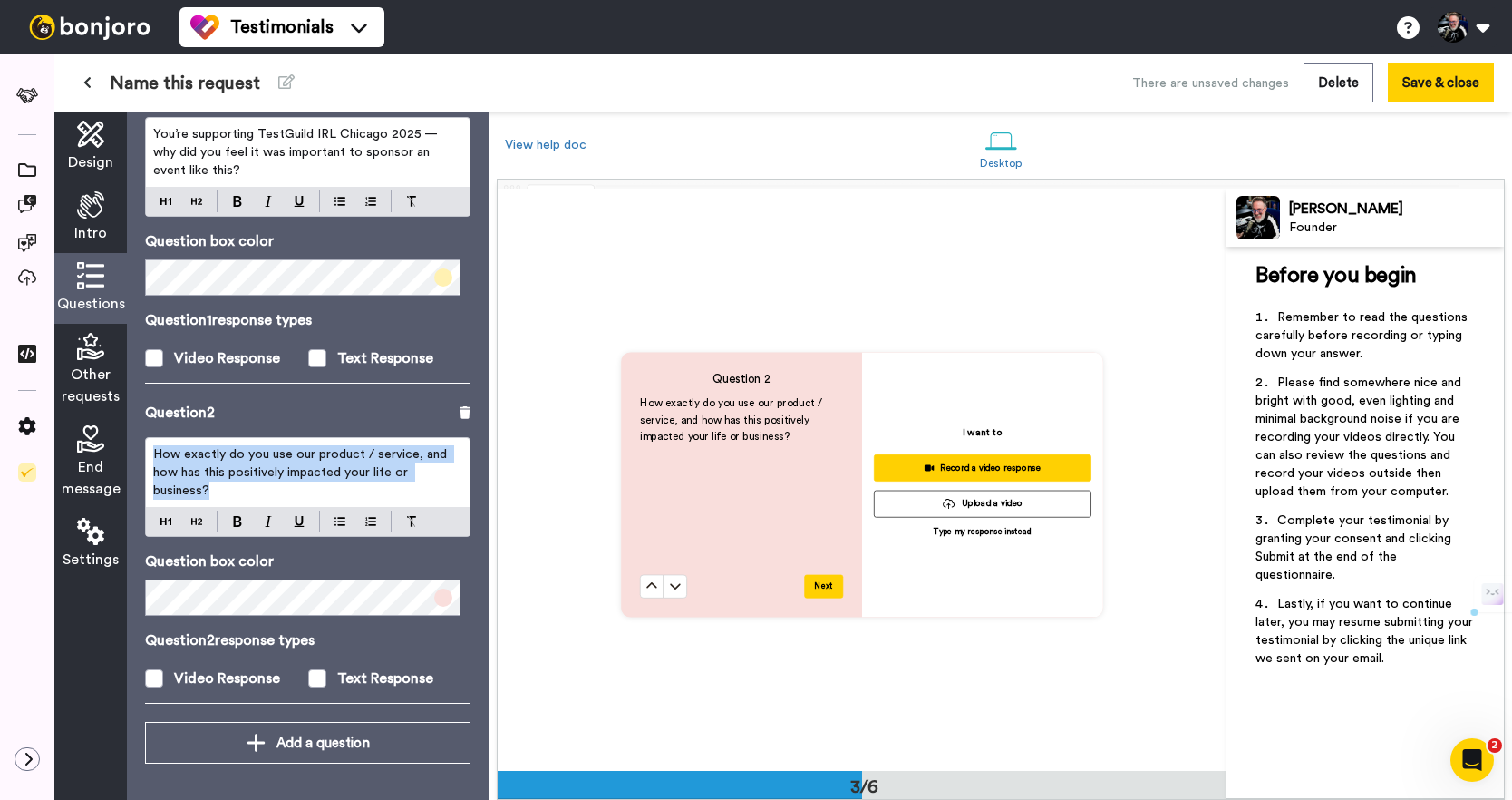
drag, startPoint x: 253, startPoint y: 494, endPoint x: 135, endPoint y: 444, distance: 128.2
click at [135, 448] on div "Questions Ask a single question, or a series of questions up to 6 . Question 1 …" at bounding box center [307, 455] width 361 height 688
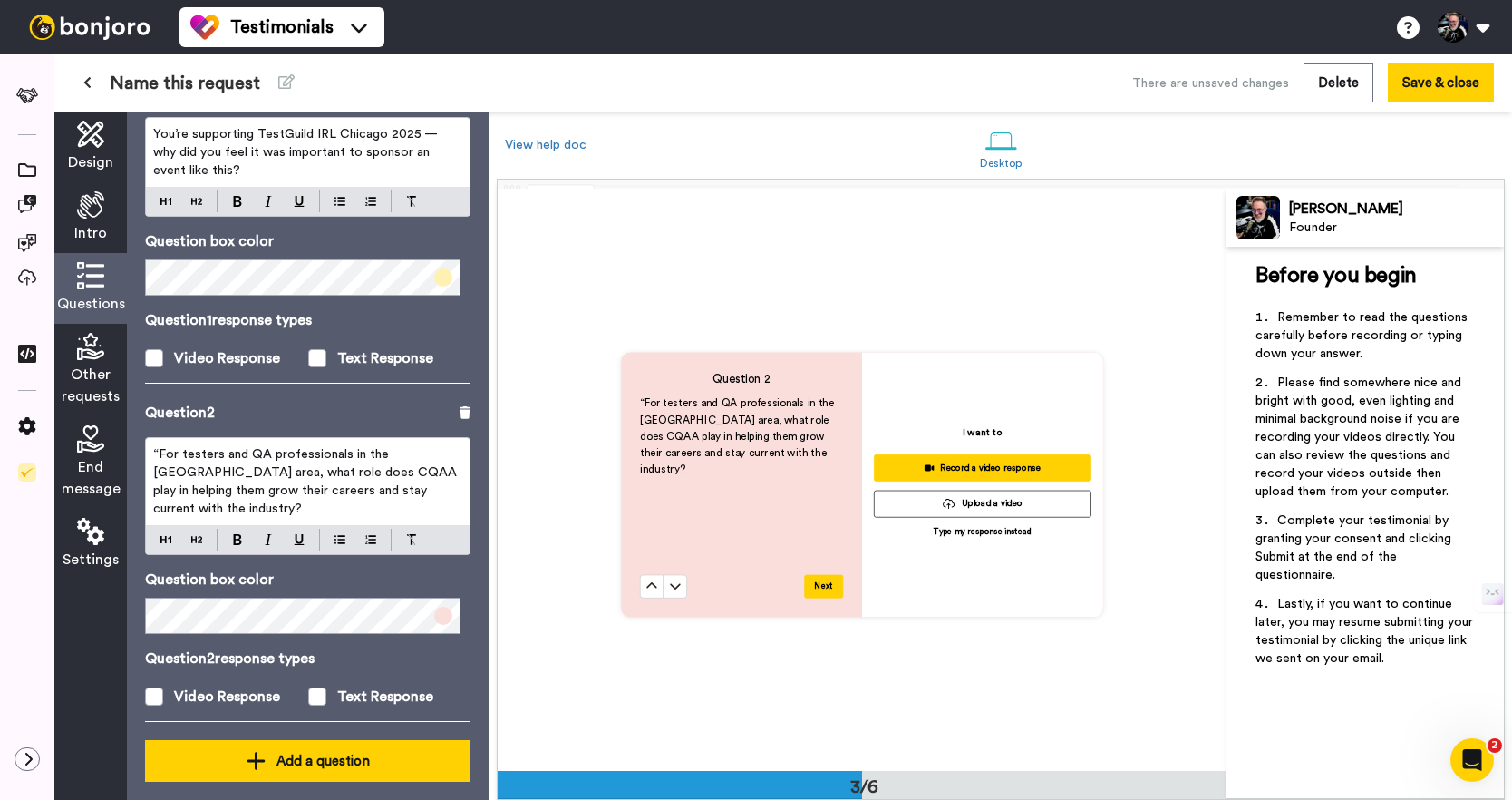
click at [301, 753] on div "Add a question" at bounding box center [307, 760] width 297 height 22
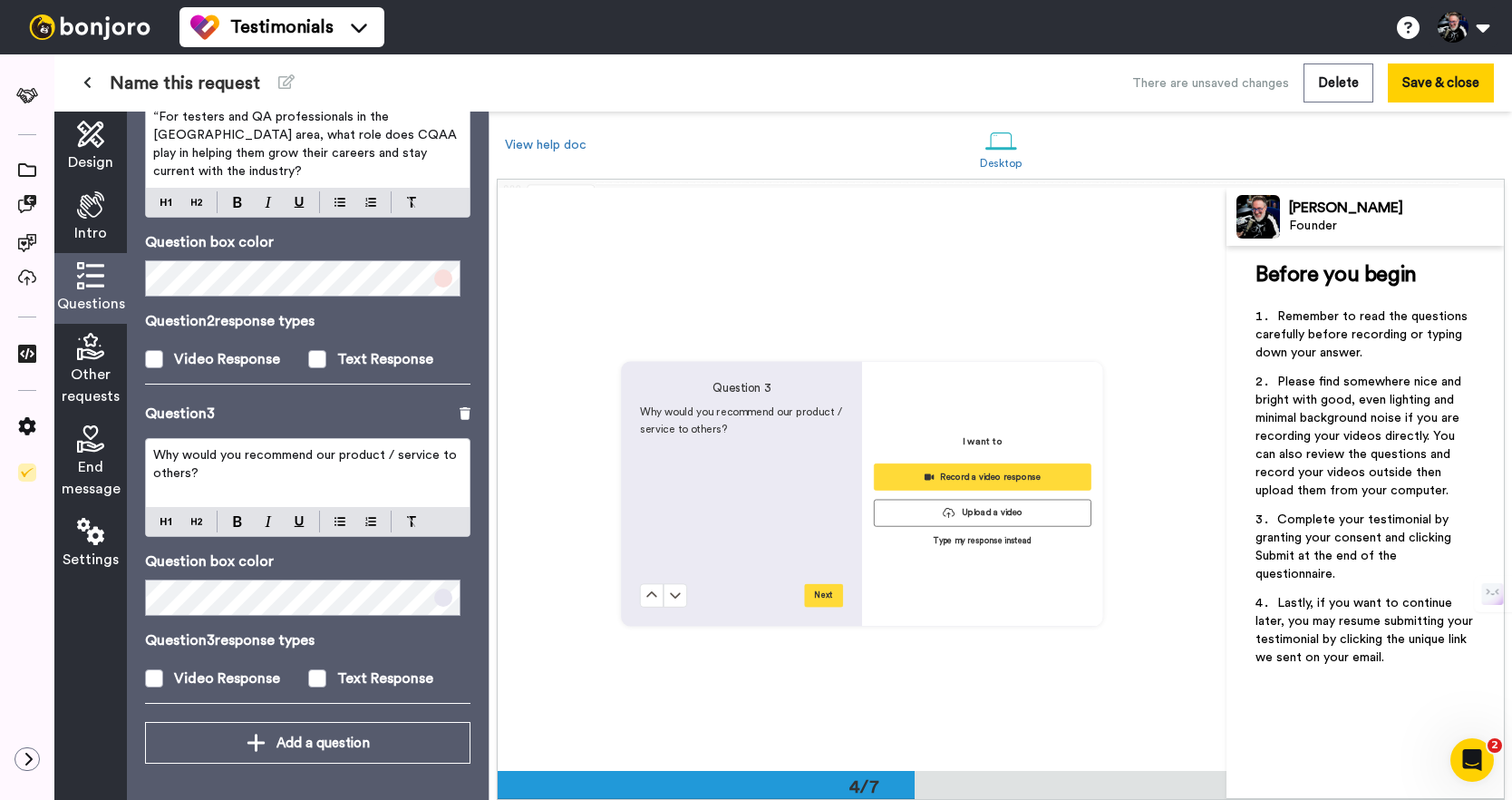
scroll to position [1745, 0]
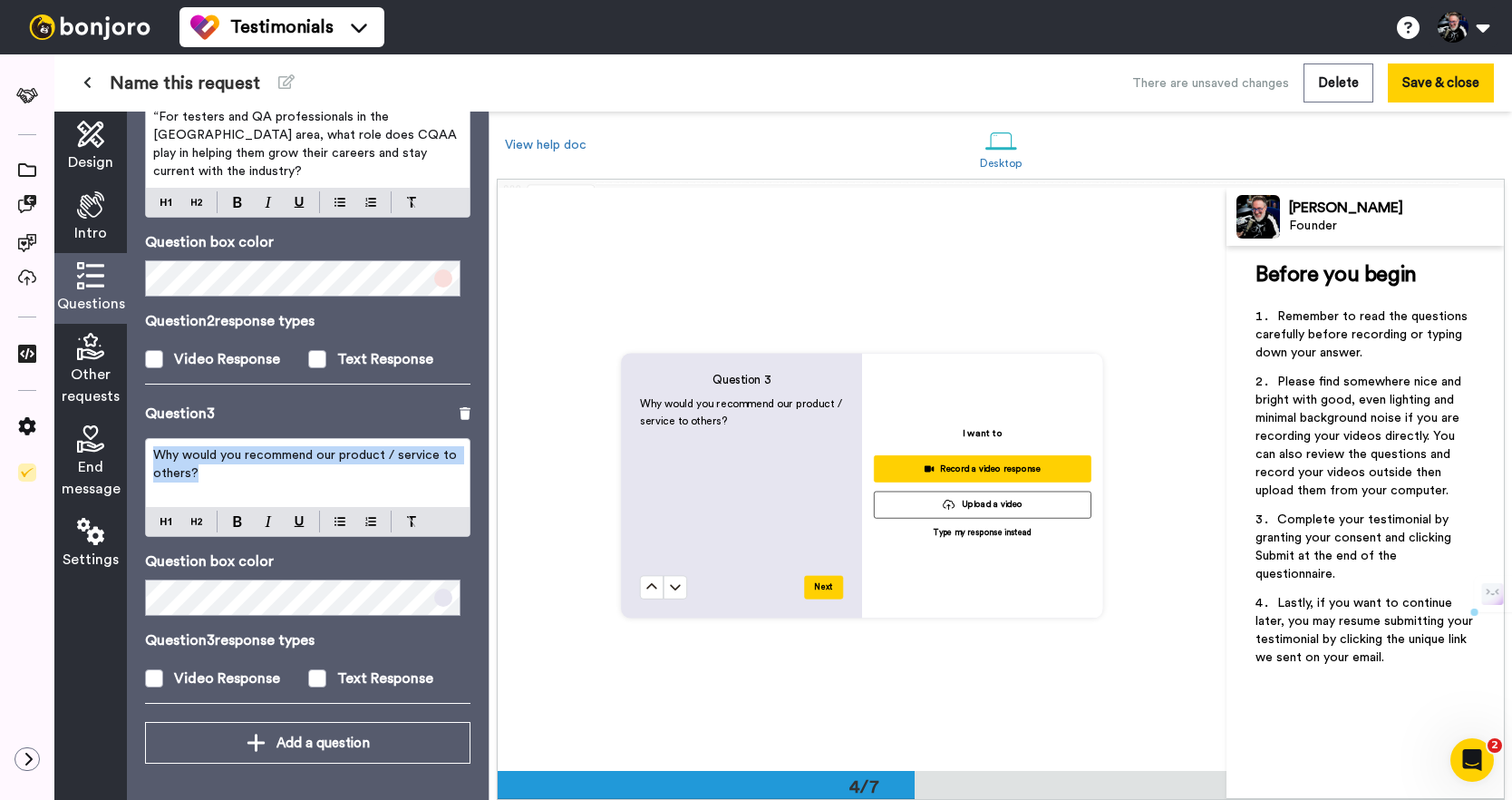
drag, startPoint x: 229, startPoint y: 471, endPoint x: 139, endPoint y: 448, distance: 92.9
click at [139, 448] on div "Questions Ask a single question, or a series of questions up to 6 . Question 1 …" at bounding box center [307, 455] width 361 height 688
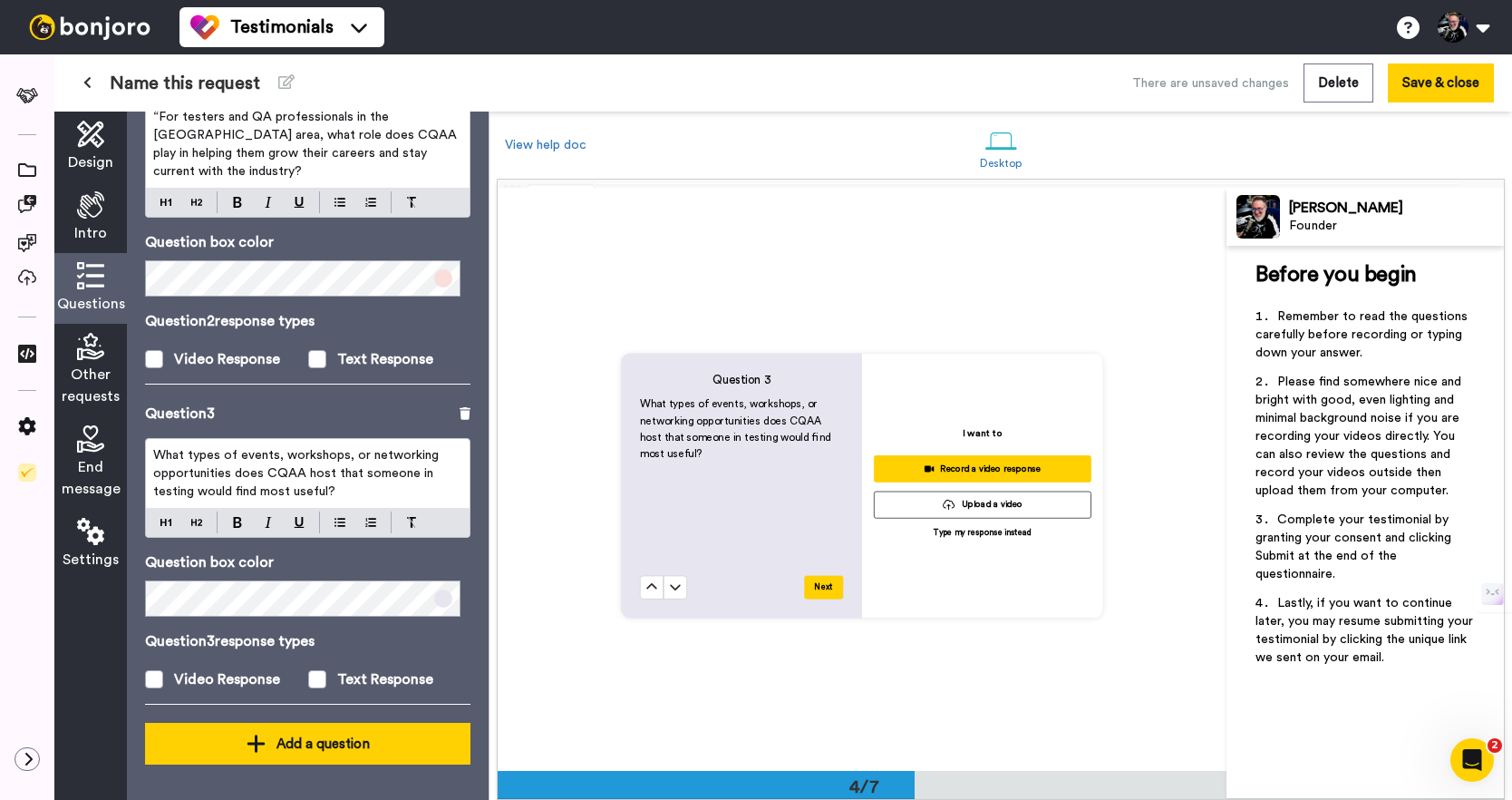
drag, startPoint x: 271, startPoint y: 754, endPoint x: 300, endPoint y: 735, distance: 34.7
click at [272, 753] on div "Add a question" at bounding box center [307, 743] width 297 height 22
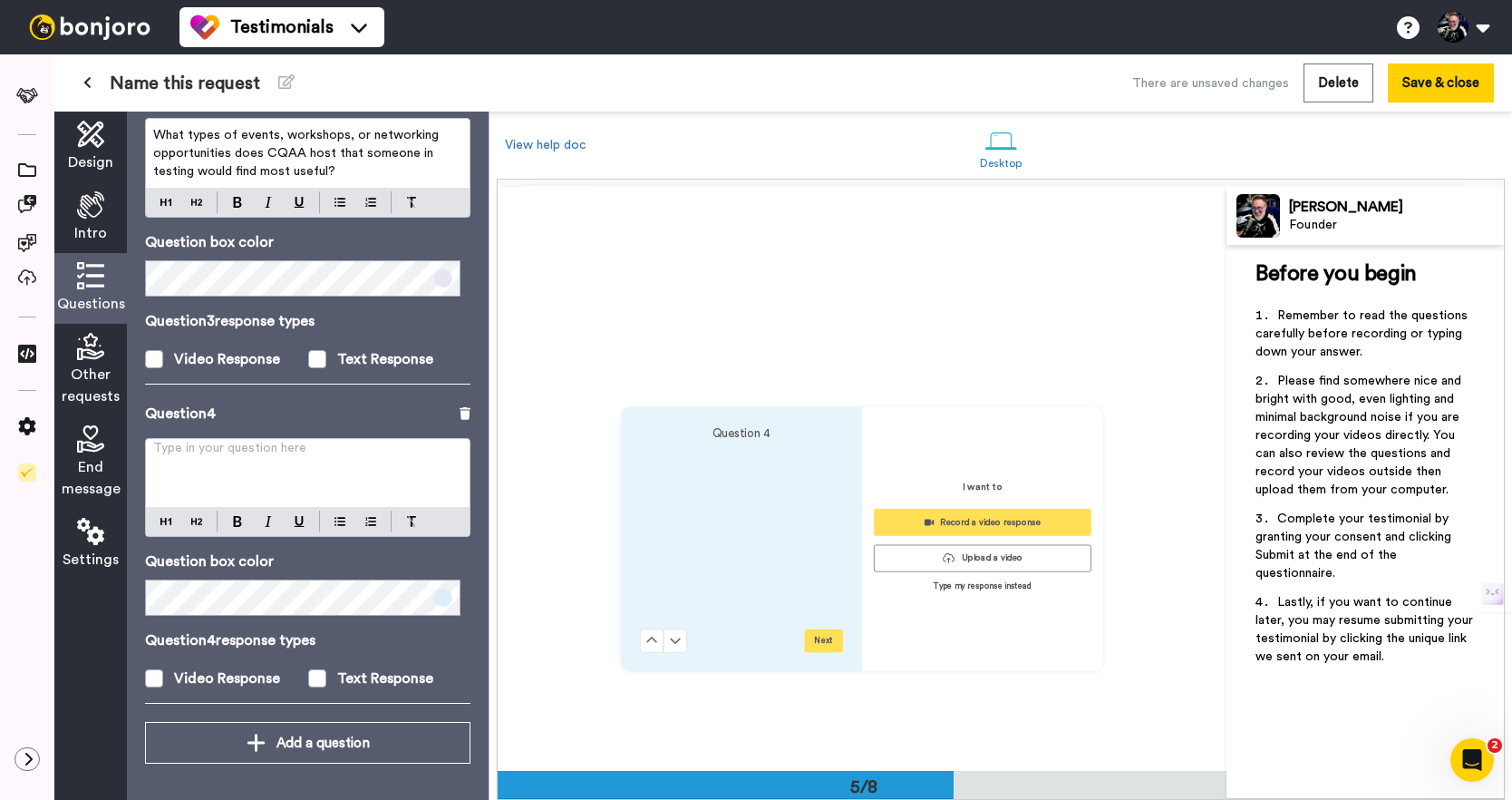
scroll to position [2331, 0]
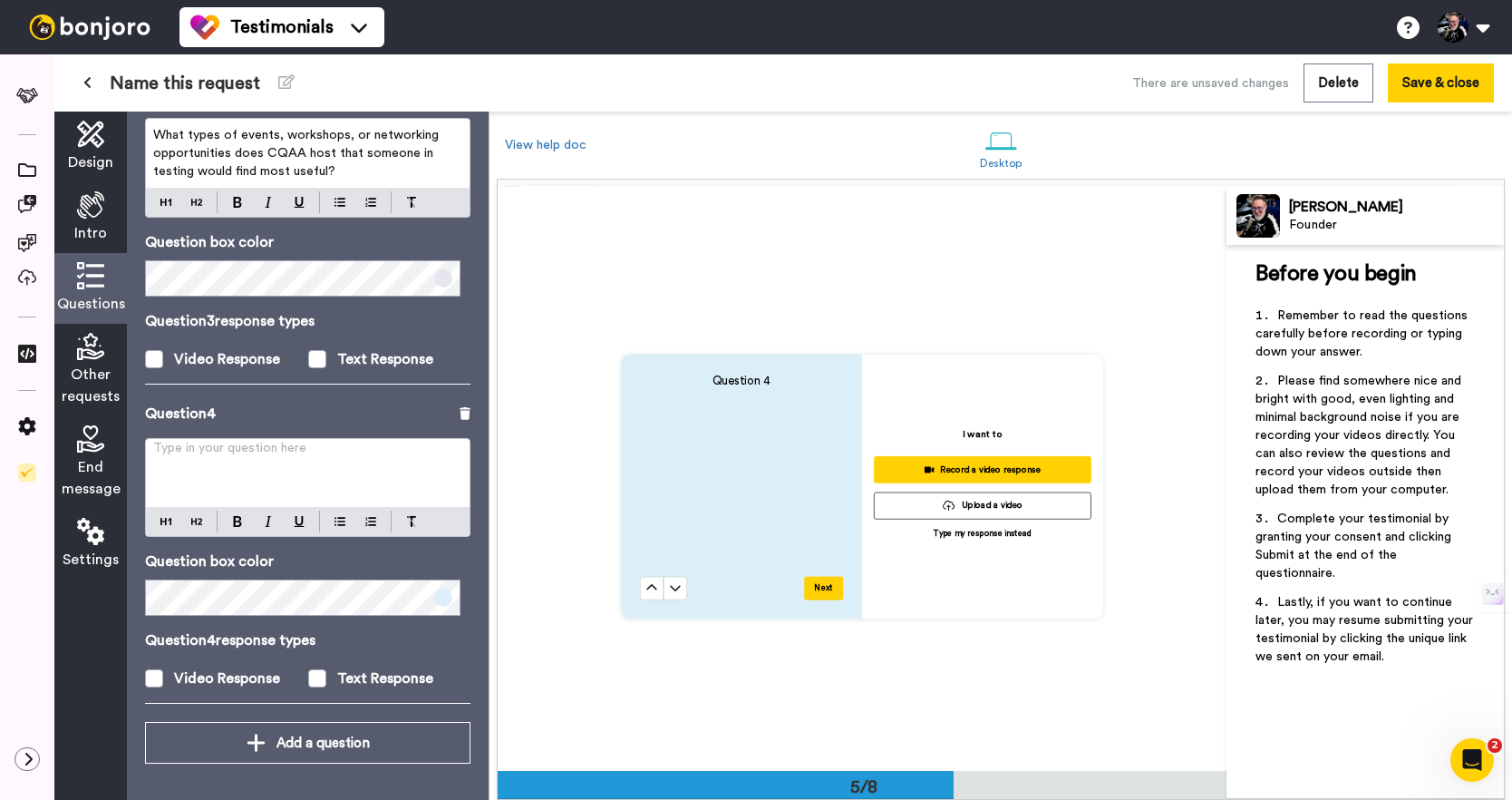
click at [248, 469] on div "Type in your question here ﻿" at bounding box center [307, 472] width 324 height 68
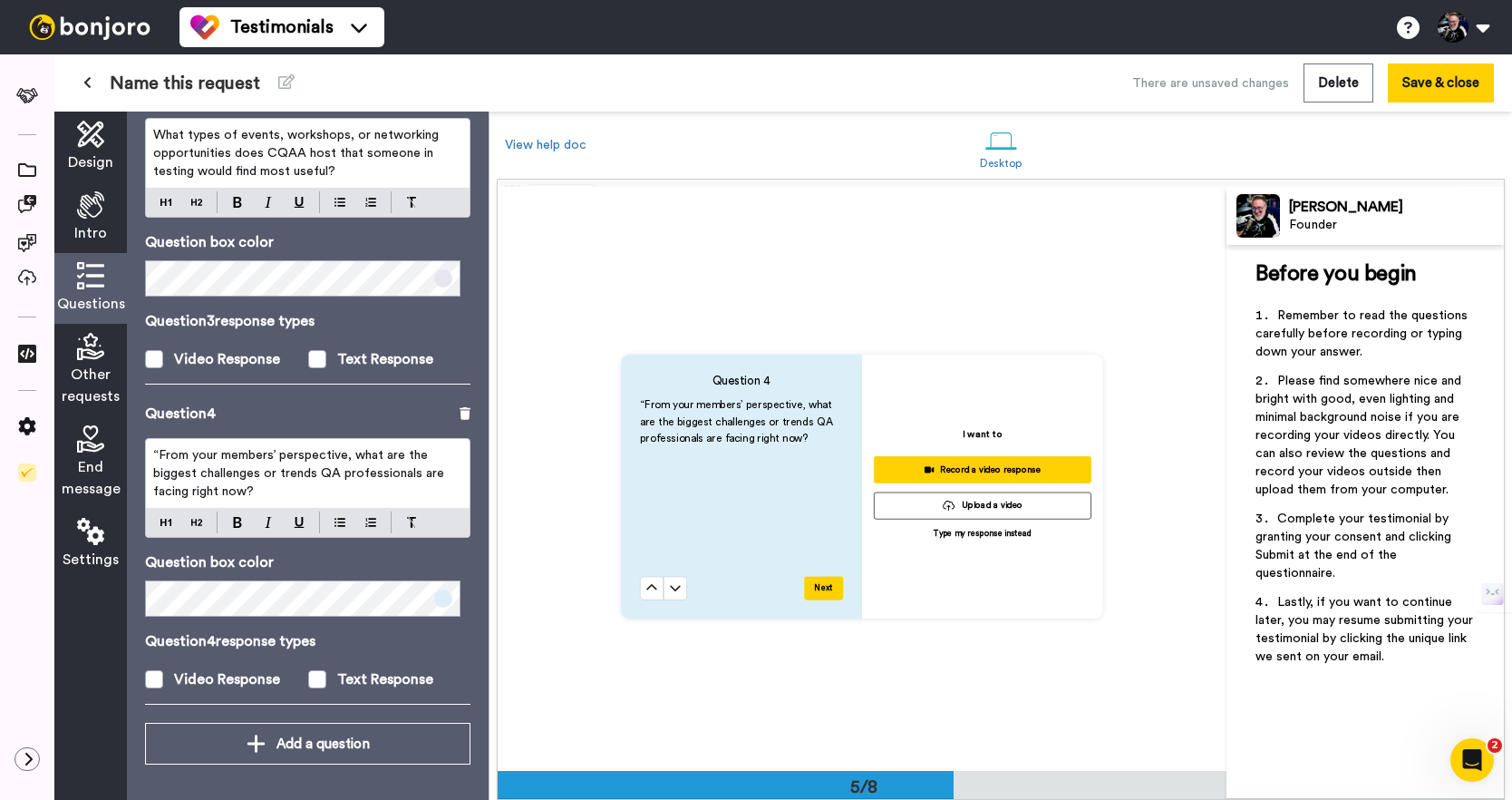
click at [160, 456] on span "“From your members’ perspective, what are the biggest challenges or trends QA p…" at bounding box center [300, 473] width 295 height 49
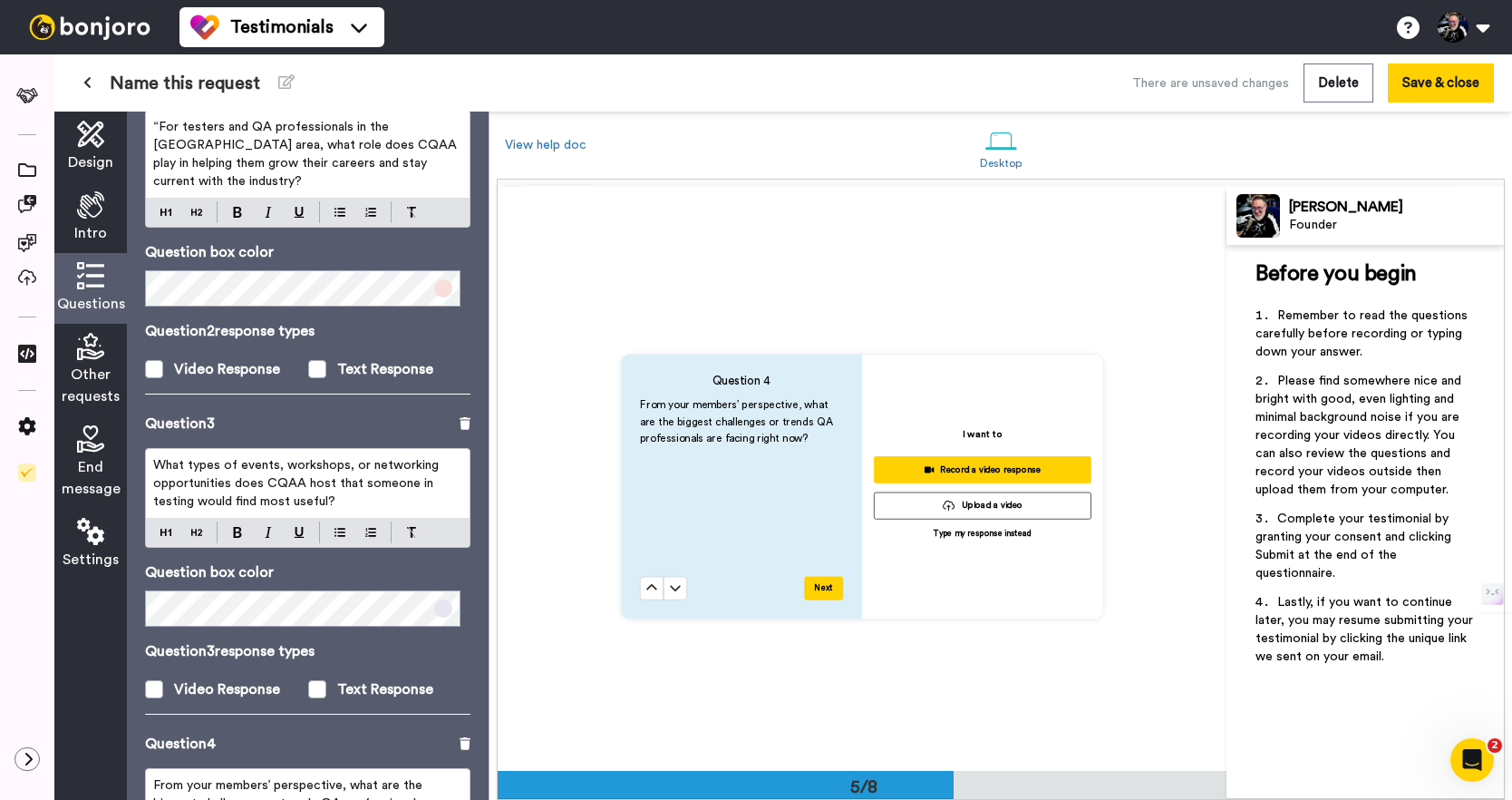
scroll to position [405, 0]
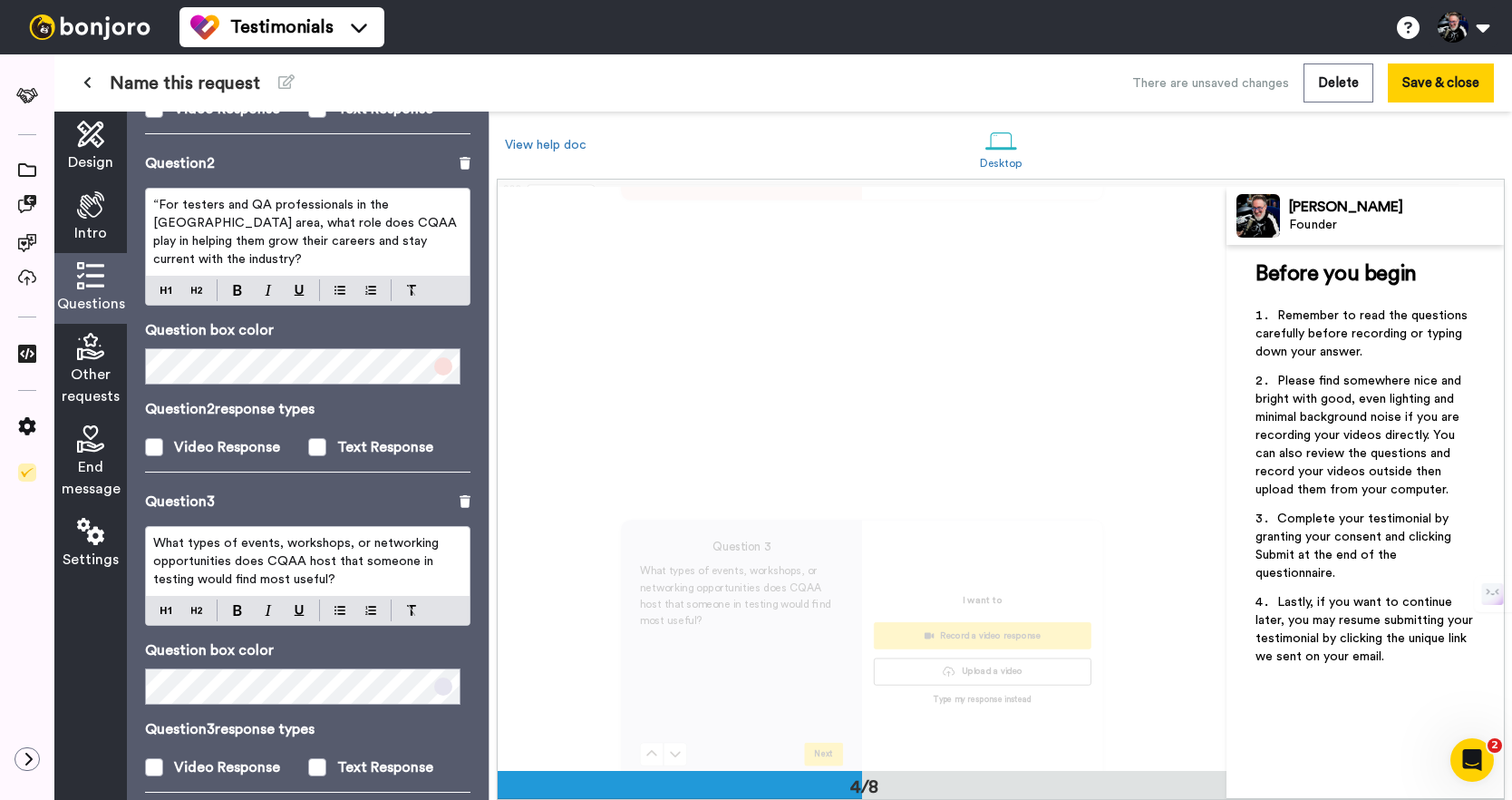
click at [157, 209] on span "“For testers and QA professionals in the Chicago area, what role does CQAA play…" at bounding box center [307, 232] width 307 height 67
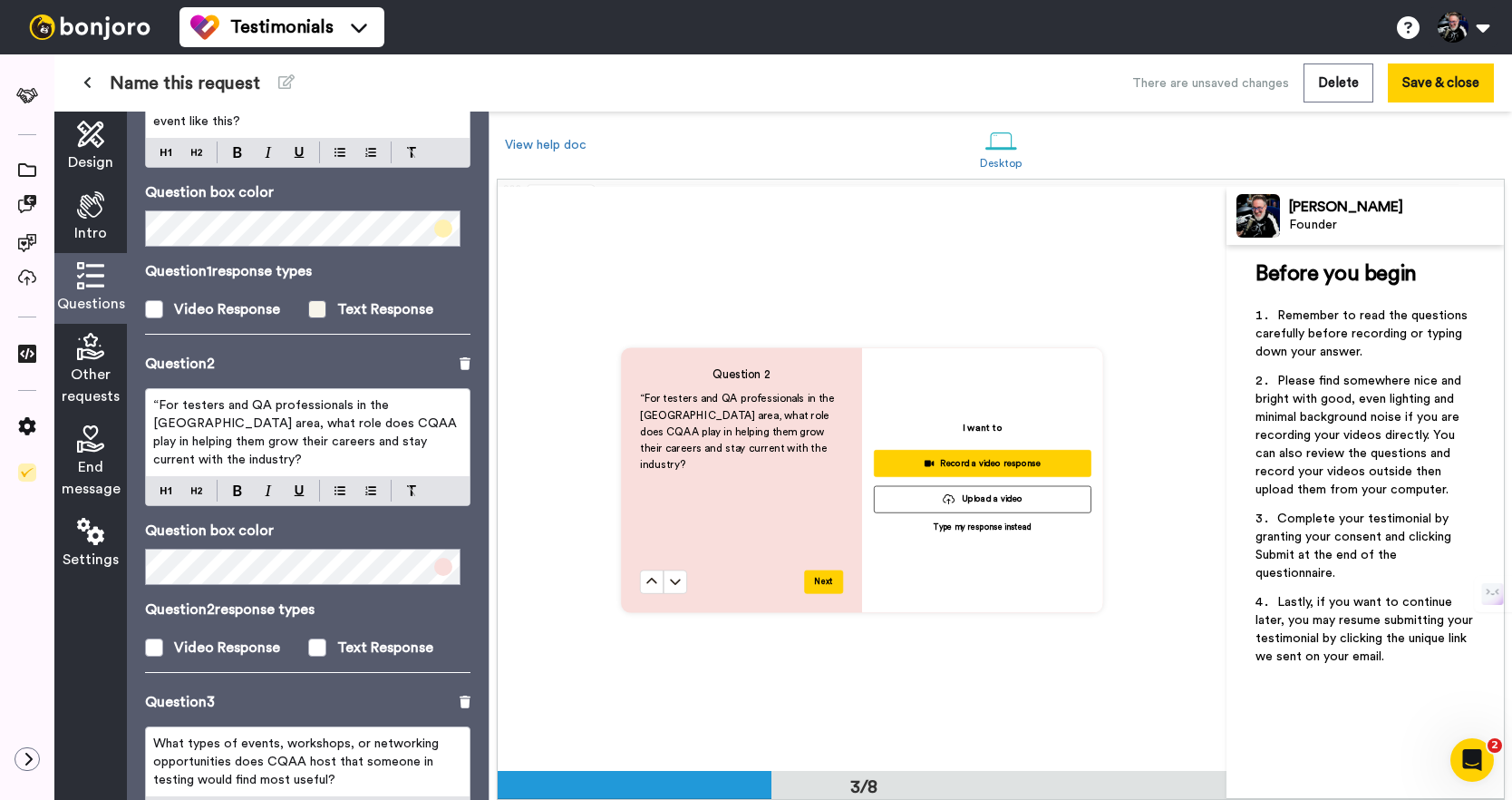
scroll to position [96, 0]
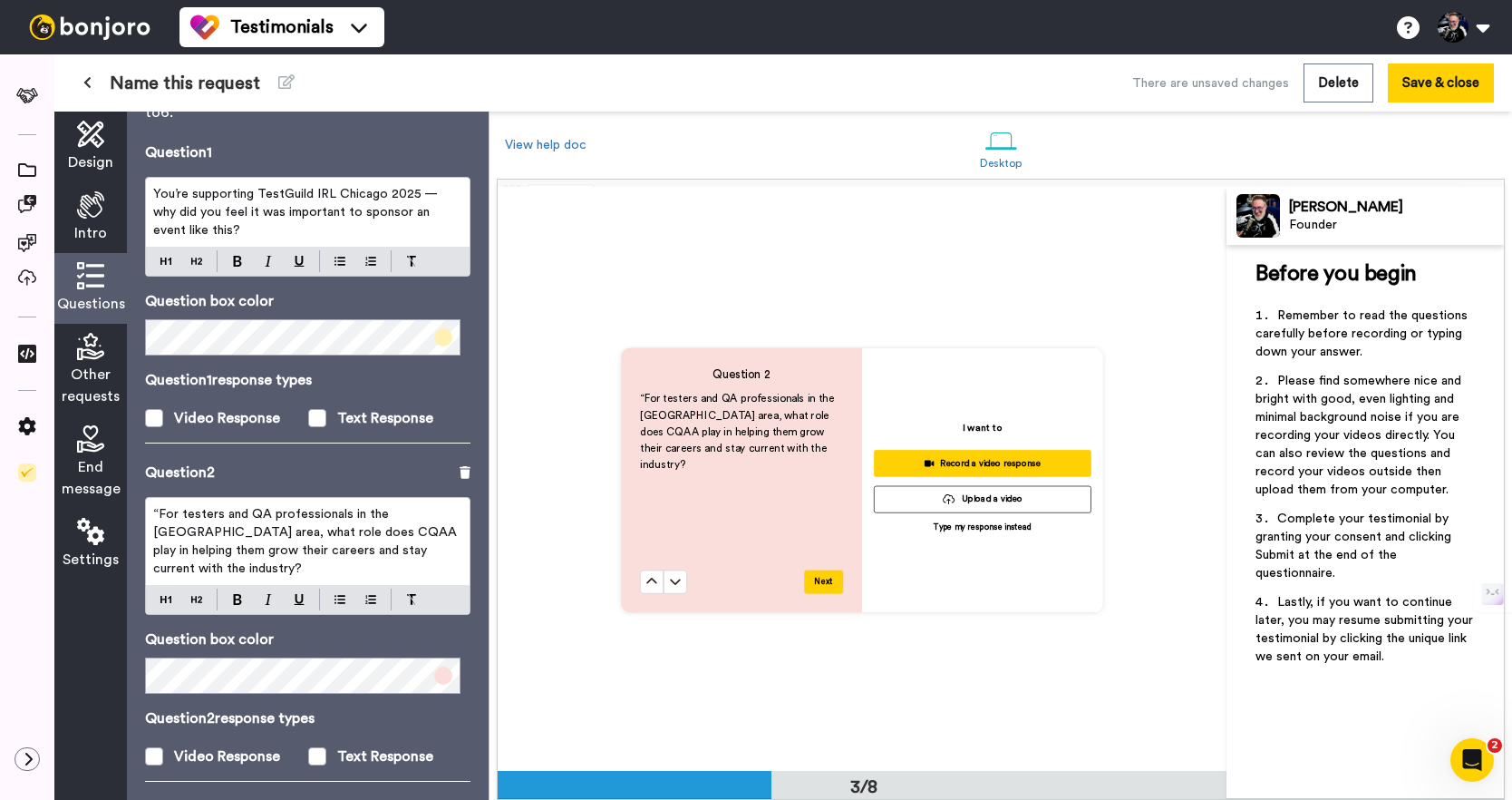
click at [157, 514] on span "“For testers and QA professionals in the Chicago area, what role does CQAA play…" at bounding box center [307, 541] width 307 height 67
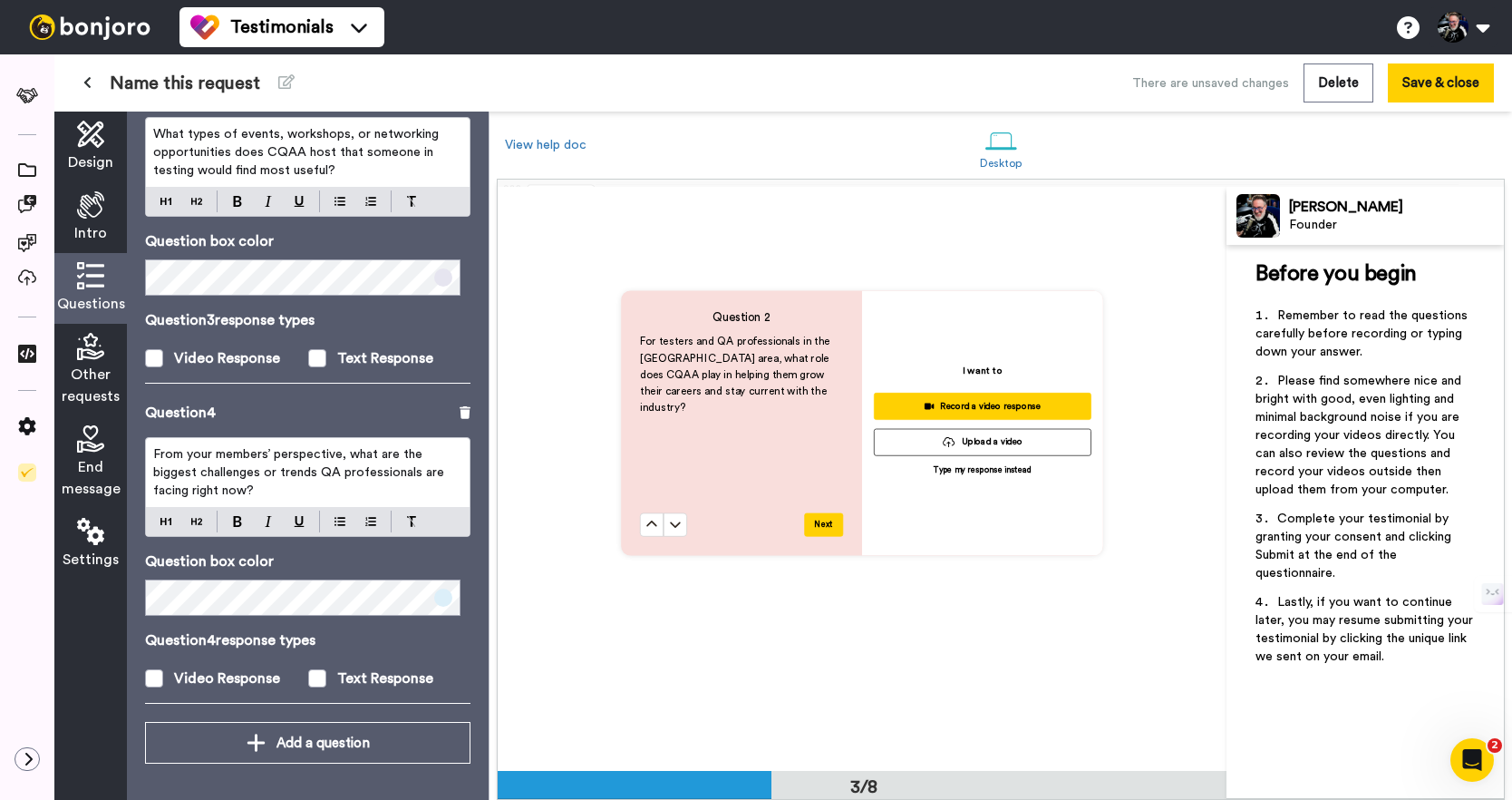
scroll to position [1301, 0]
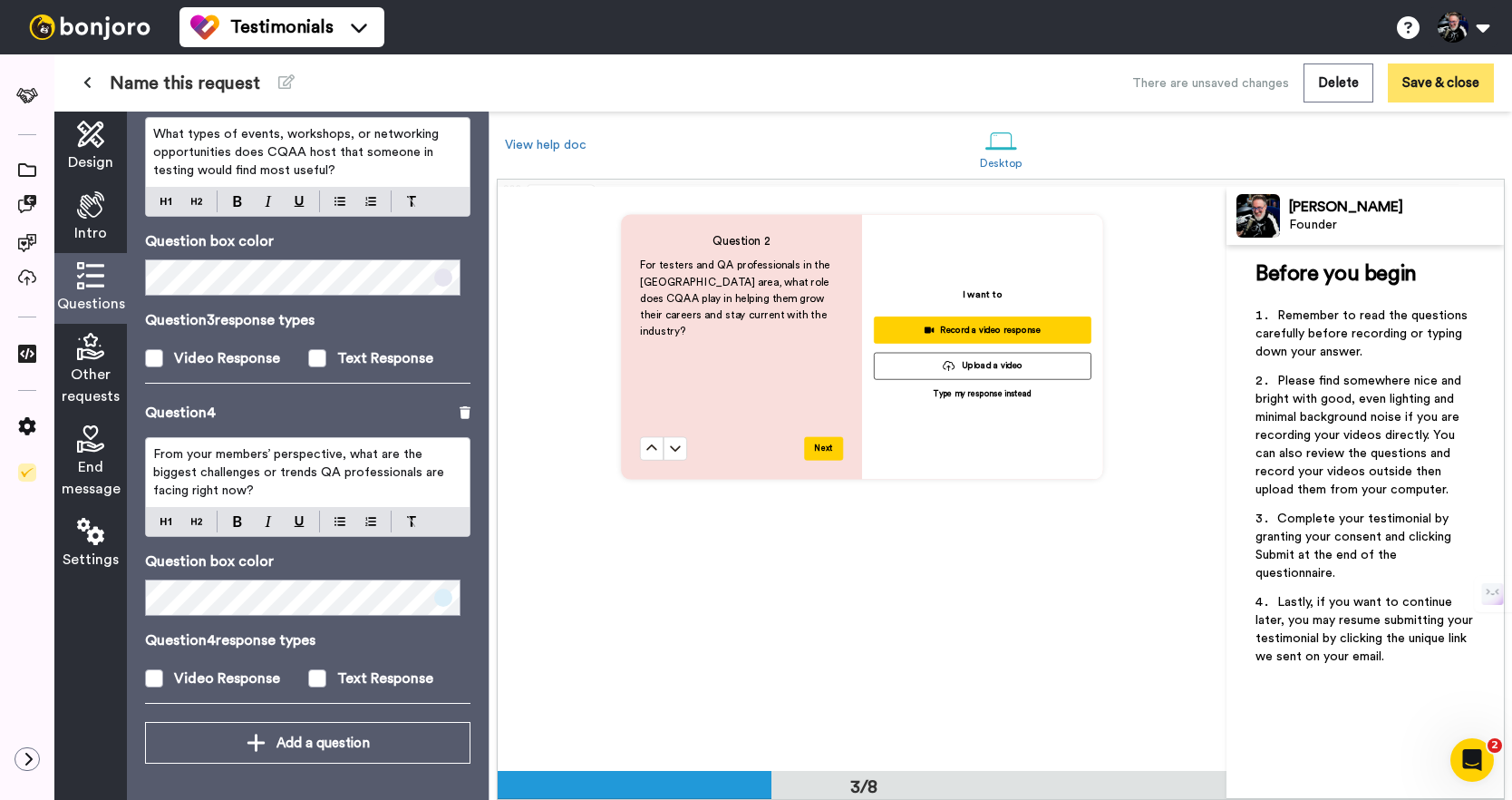
click at [1441, 83] on button "Save & close" at bounding box center [1441, 83] width 106 height 39
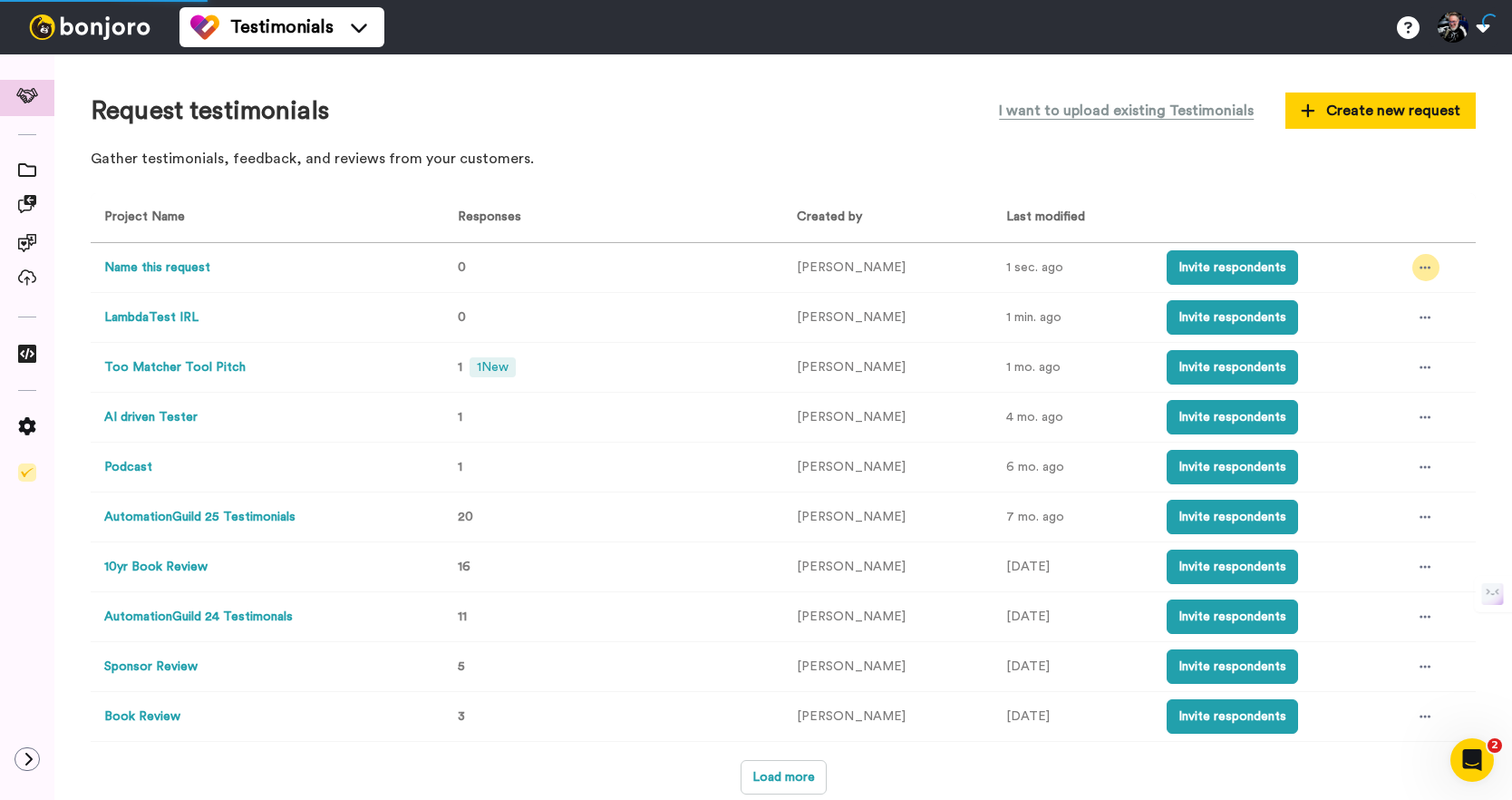
click at [1422, 264] on icon at bounding box center [1425, 267] width 11 height 13
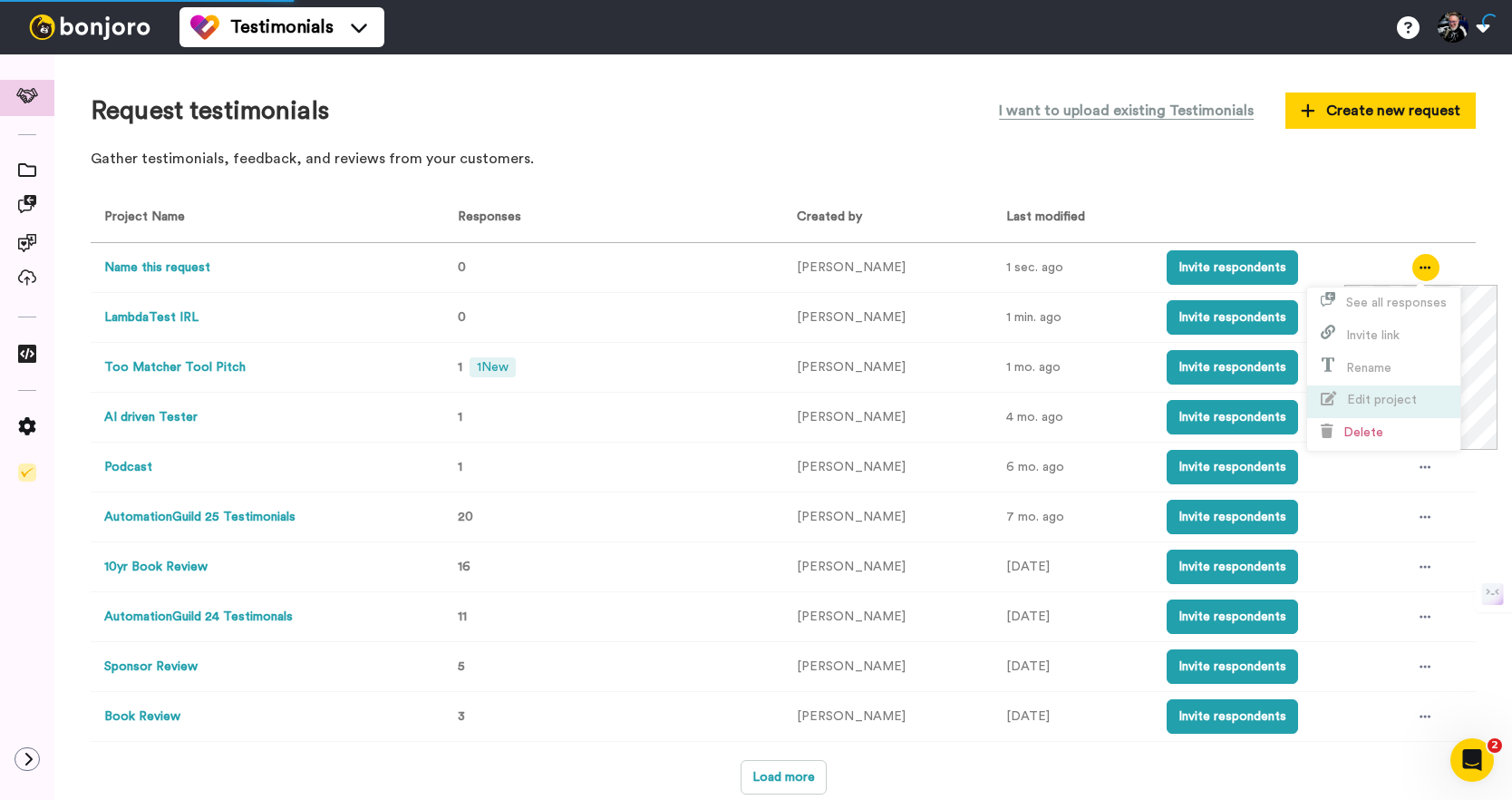
click at [1412, 401] on span "Edit project" at bounding box center [1383, 399] width 70 height 13
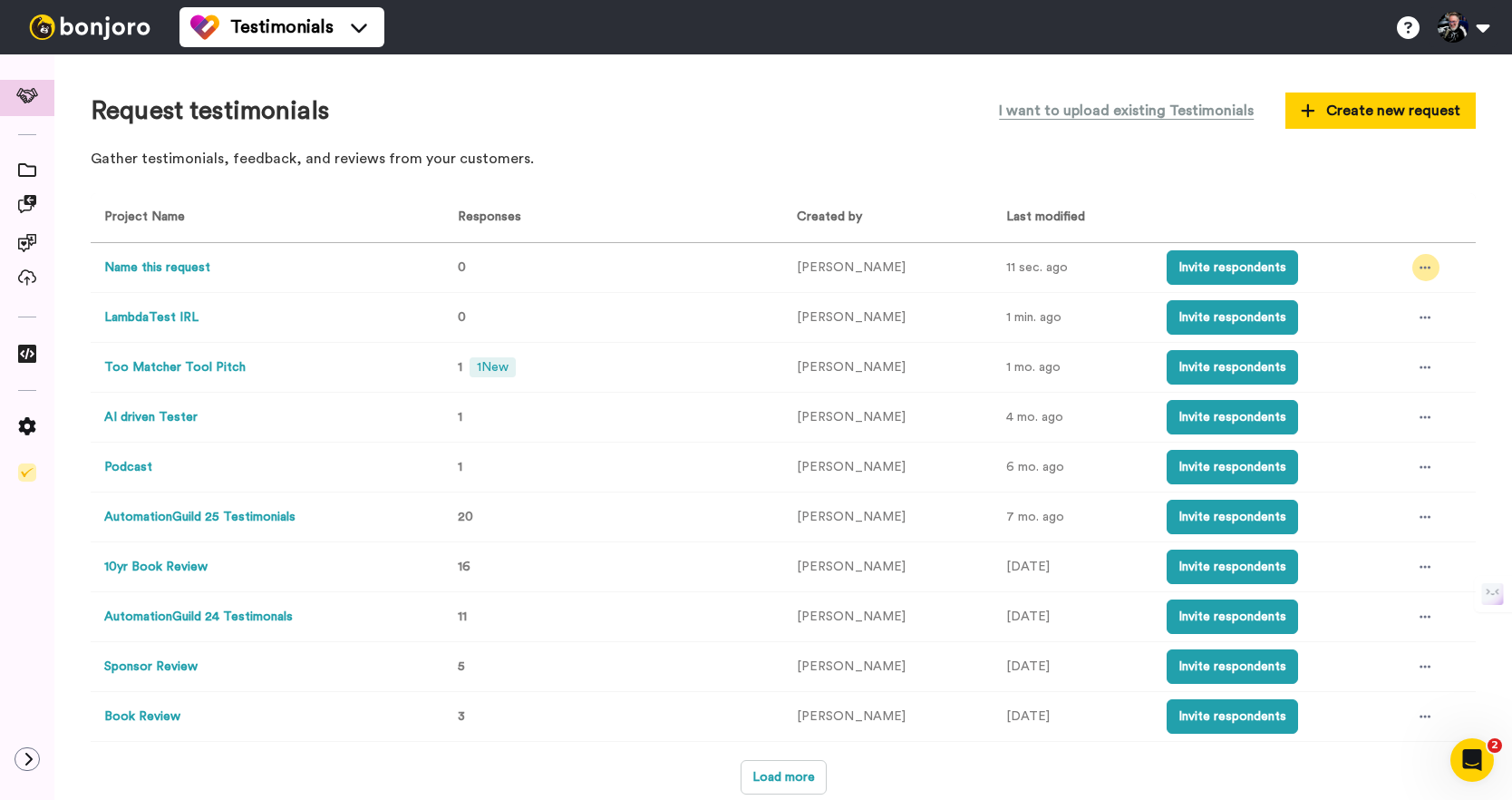
click at [1417, 260] on div at bounding box center [1426, 268] width 27 height 27
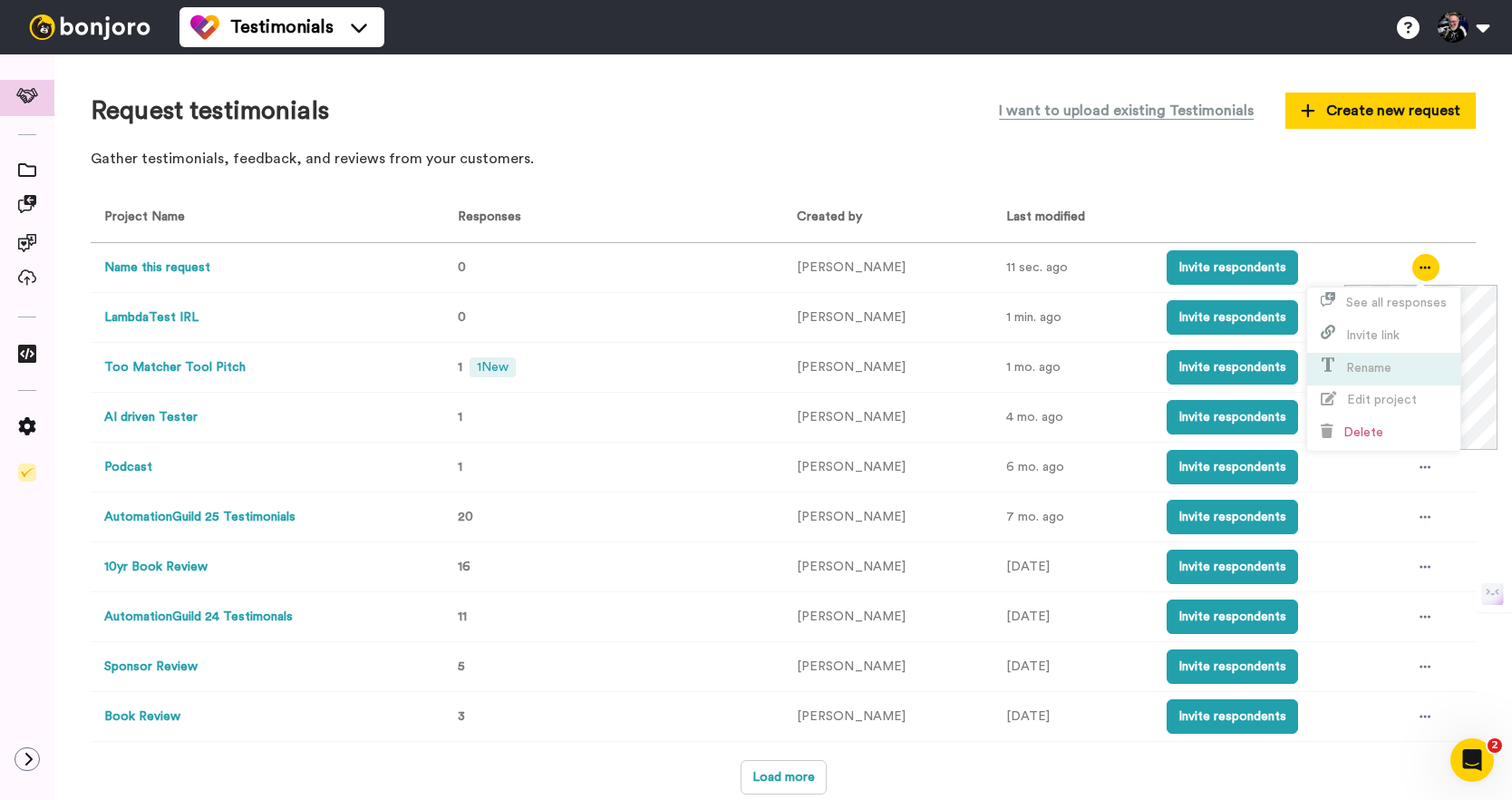
click at [1377, 366] on span "Rename" at bounding box center [1369, 367] width 45 height 13
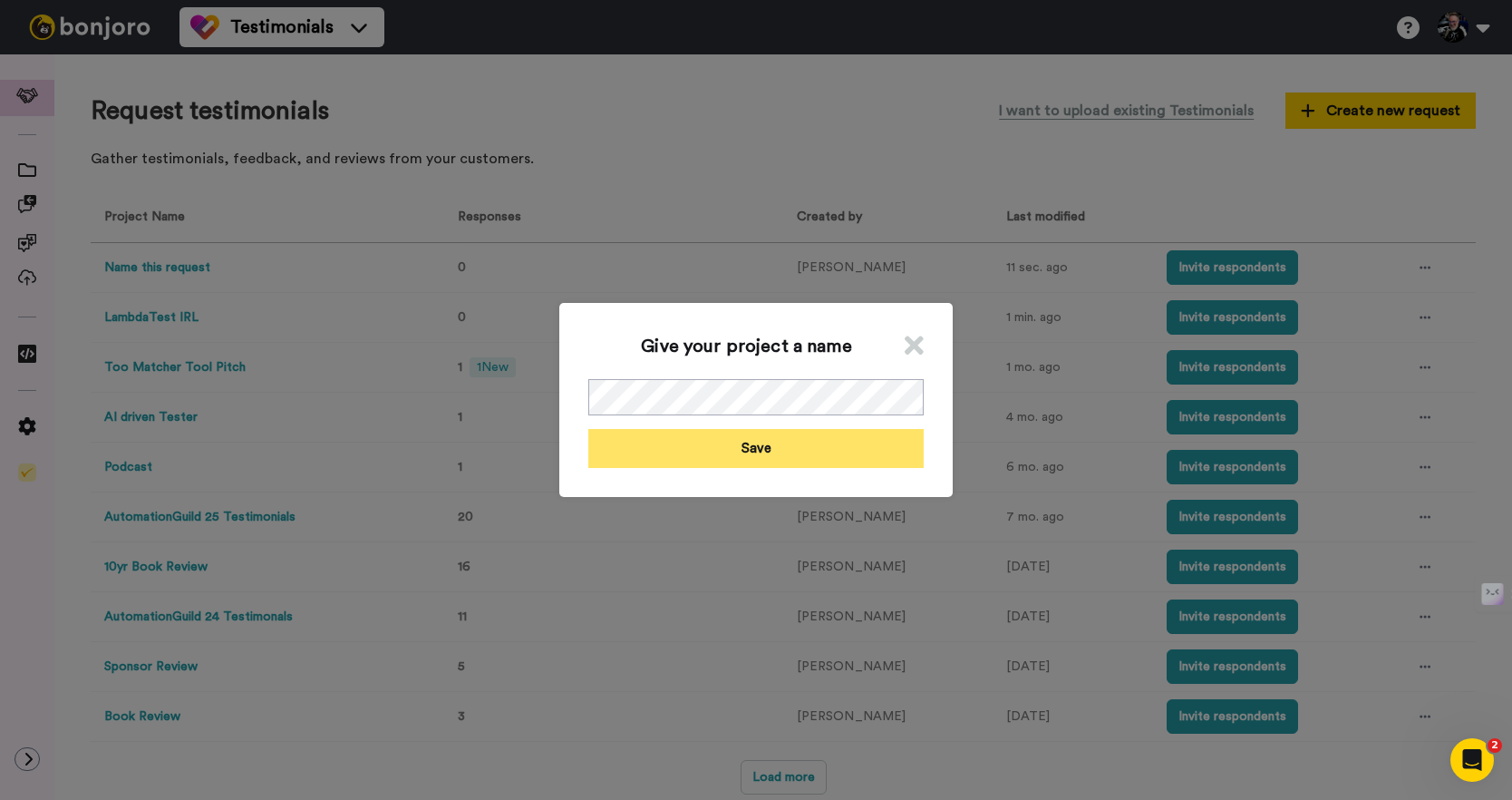
click at [811, 443] on button "Save" at bounding box center [756, 448] width 335 height 39
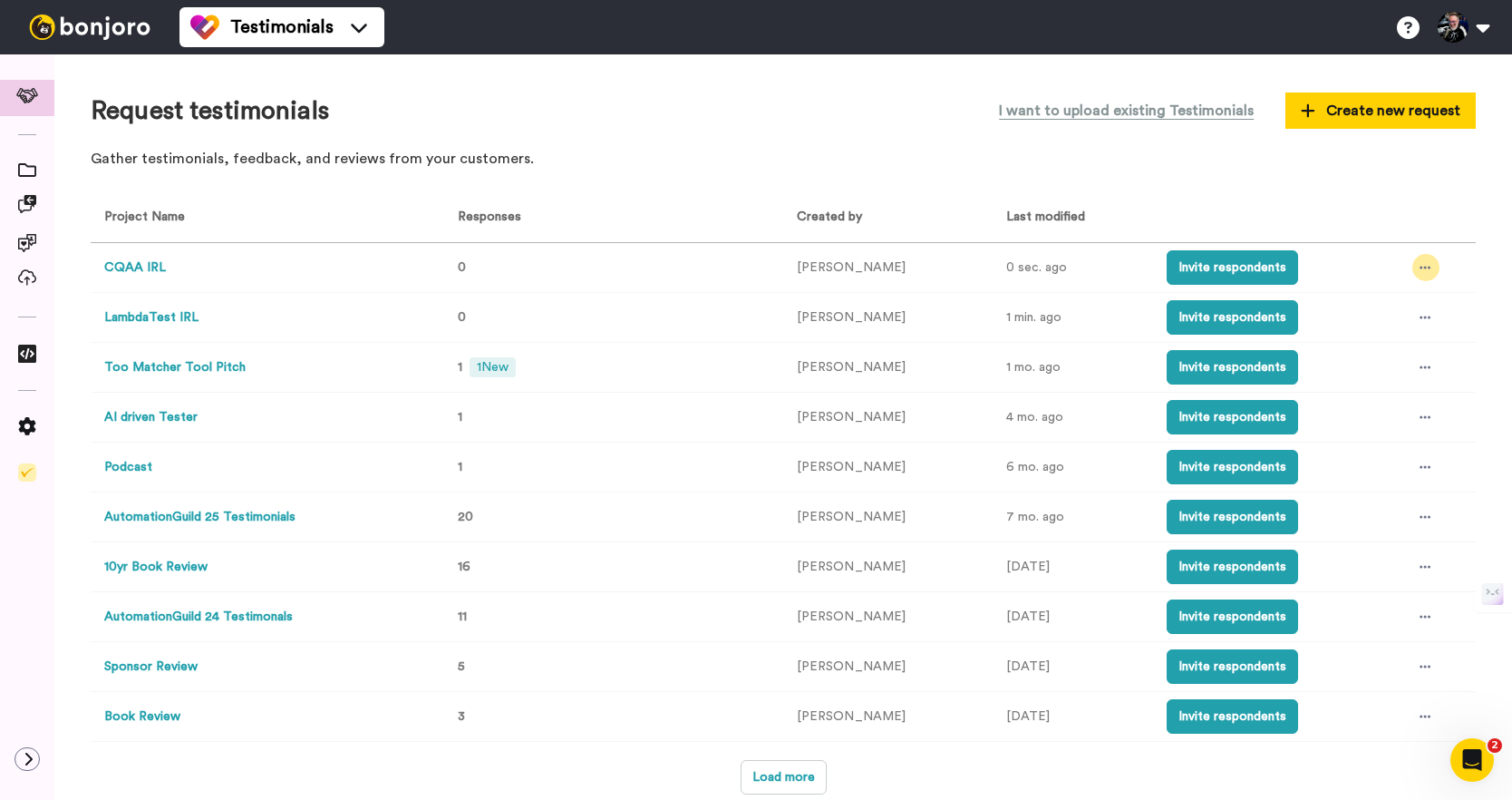
click at [1425, 266] on icon at bounding box center [1425, 267] width 11 height 13
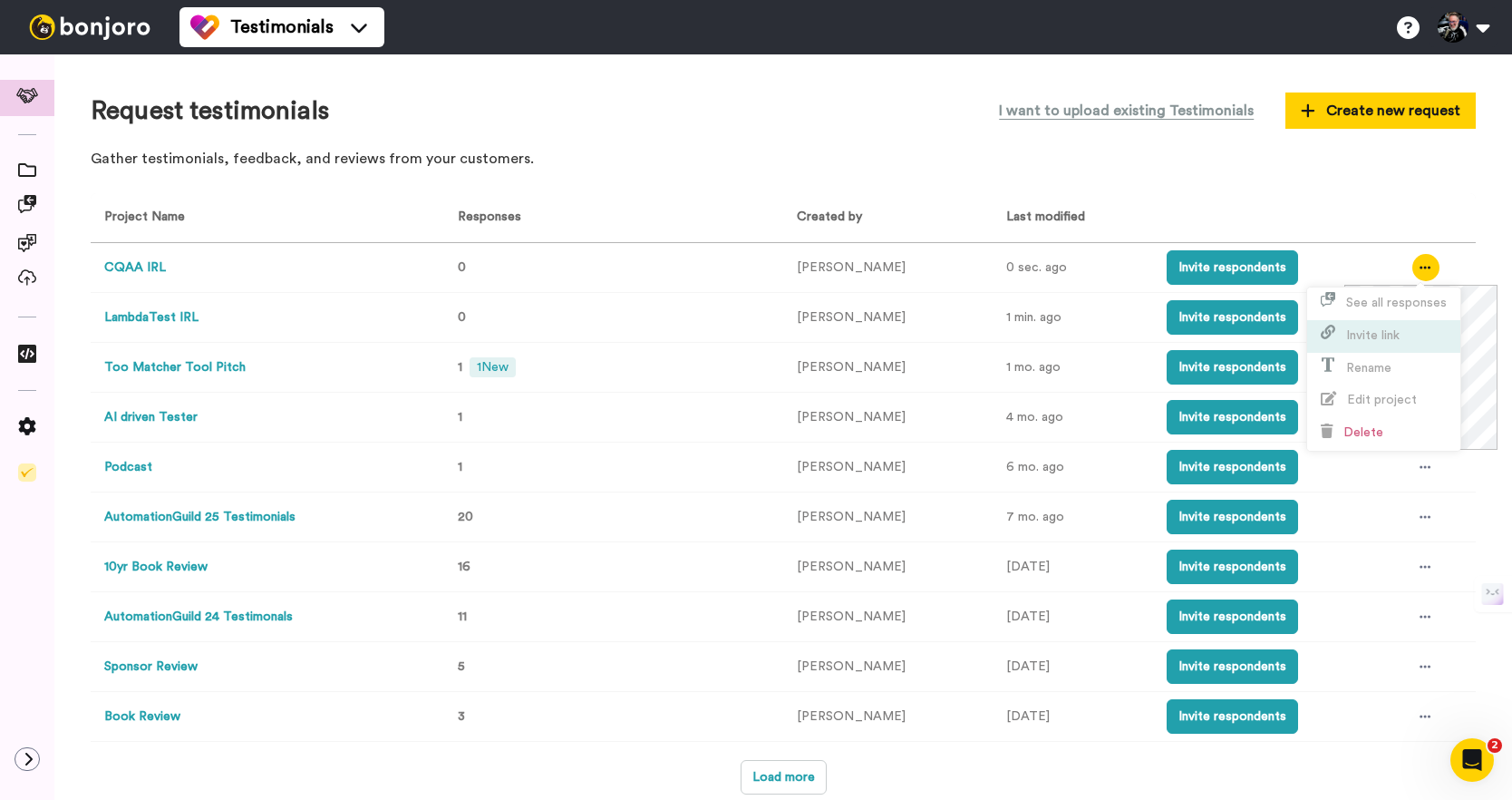
click at [1414, 333] on li "Invite link" at bounding box center [1384, 336] width 154 height 33
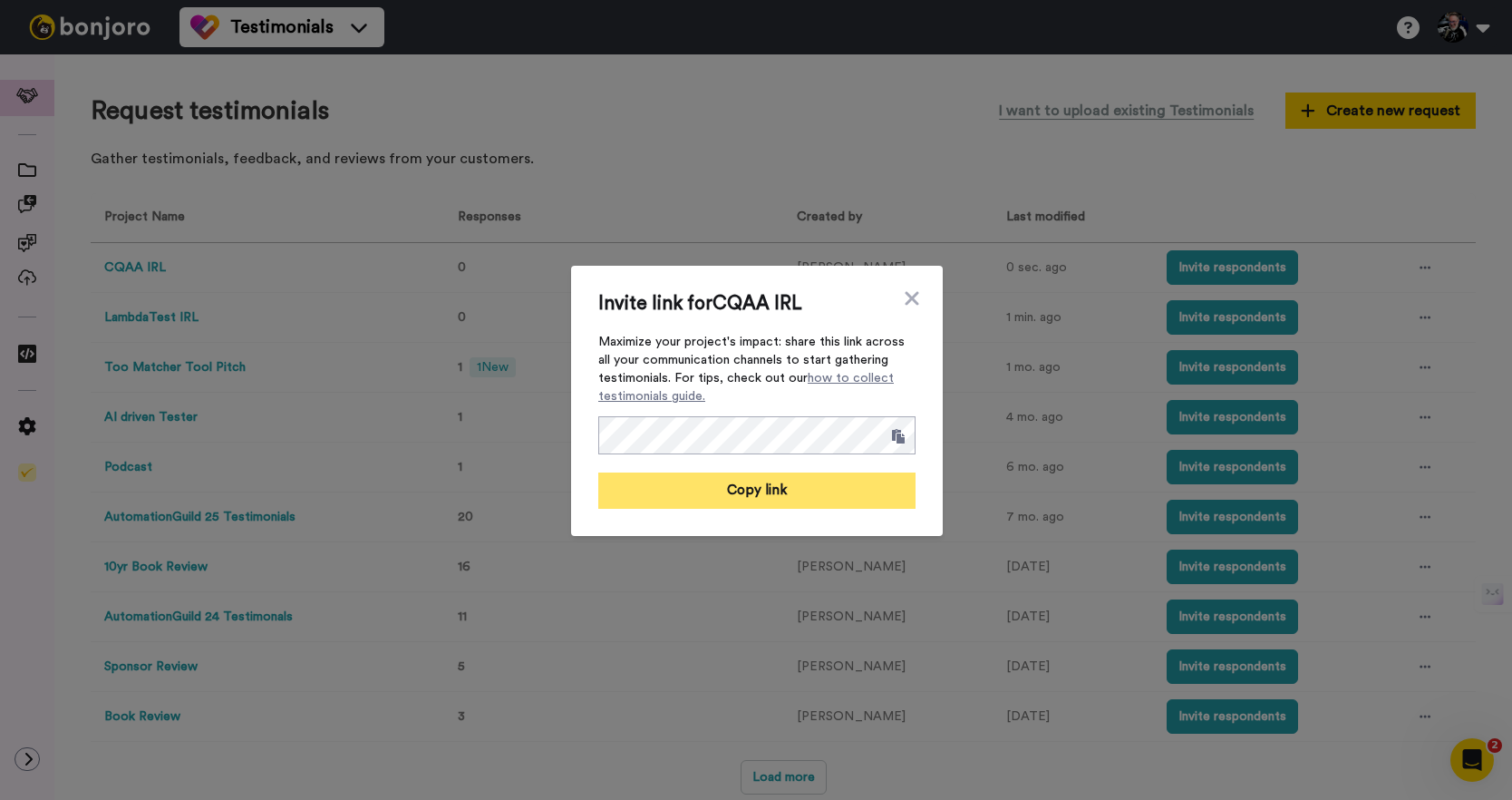
click at [828, 483] on button "Copy link" at bounding box center [756, 491] width 317 height 37
click at [905, 302] on icon at bounding box center [912, 298] width 14 height 14
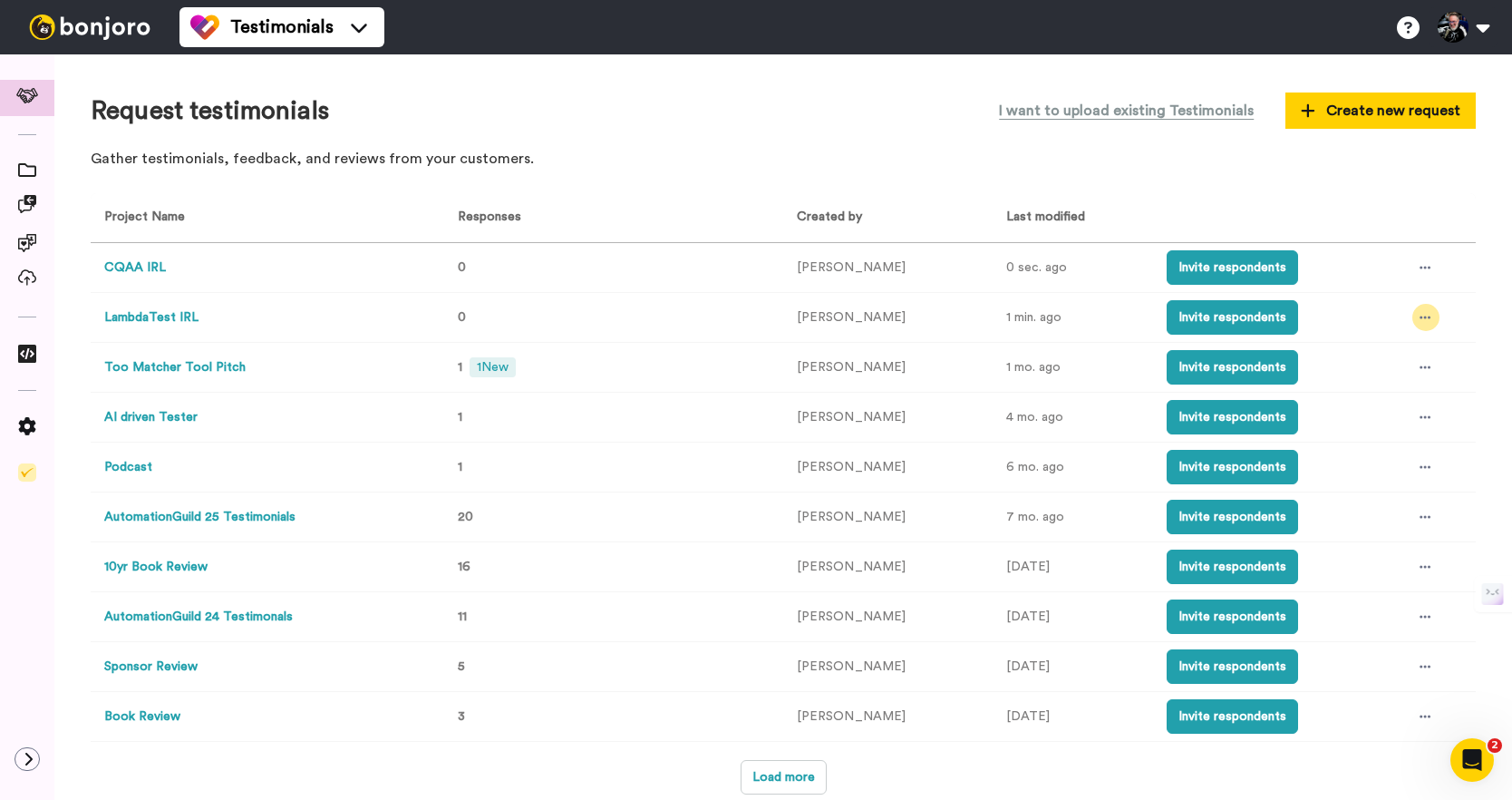
click at [1430, 317] on div at bounding box center [1426, 317] width 27 height 27
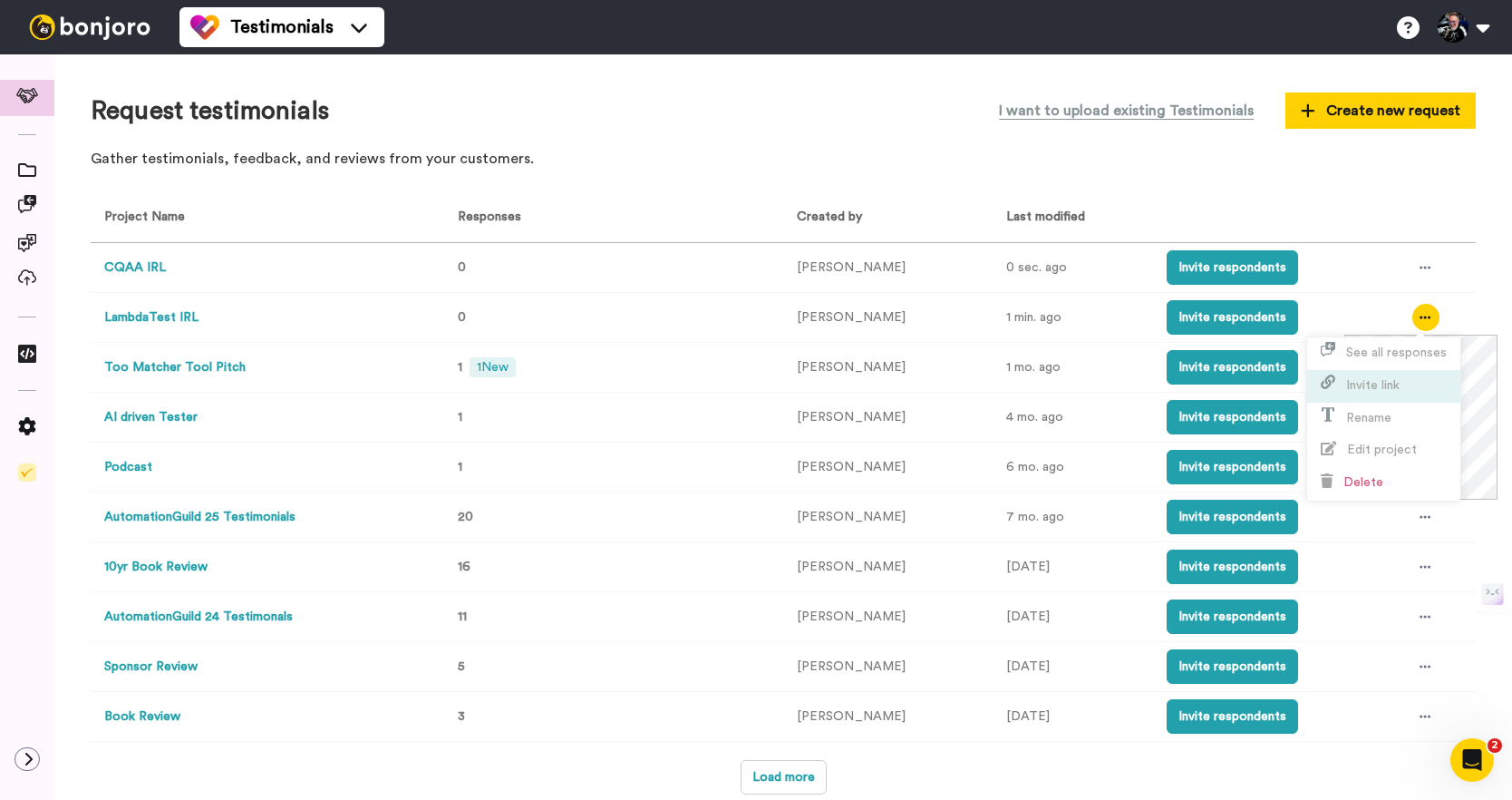
click at [1404, 382] on li "Invite link" at bounding box center [1384, 386] width 154 height 33
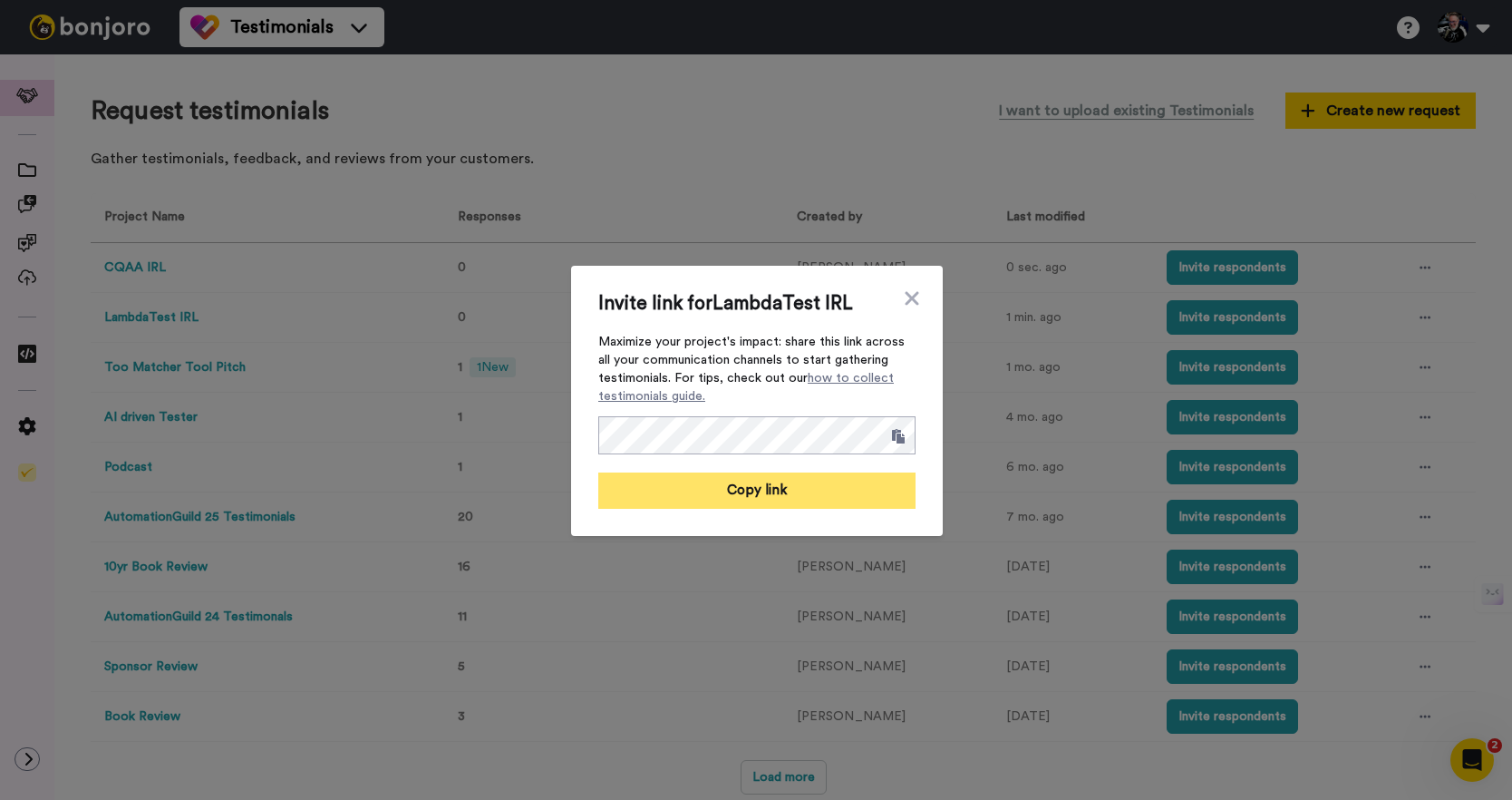
click at [760, 493] on button "Copy link" at bounding box center [756, 491] width 317 height 37
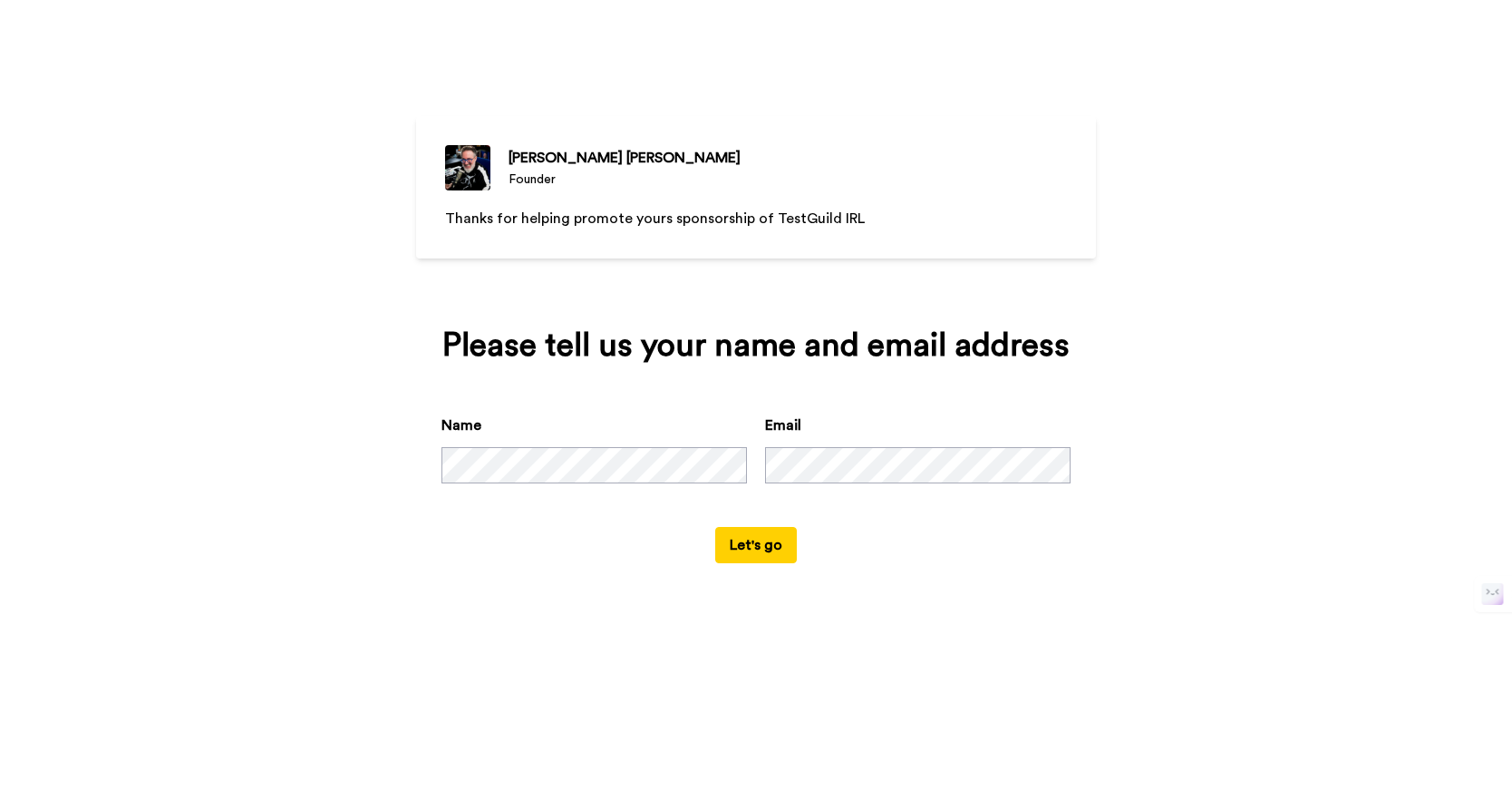
click at [759, 550] on button "Let's go" at bounding box center [756, 545] width 81 height 37
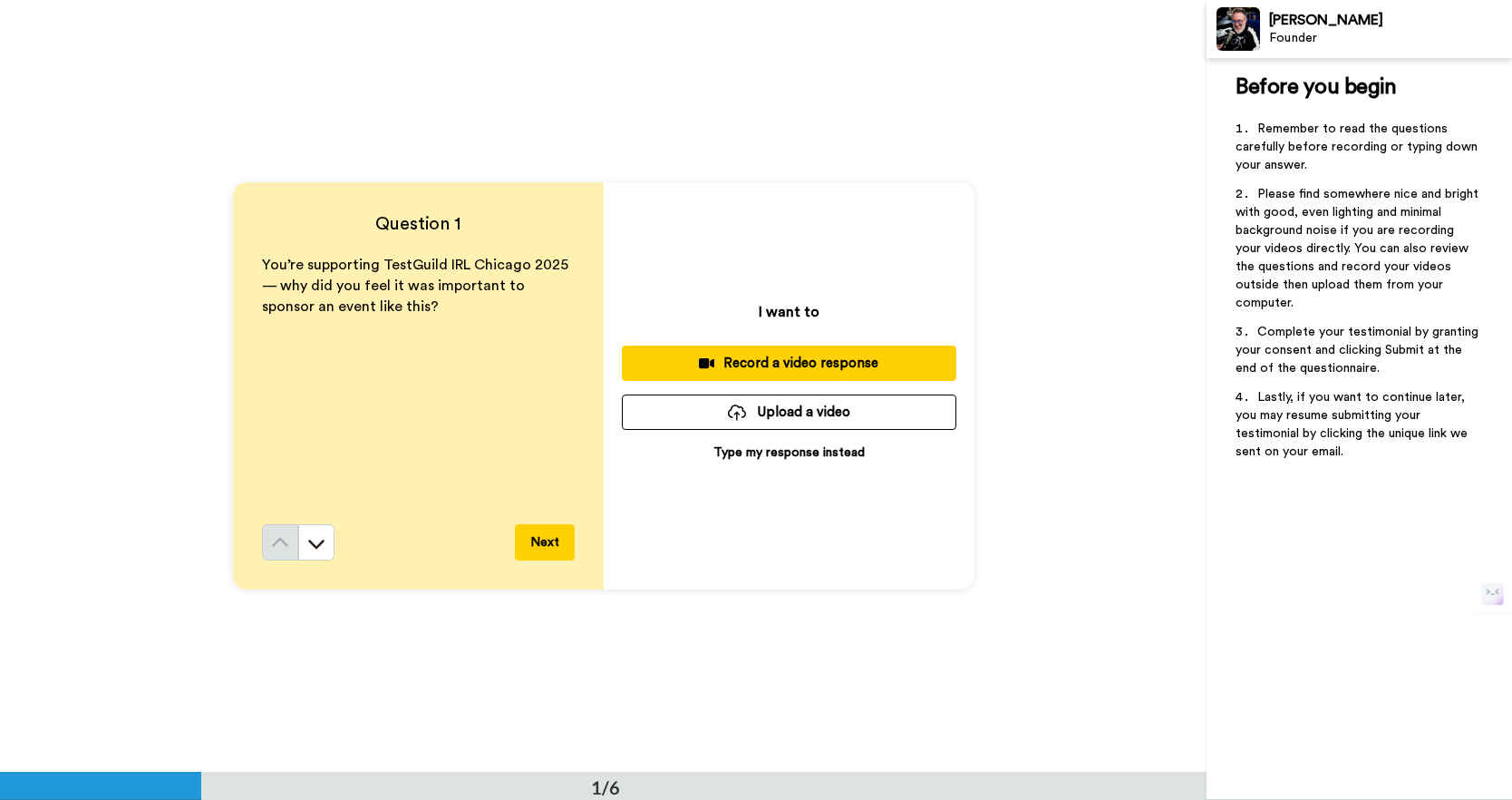
click at [548, 545] on button "Next" at bounding box center [545, 542] width 60 height 37
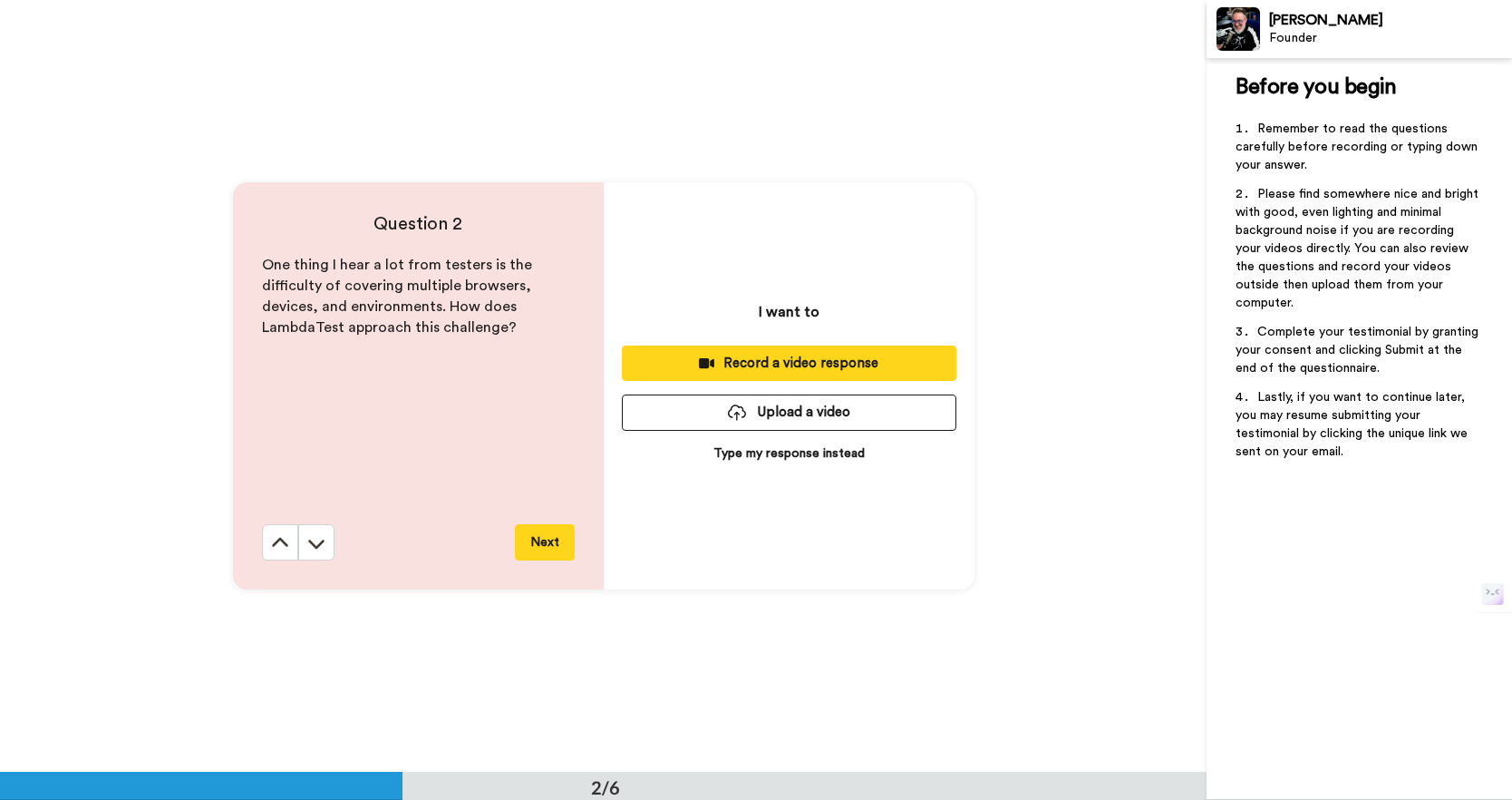
scroll to position [773, 0]
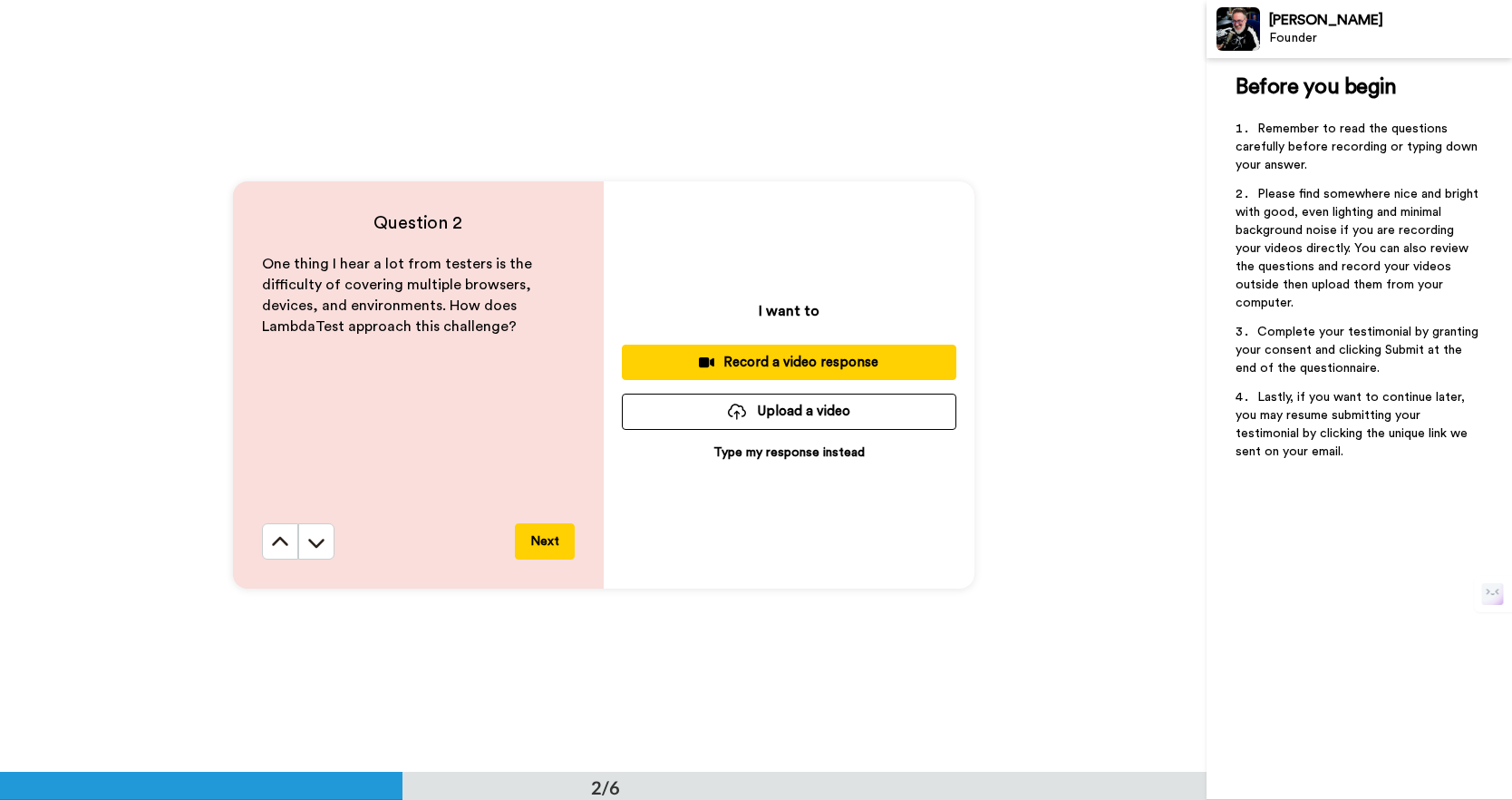
click at [548, 545] on button "Next" at bounding box center [545, 542] width 60 height 37
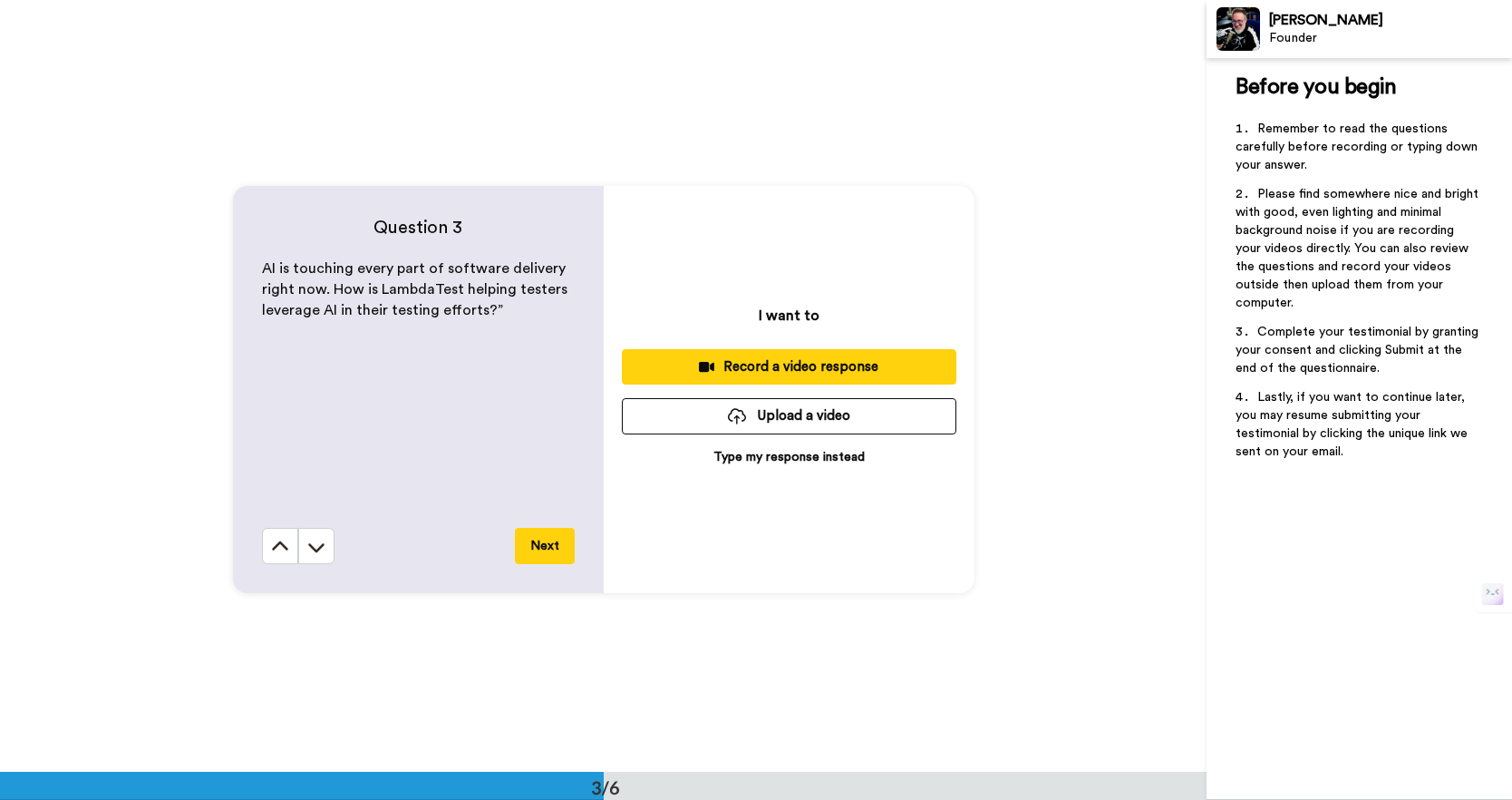
scroll to position [1544, 0]
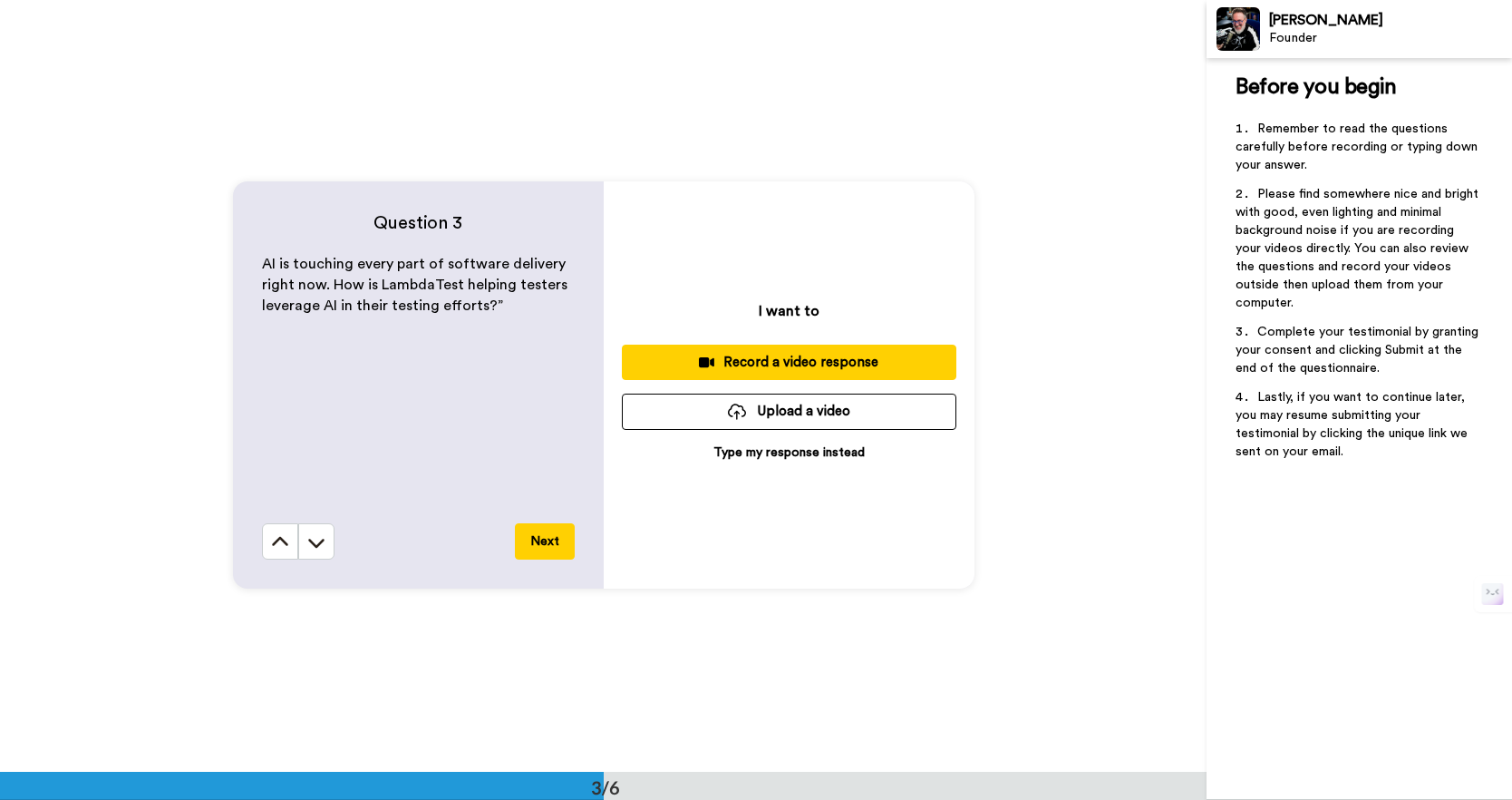
click at [547, 544] on button "Next" at bounding box center [545, 542] width 60 height 37
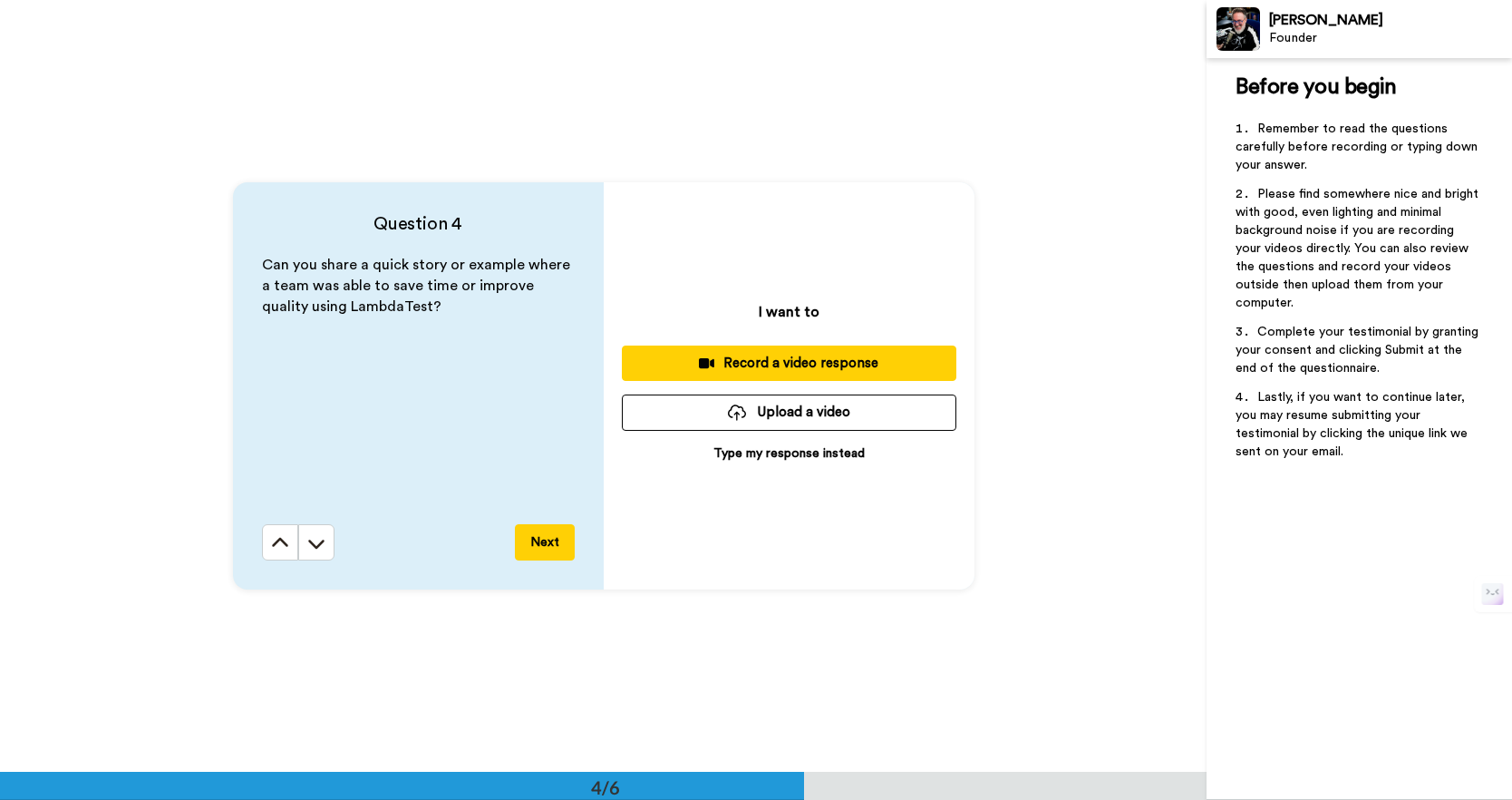
scroll to position [2316, 0]
